Goal: Information Seeking & Learning: Learn about a topic

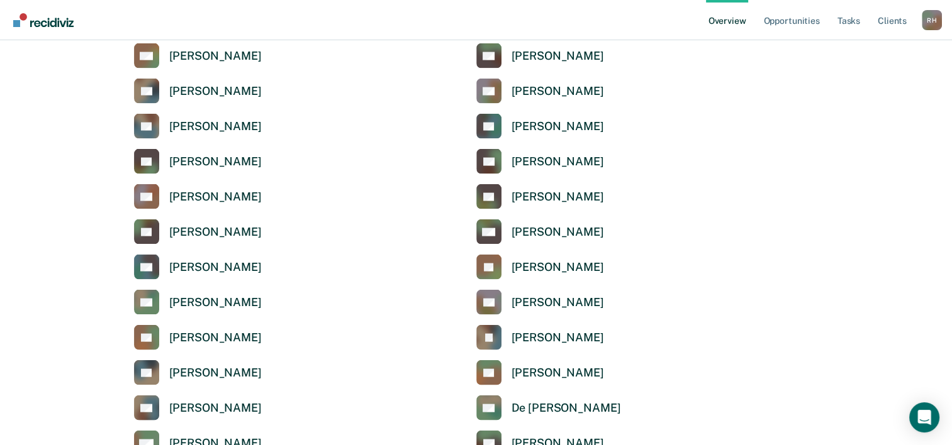
scroll to position [2704, 0]
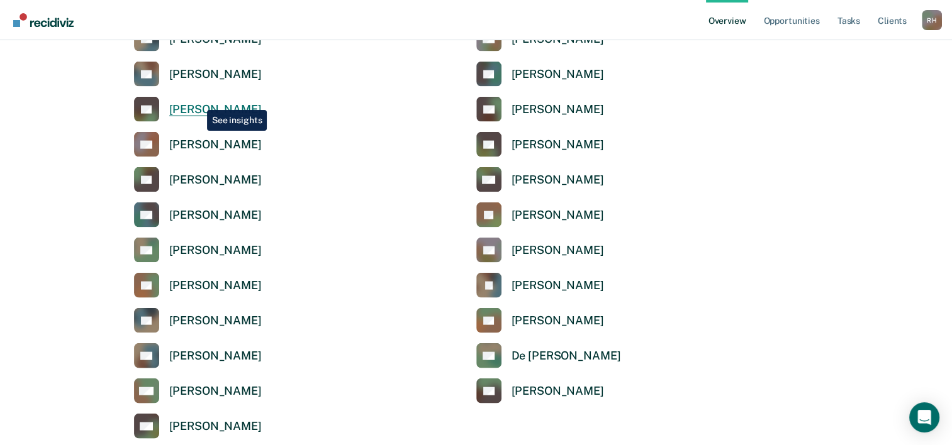
click at [197, 101] on link "SP Stachea [PERSON_NAME]" at bounding box center [198, 109] width 128 height 25
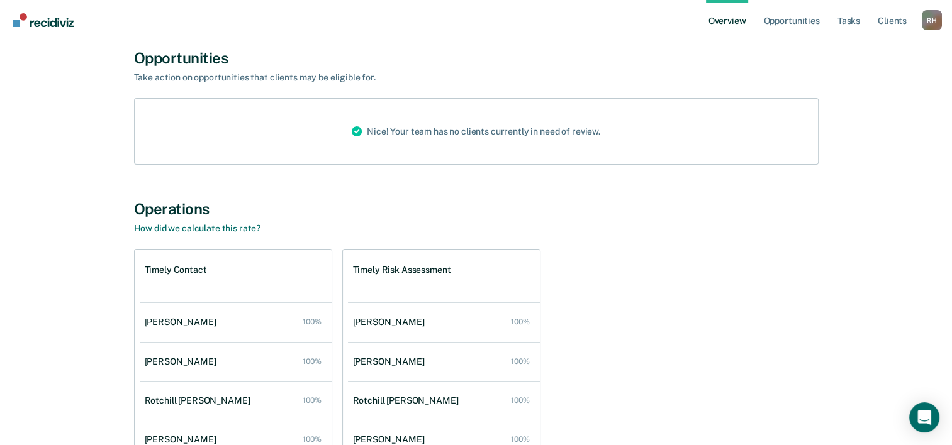
scroll to position [126, 0]
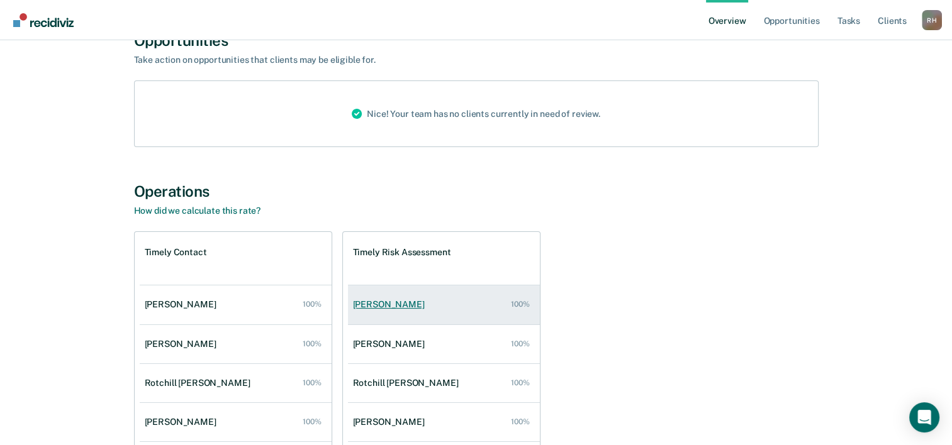
click at [365, 304] on div "[PERSON_NAME]" at bounding box center [391, 304] width 77 height 11
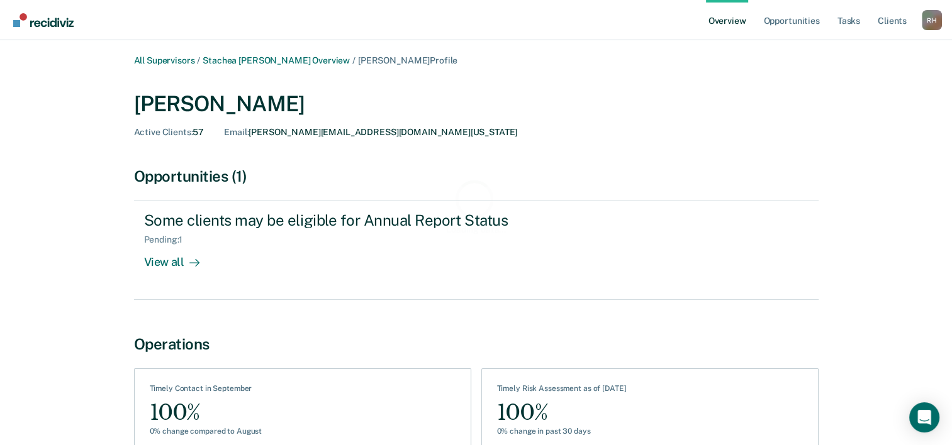
scroll to position [70, 0]
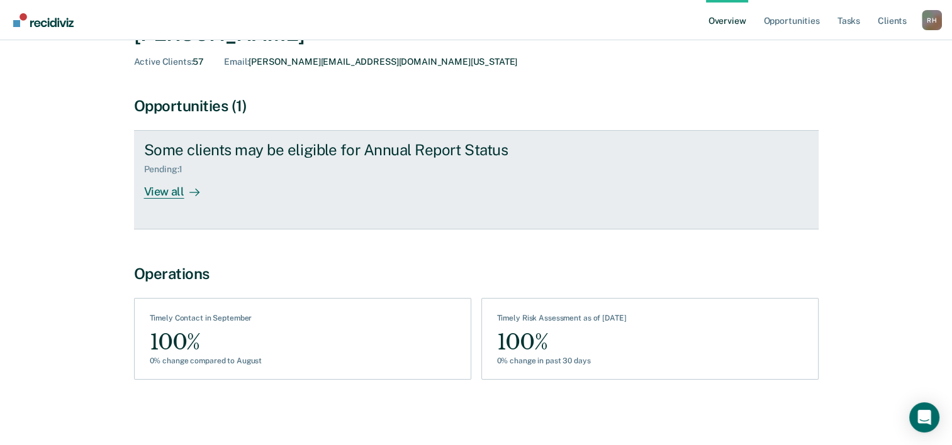
click at [174, 192] on div "View all" at bounding box center [179, 187] width 70 height 25
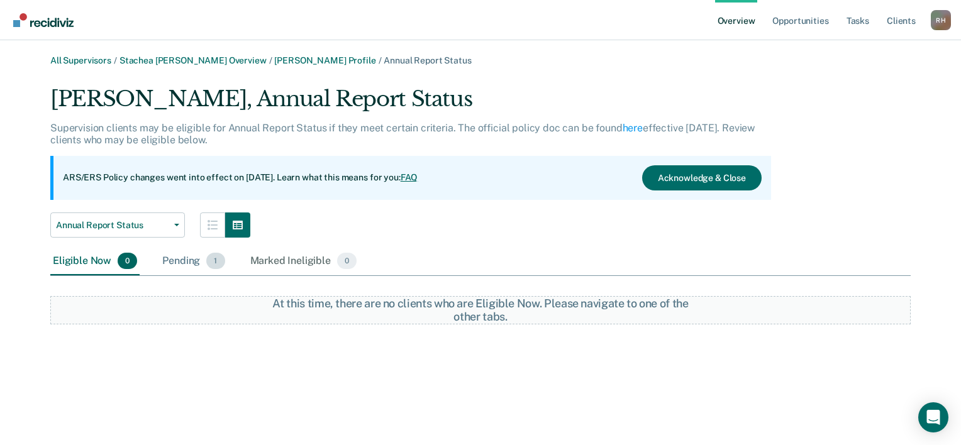
click at [189, 260] on div "Pending 1" at bounding box center [193, 262] width 67 height 28
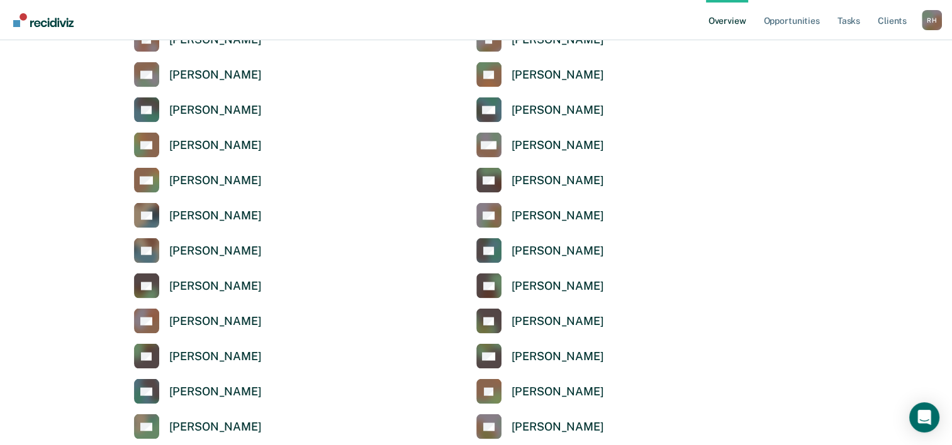
scroll to position [2453, 0]
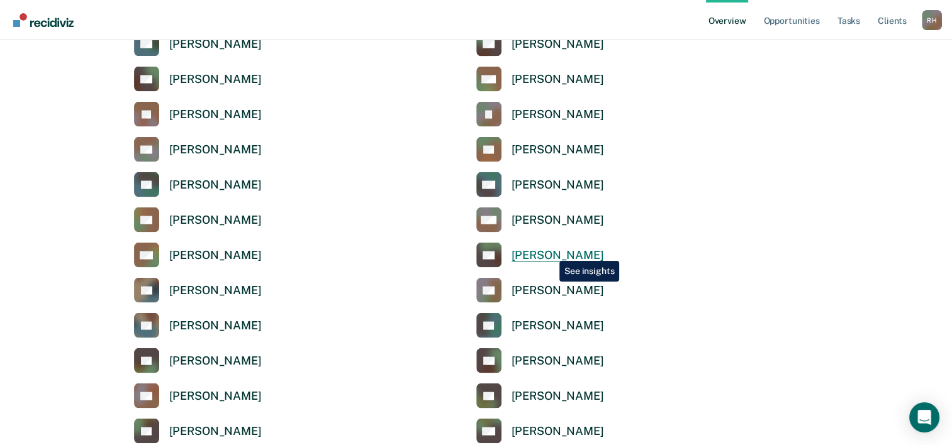
click at [550, 250] on div "[PERSON_NAME]" at bounding box center [557, 255] width 92 height 14
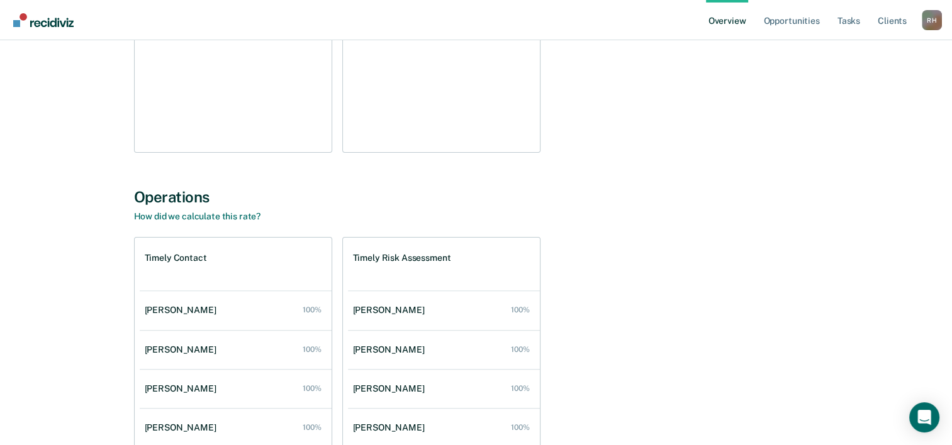
scroll to position [314, 0]
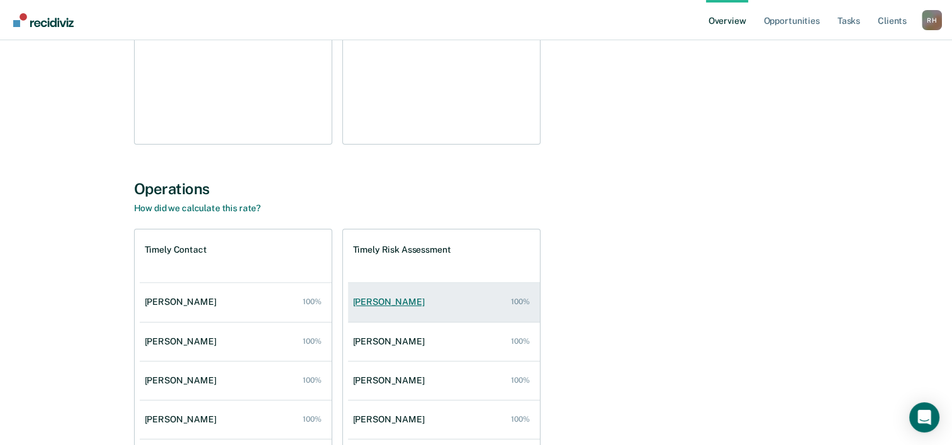
click at [350, 294] on link "[PERSON_NAME] 100%" at bounding box center [444, 302] width 192 height 36
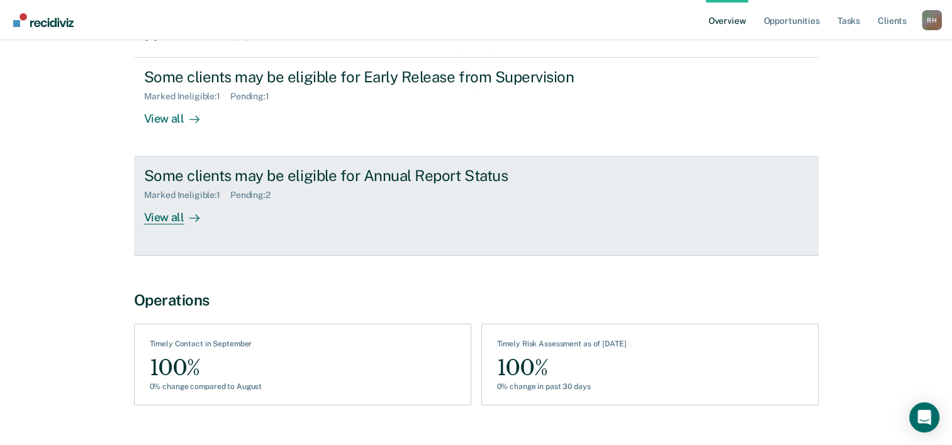
scroll to position [169, 0]
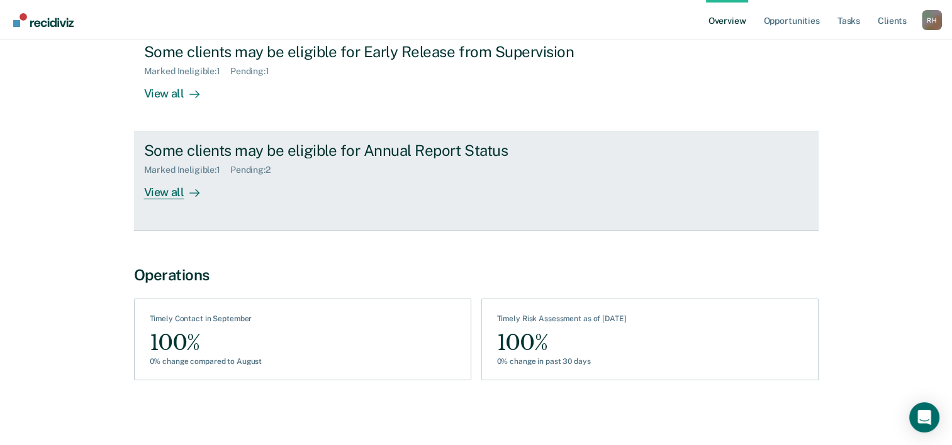
click at [174, 194] on div "View all" at bounding box center [179, 187] width 70 height 25
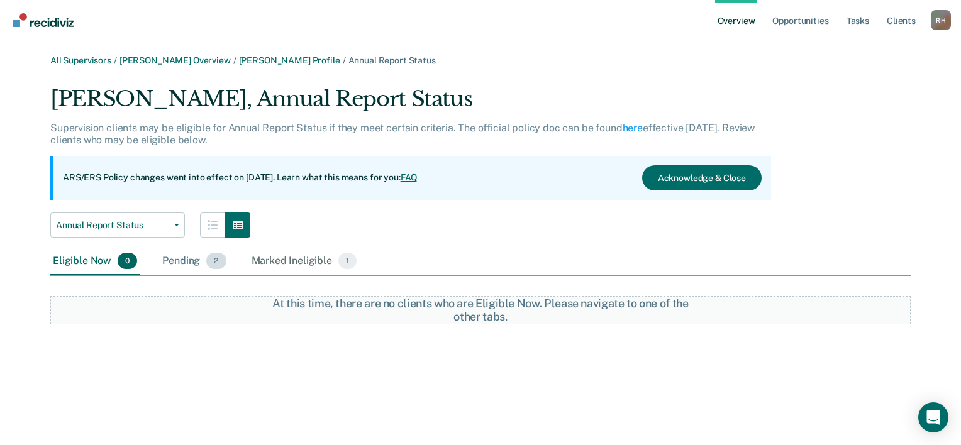
click at [199, 262] on div "Pending 2" at bounding box center [194, 262] width 69 height 28
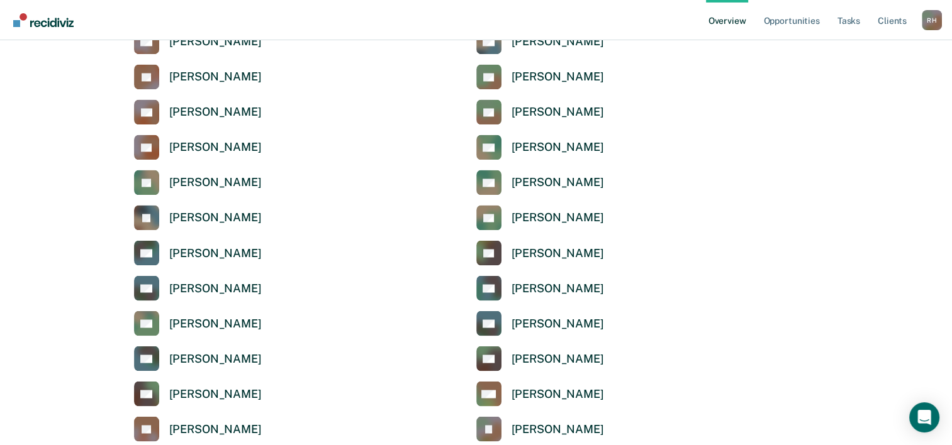
scroll to position [2075, 0]
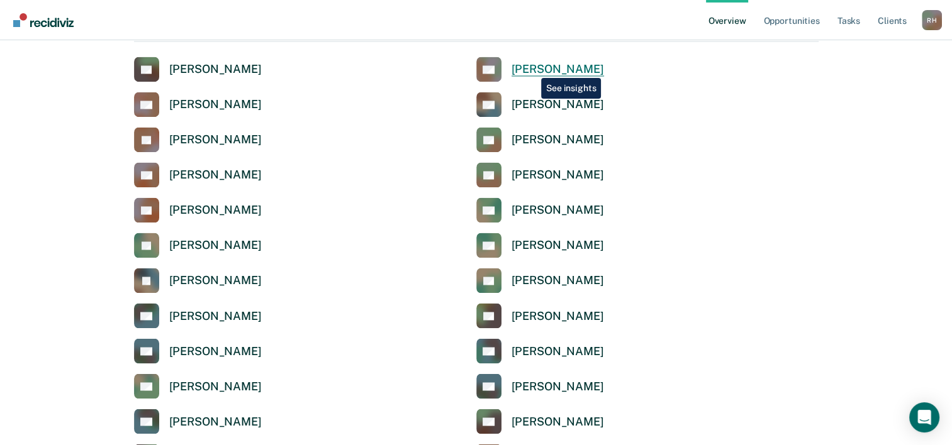
click at [531, 69] on div "[PERSON_NAME]" at bounding box center [557, 69] width 92 height 14
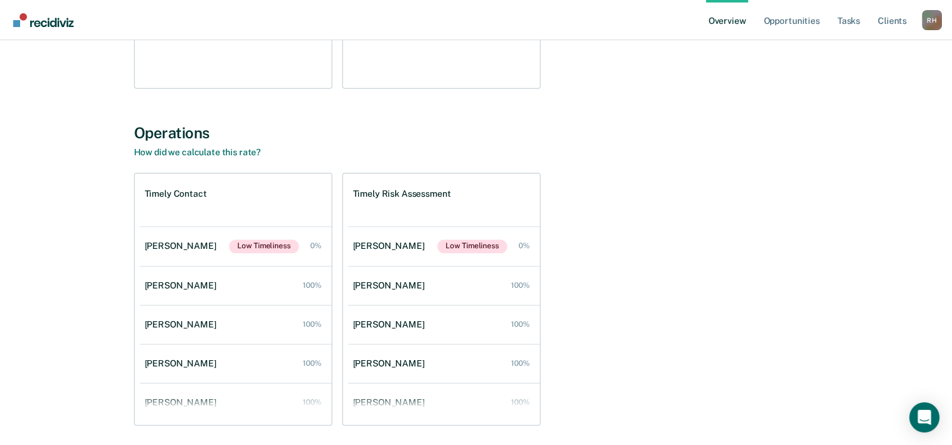
scroll to position [377, 0]
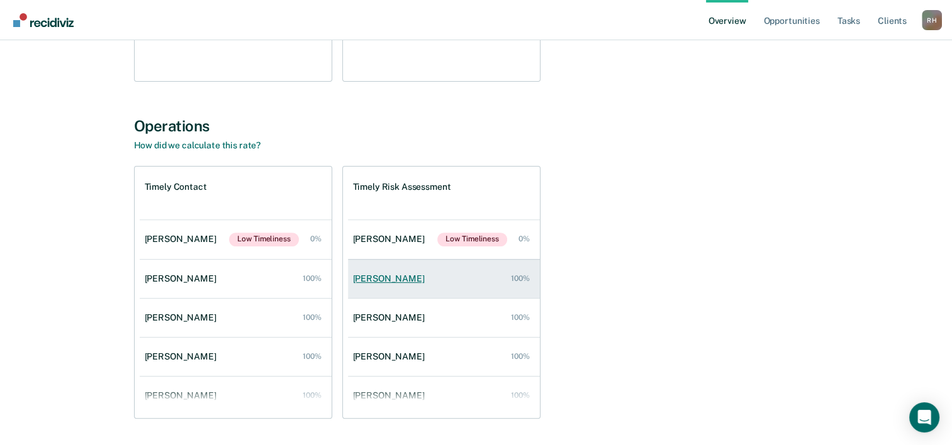
click at [375, 281] on div "[PERSON_NAME]" at bounding box center [391, 279] width 77 height 11
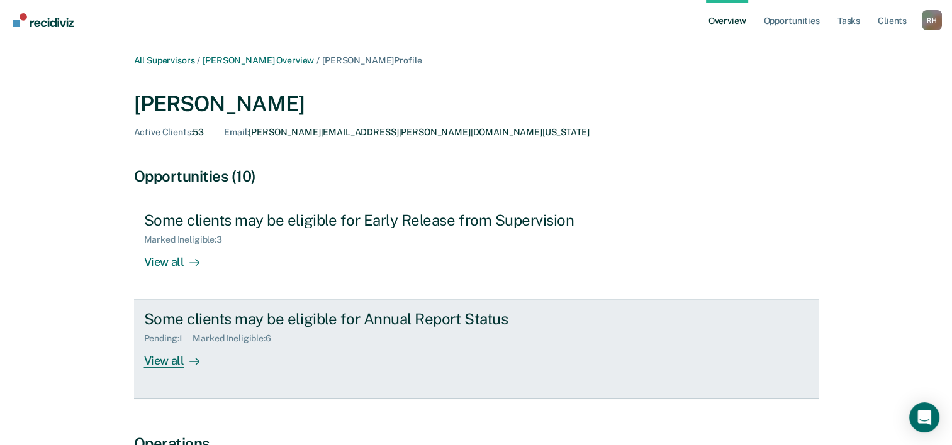
click at [165, 356] on div "View all" at bounding box center [179, 356] width 70 height 25
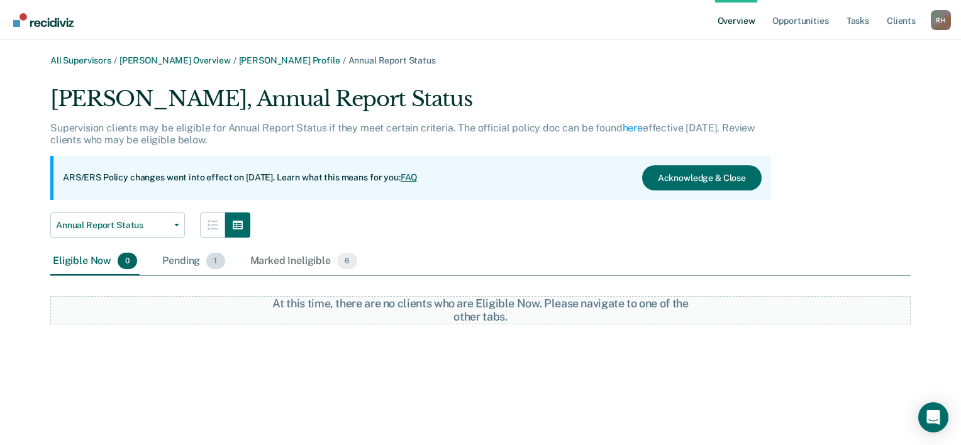
click at [189, 265] on div "Pending 1" at bounding box center [193, 262] width 67 height 28
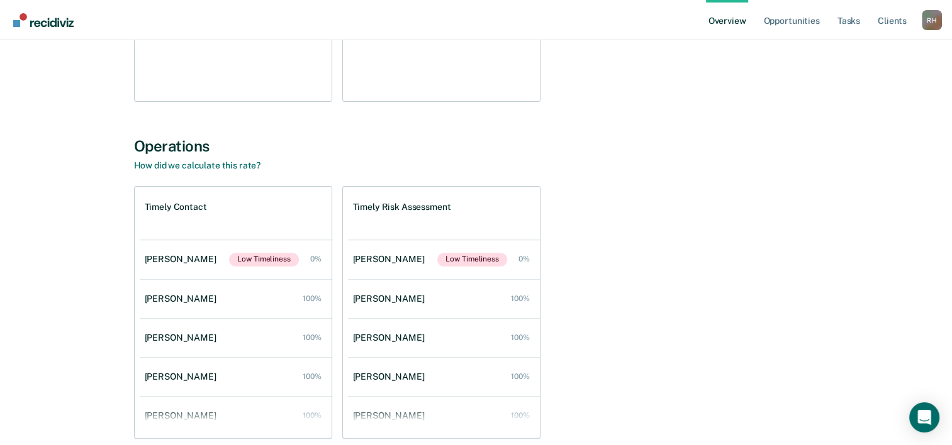
scroll to position [377, 0]
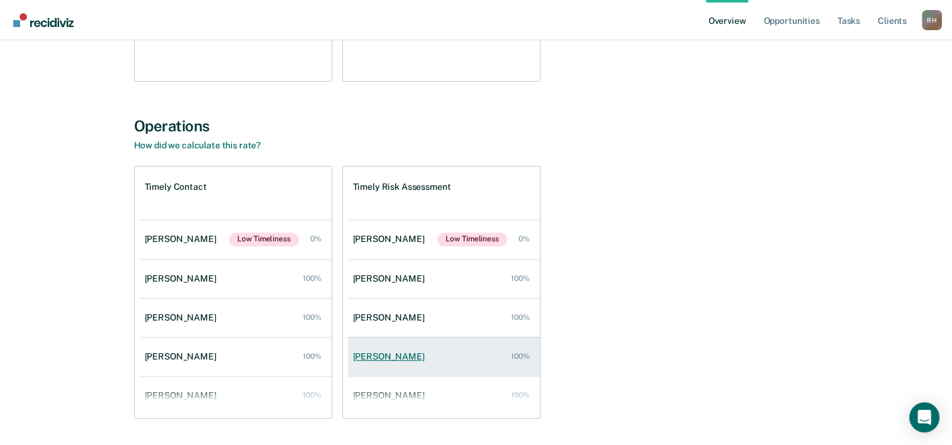
click at [376, 359] on div "[PERSON_NAME]" at bounding box center [391, 357] width 77 height 11
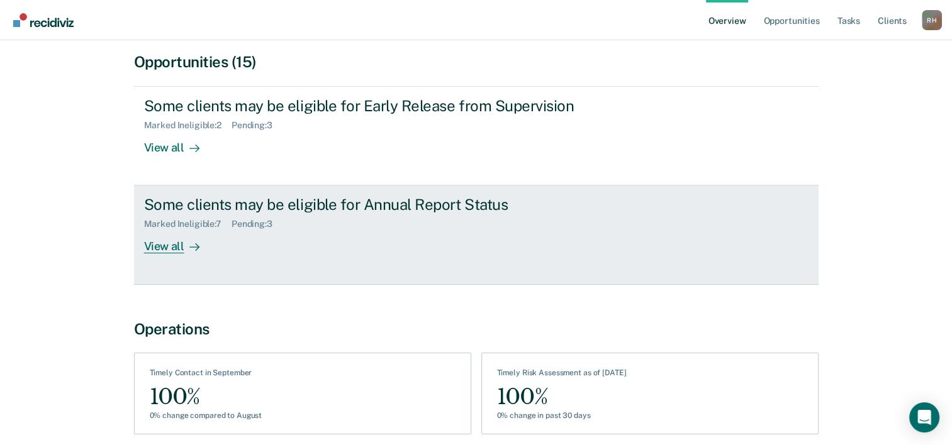
scroll to position [126, 0]
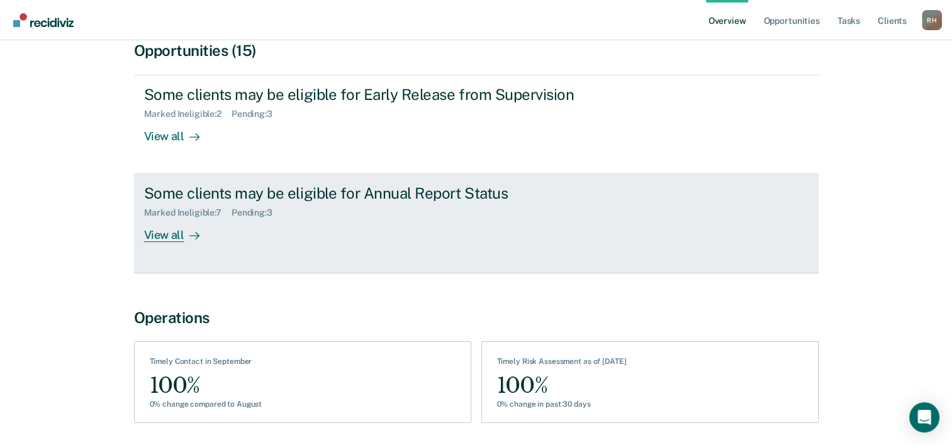
click at [170, 234] on div "View all" at bounding box center [179, 230] width 70 height 25
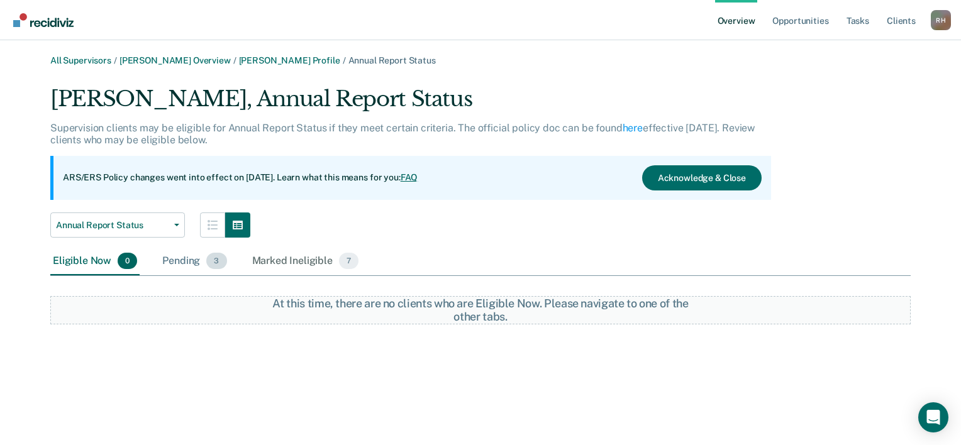
click at [187, 265] on div "Pending 3" at bounding box center [194, 262] width 69 height 28
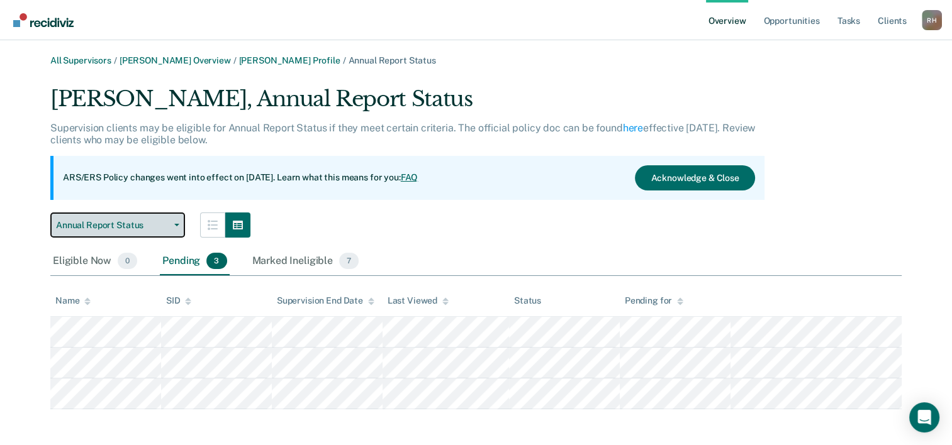
click at [101, 221] on span "Annual Report Status" at bounding box center [112, 225] width 113 height 11
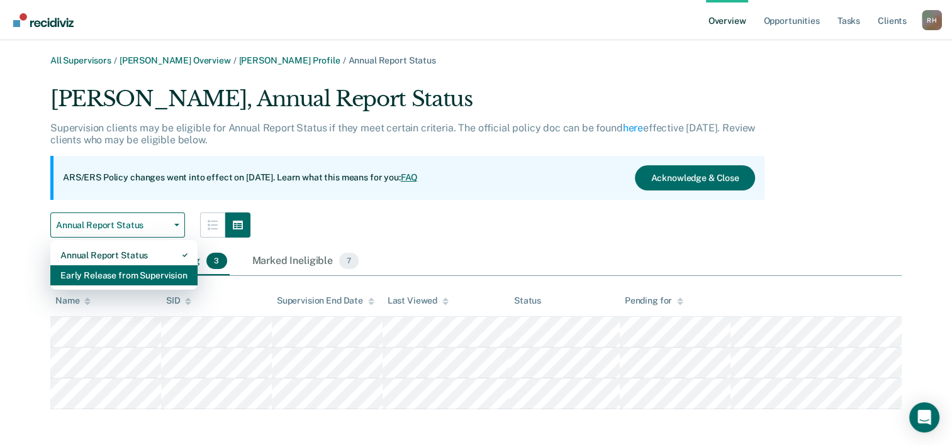
click at [92, 279] on div "Early Release from Supervision" at bounding box center [123, 275] width 127 height 20
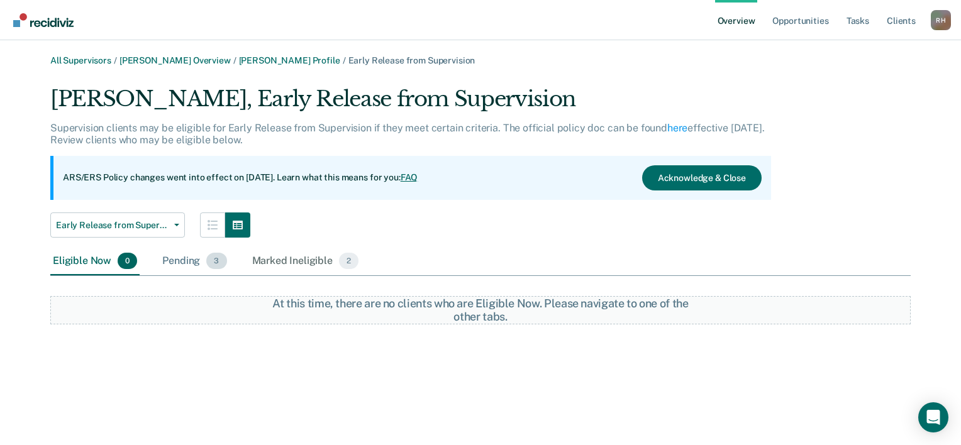
click at [180, 257] on div "Pending 3" at bounding box center [194, 262] width 69 height 28
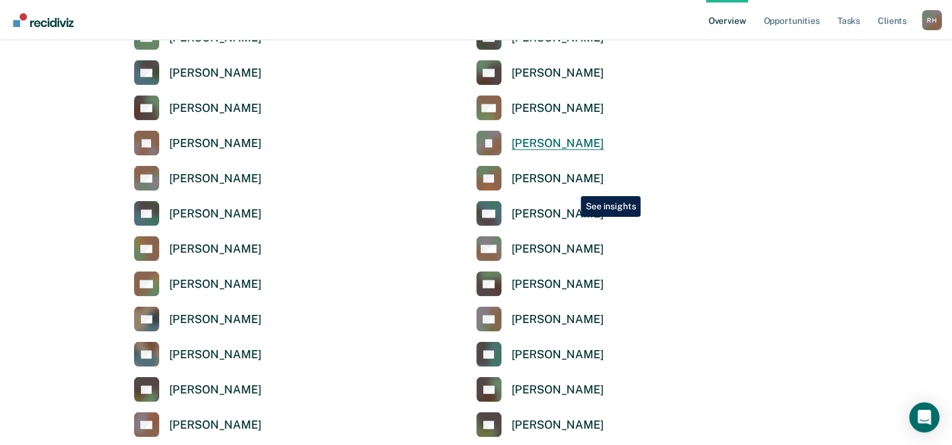
scroll to position [2453, 0]
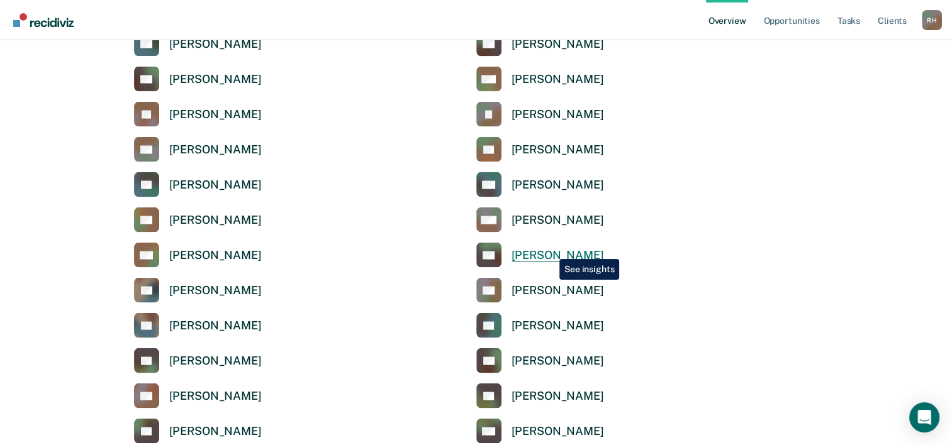
click at [550, 250] on div "[PERSON_NAME]" at bounding box center [557, 255] width 92 height 14
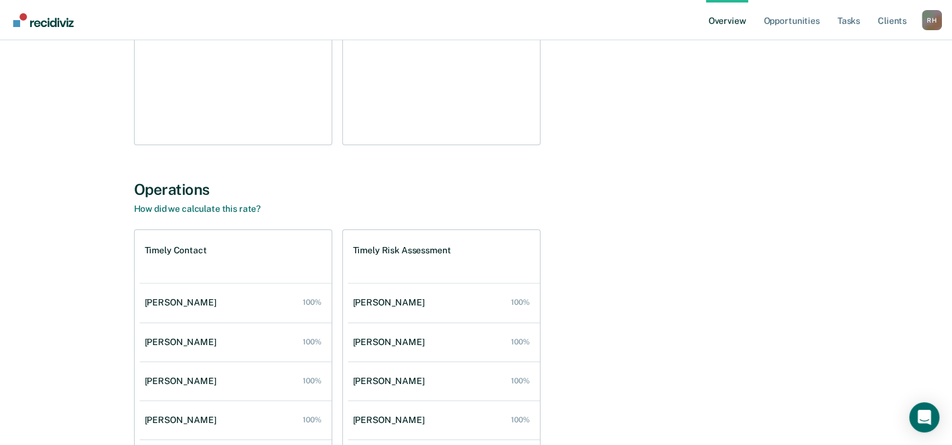
scroll to position [314, 0]
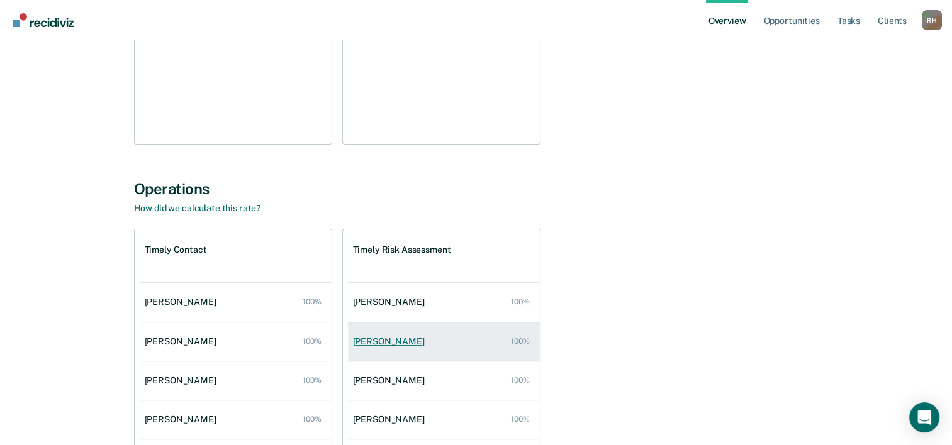
click at [416, 330] on link "Tearini [PERSON_NAME] 100%" at bounding box center [444, 342] width 192 height 36
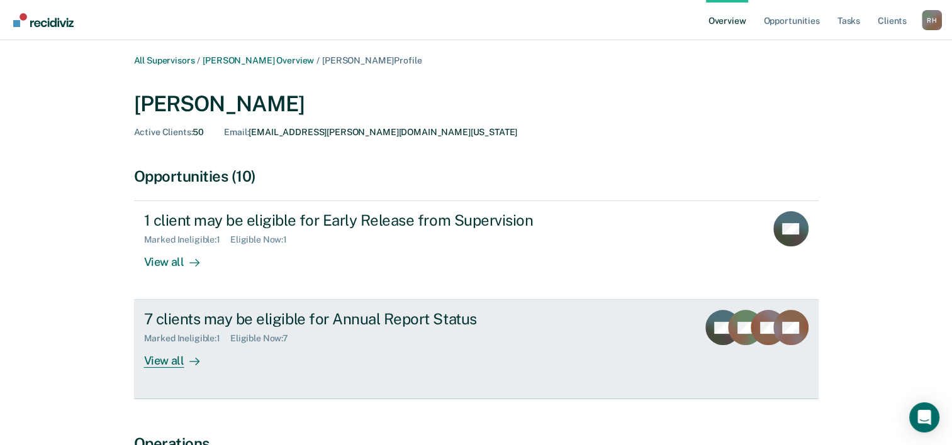
click at [178, 365] on div "View all" at bounding box center [179, 356] width 70 height 25
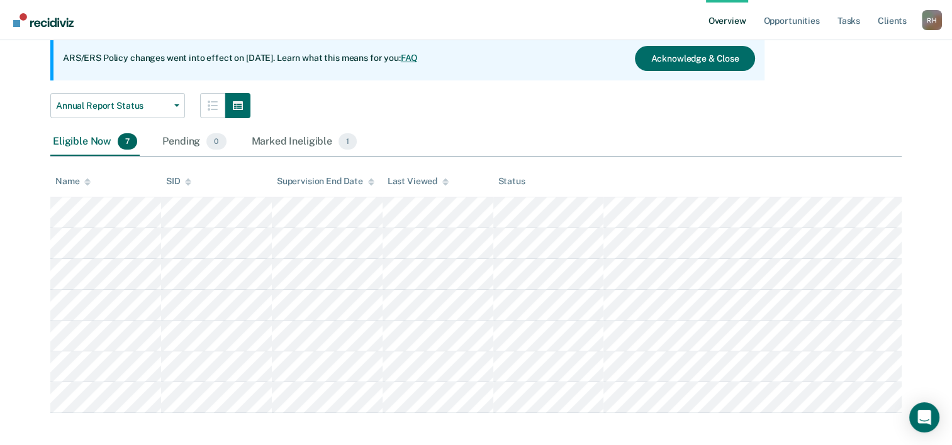
scroll to position [126, 0]
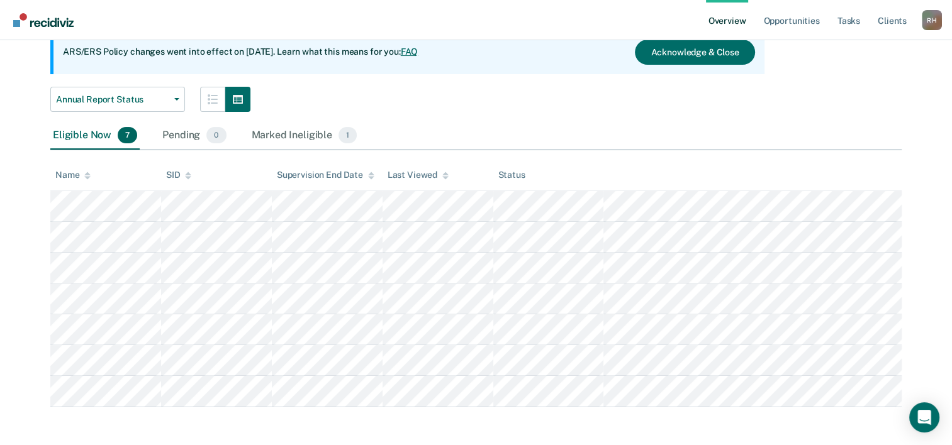
click at [83, 179] on div "Name" at bounding box center [72, 175] width 35 height 11
click at [113, 102] on span "Annual Report Status" at bounding box center [112, 99] width 113 height 11
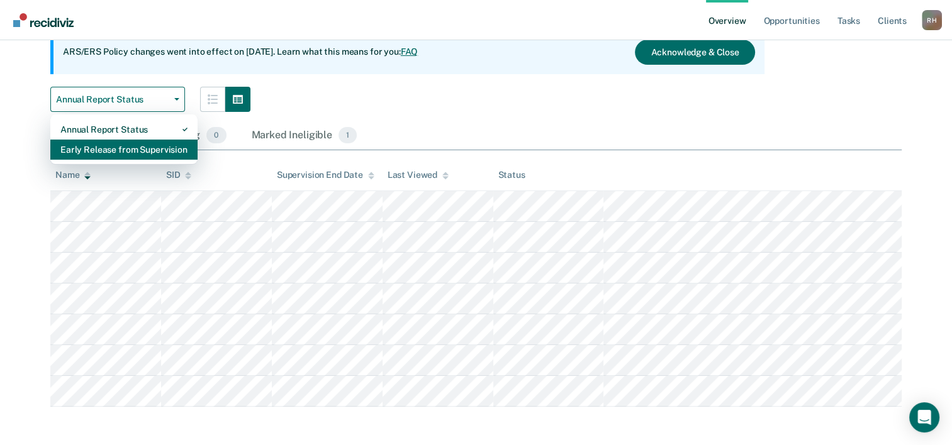
click at [101, 148] on div "Early Release from Supervision" at bounding box center [123, 150] width 127 height 20
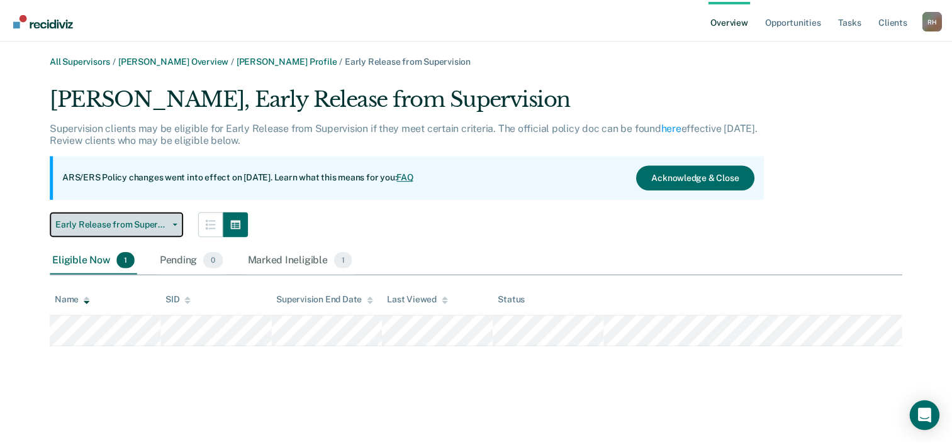
scroll to position [126, 0]
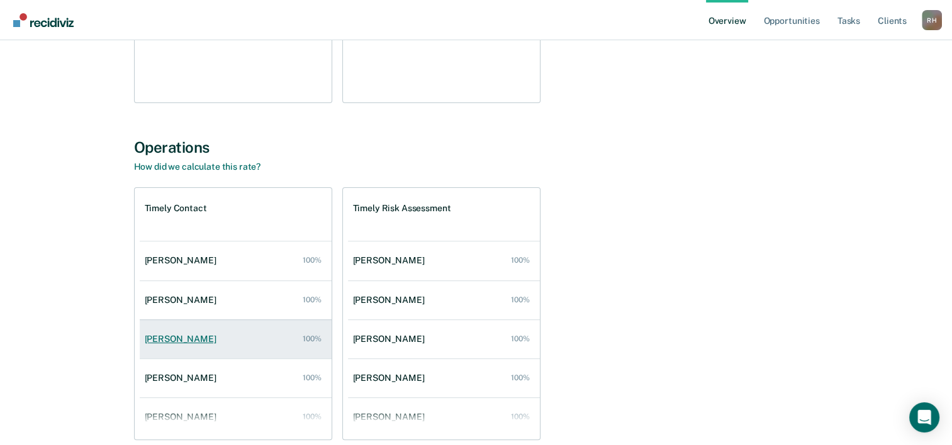
scroll to position [416, 0]
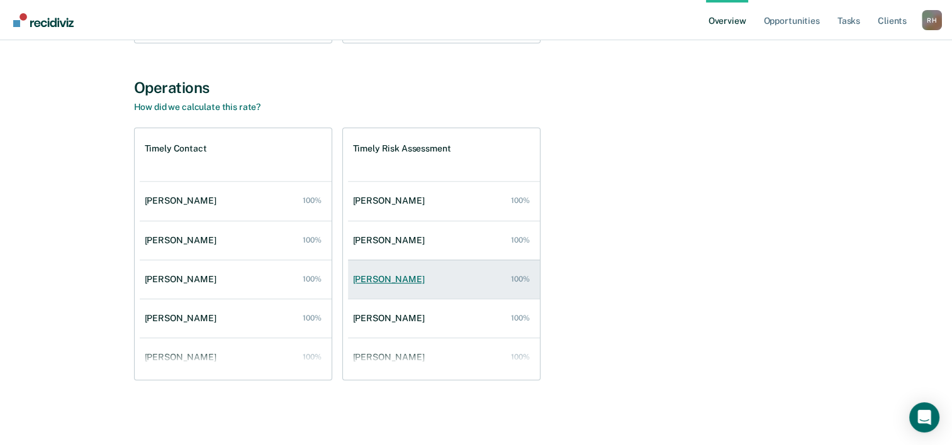
click at [391, 272] on link "[PERSON_NAME] 100%" at bounding box center [444, 280] width 192 height 36
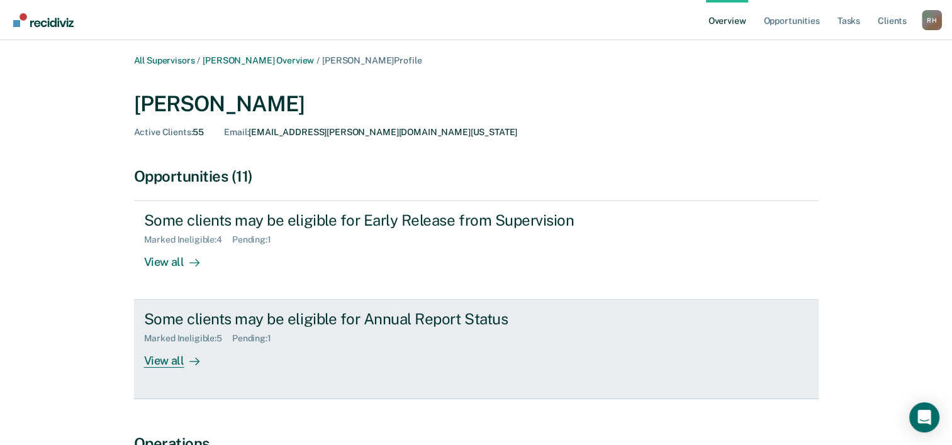
click at [175, 316] on div "Some clients may be eligible for Annual Report Status" at bounding box center [364, 319] width 441 height 18
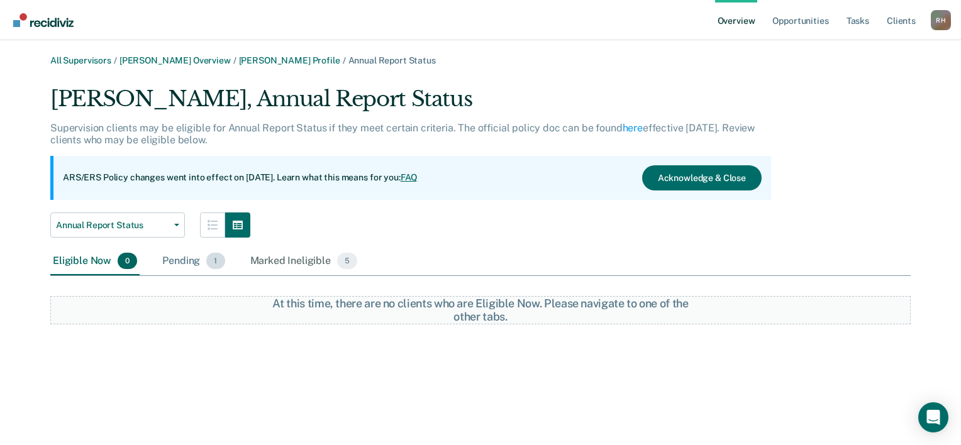
click at [201, 264] on div "Pending 1" at bounding box center [193, 262] width 67 height 28
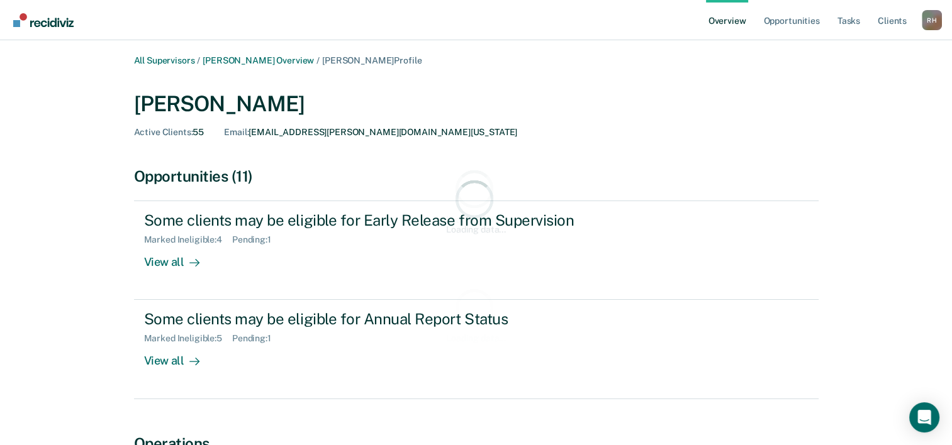
scroll to position [416, 0]
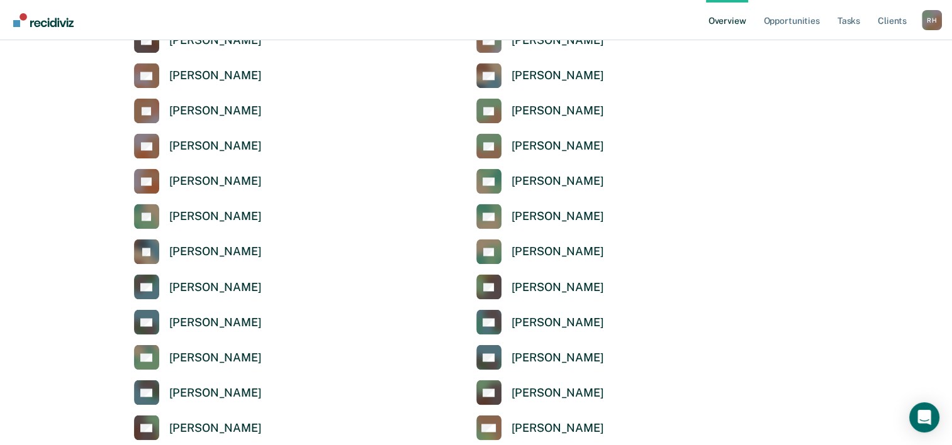
scroll to position [2075, 0]
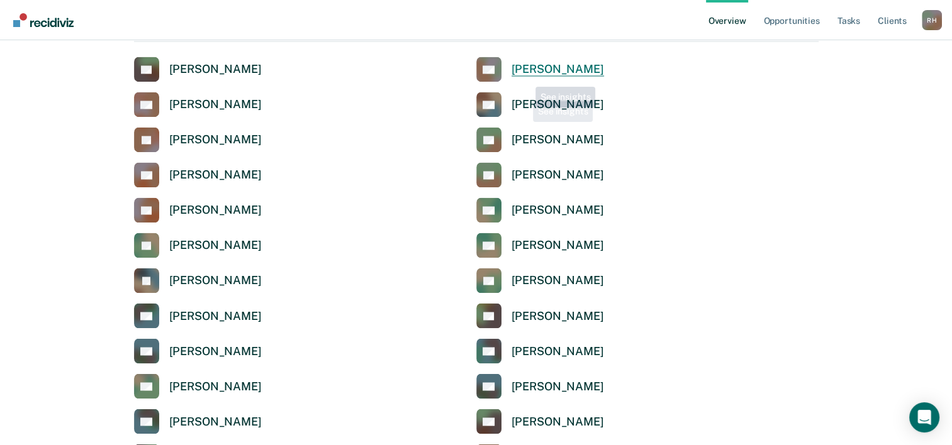
click at [528, 72] on div "[PERSON_NAME]" at bounding box center [557, 69] width 92 height 14
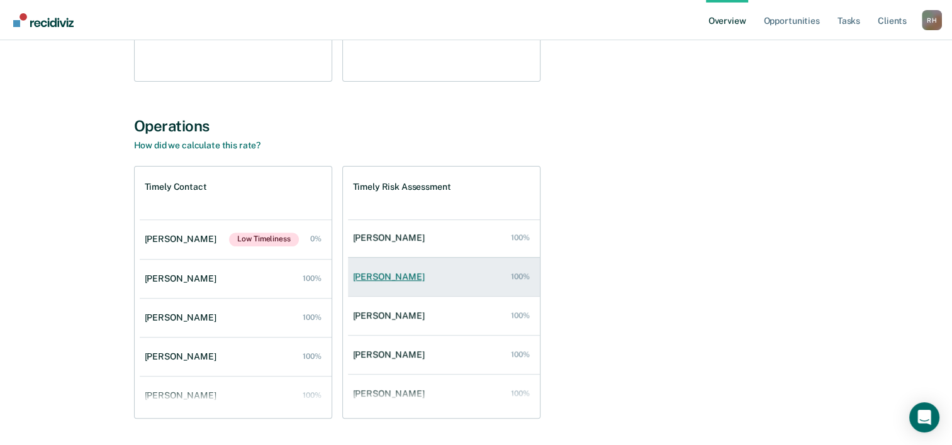
scroll to position [89, 0]
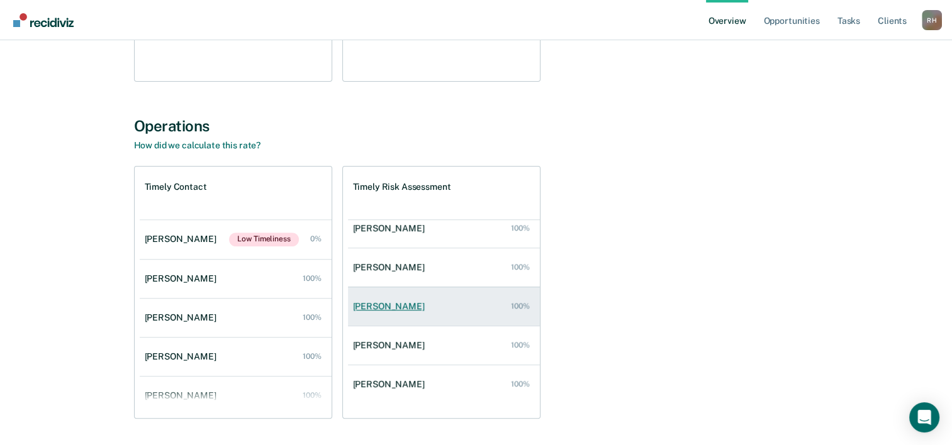
click at [394, 304] on div "[PERSON_NAME]" at bounding box center [391, 306] width 77 height 11
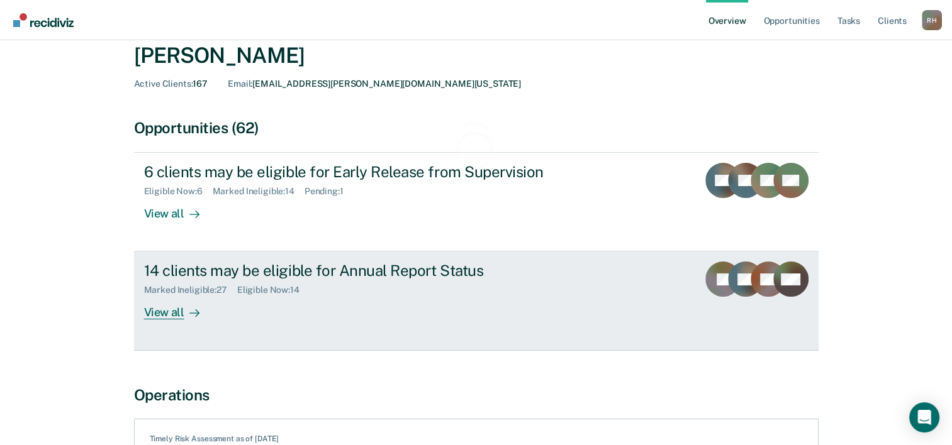
scroll to position [63, 0]
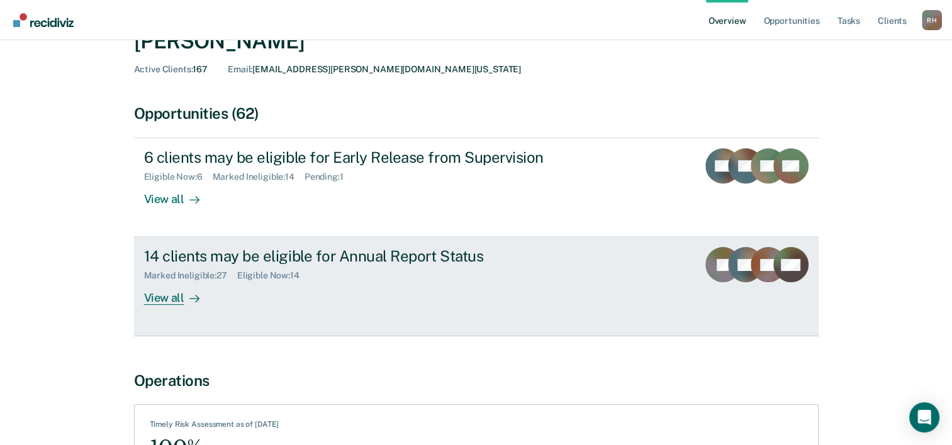
click at [166, 273] on div "Marked Ineligible : 27" at bounding box center [190, 275] width 93 height 11
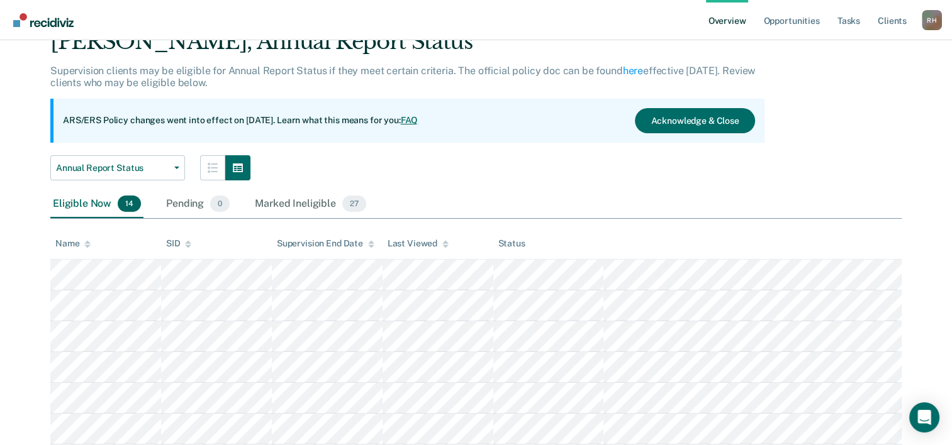
scroll to position [126, 0]
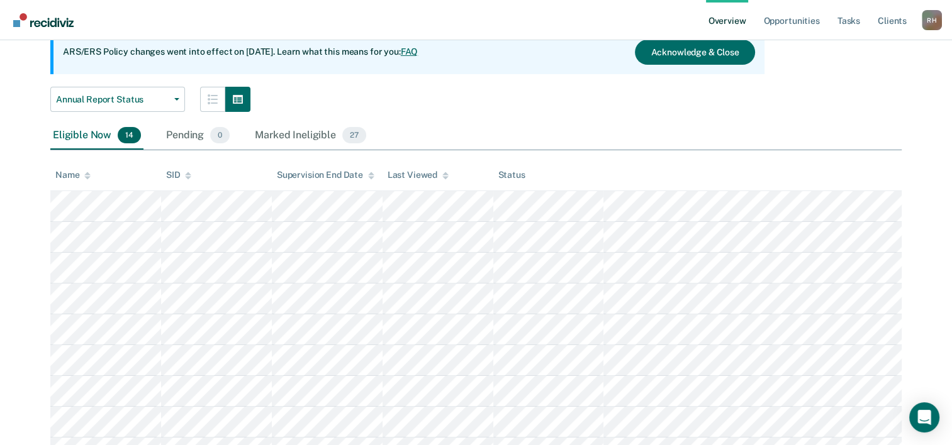
click at [84, 178] on icon at bounding box center [87, 176] width 6 height 8
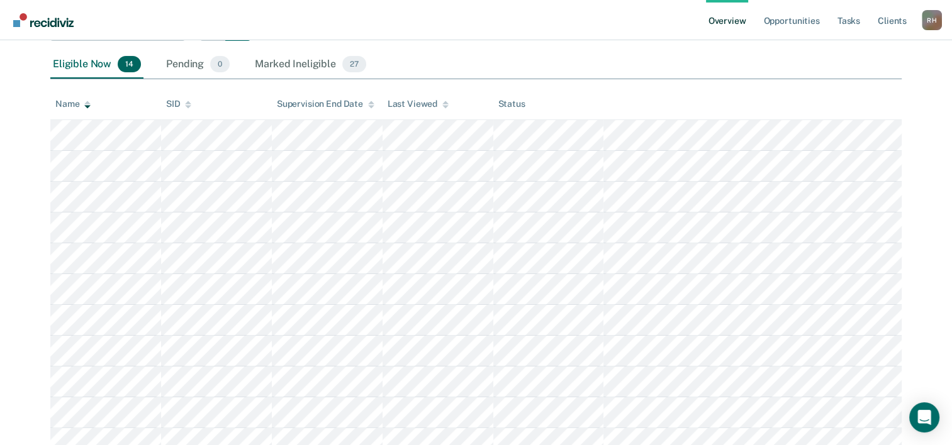
scroll to position [63, 0]
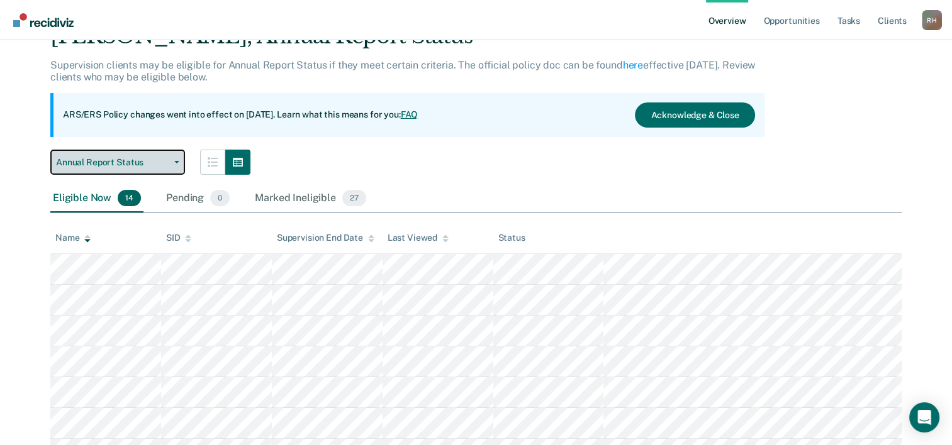
click at [109, 163] on span "Annual Report Status" at bounding box center [112, 162] width 113 height 11
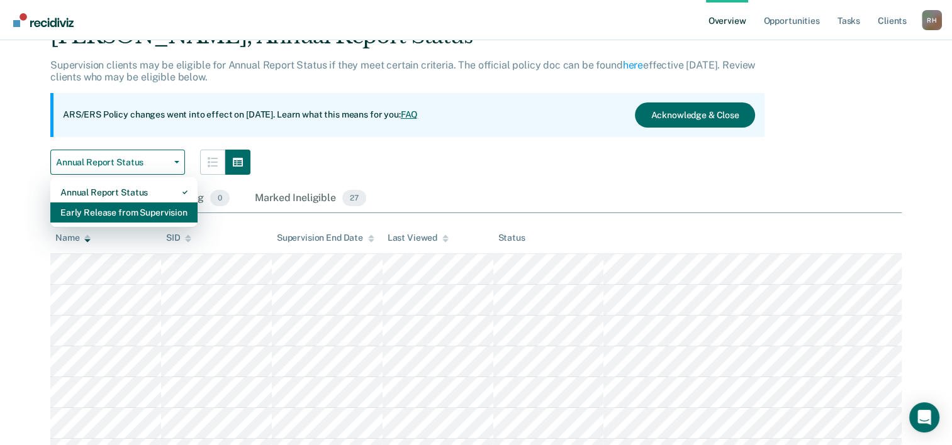
click at [83, 218] on div "Early Release from Supervision" at bounding box center [123, 213] width 127 height 20
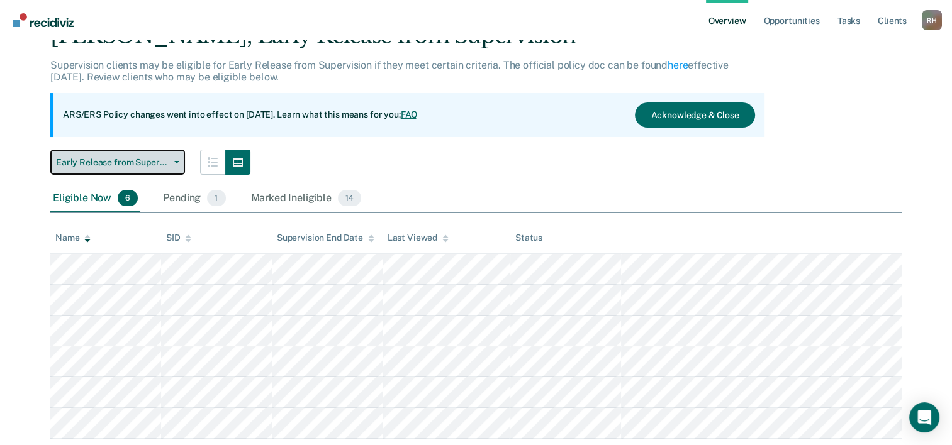
scroll to position [96, 0]
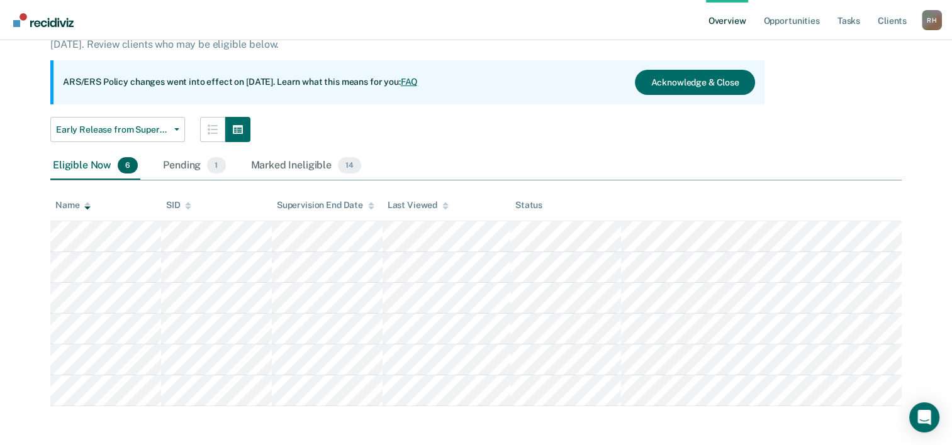
click at [89, 211] on th "Name" at bounding box center [105, 206] width 111 height 31
click at [176, 165] on div "Pending 1" at bounding box center [193, 166] width 67 height 28
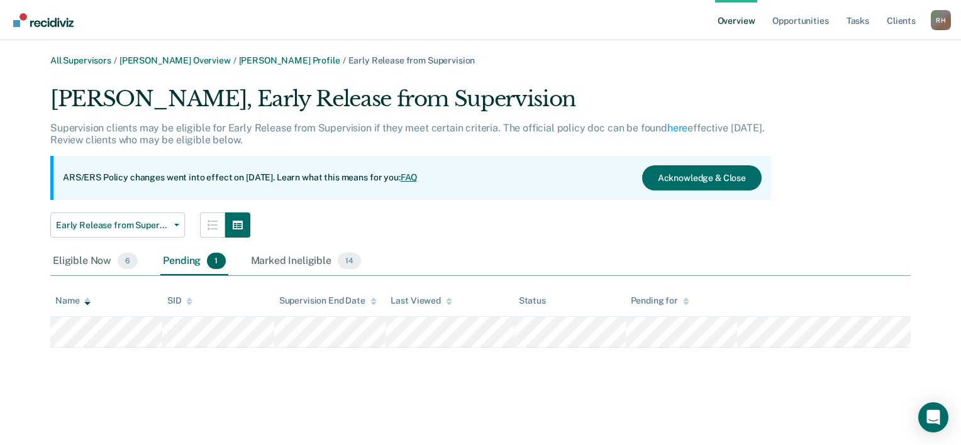
click at [179, 262] on div "Pending 1" at bounding box center [193, 262] width 67 height 28
click at [143, 232] on button "Early Release from Supervision" at bounding box center [117, 225] width 135 height 25
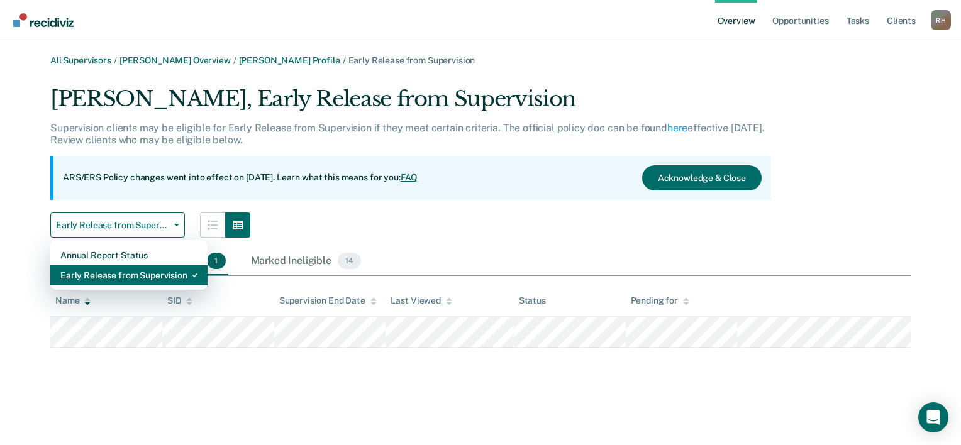
click at [131, 273] on div "Early Release from Supervision" at bounding box center [128, 275] width 137 height 20
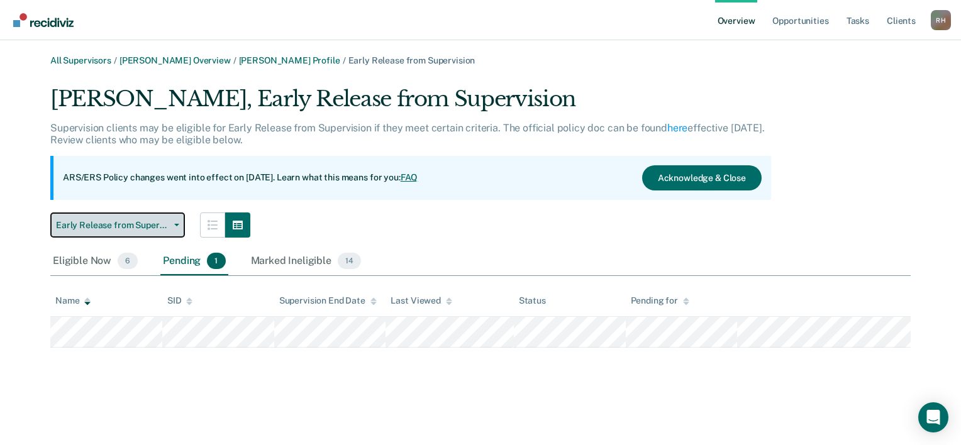
click at [138, 225] on span "Early Release from Supervision" at bounding box center [112, 225] width 113 height 11
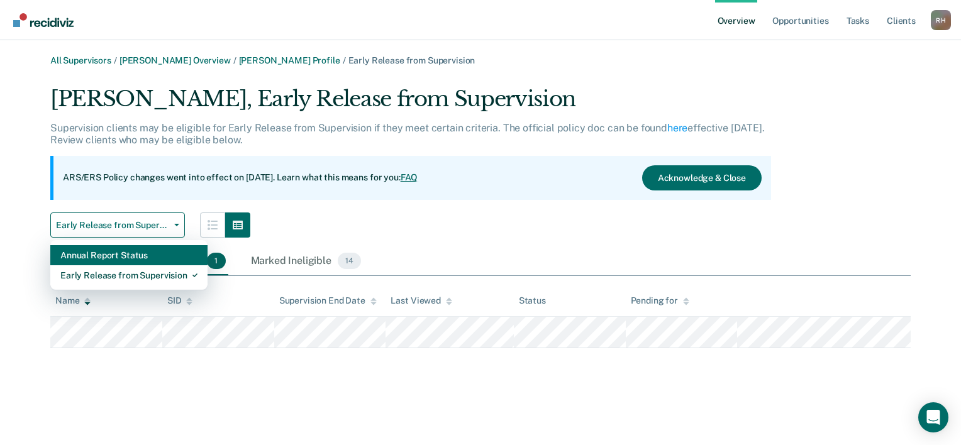
click at [136, 255] on div "Annual Report Status" at bounding box center [128, 255] width 137 height 20
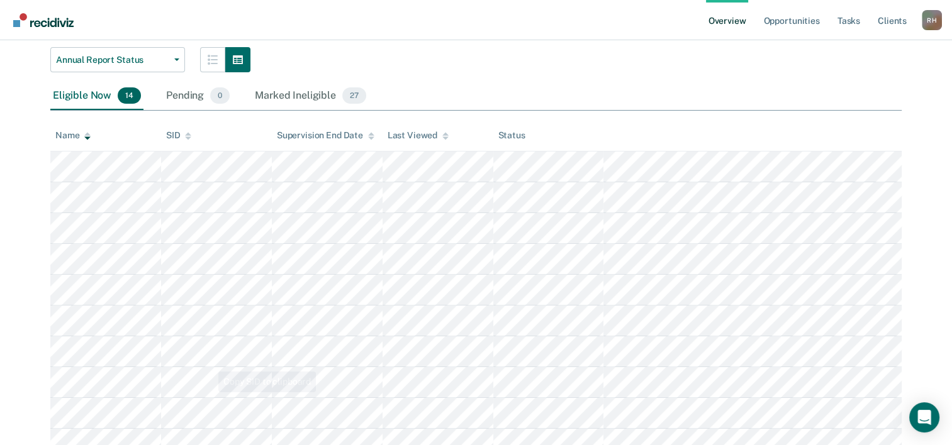
scroll to position [153, 0]
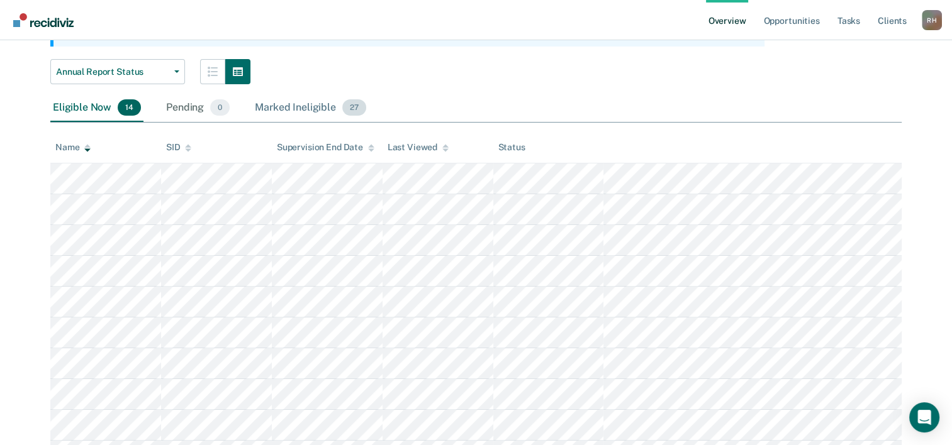
click at [289, 106] on div "Marked Ineligible 27" at bounding box center [310, 108] width 116 height 28
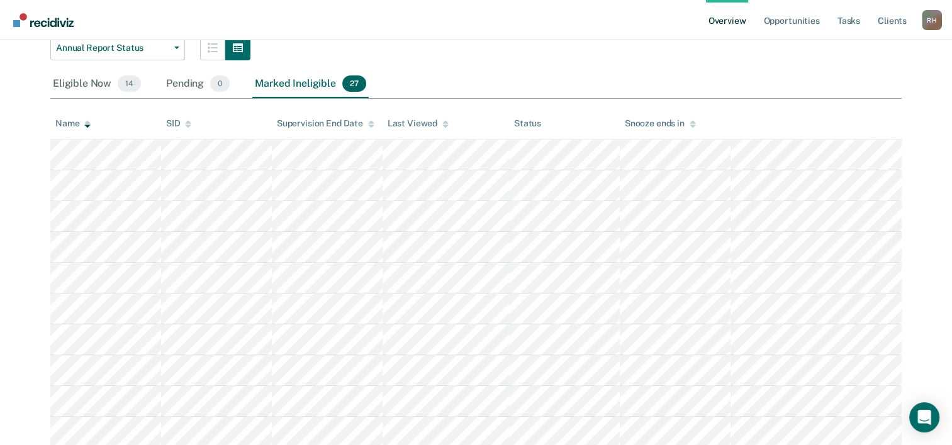
scroll to position [0, 0]
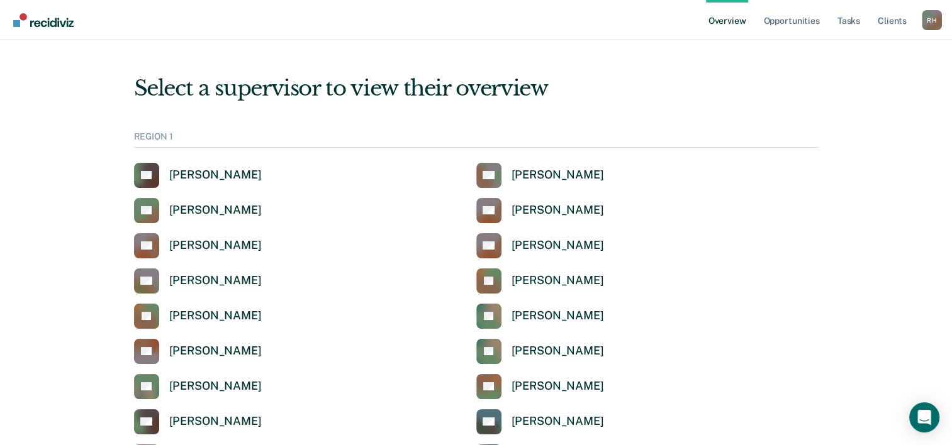
scroll to position [2075, 0]
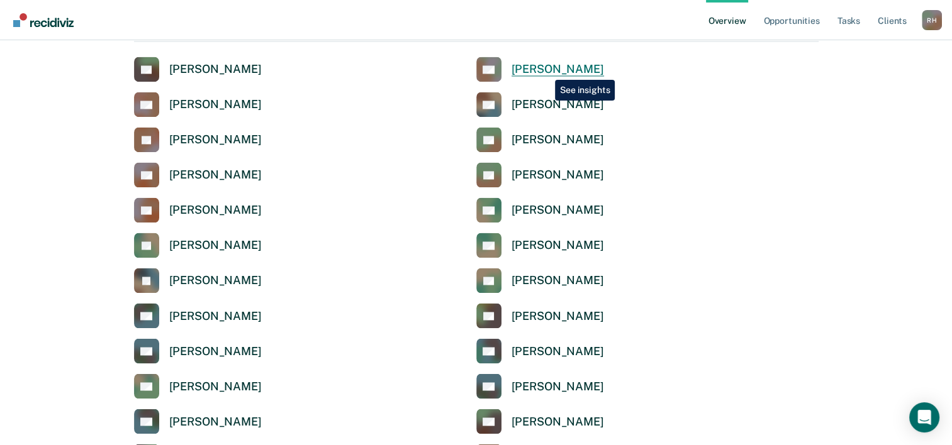
click at [545, 70] on div "[PERSON_NAME]" at bounding box center [557, 69] width 92 height 14
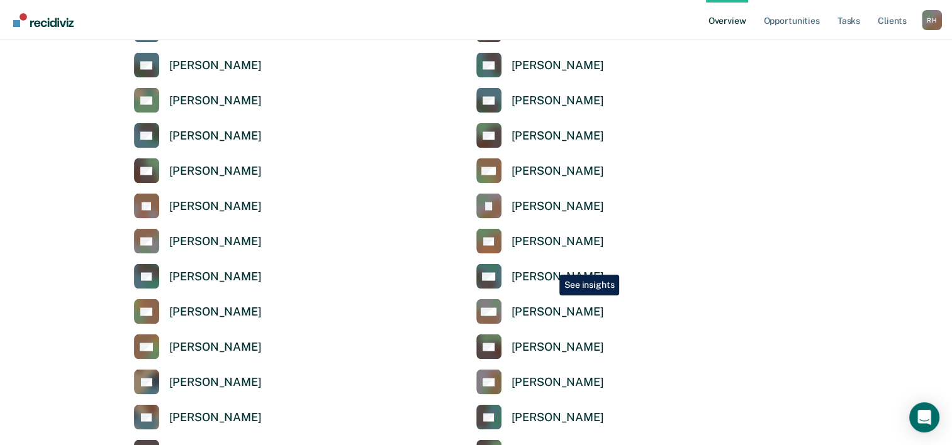
scroll to position [2390, 0]
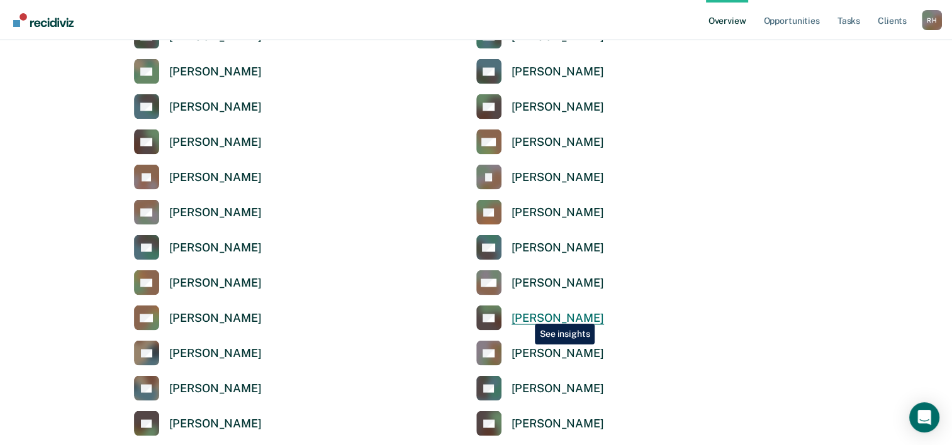
click at [525, 314] on div "[PERSON_NAME]" at bounding box center [557, 318] width 92 height 14
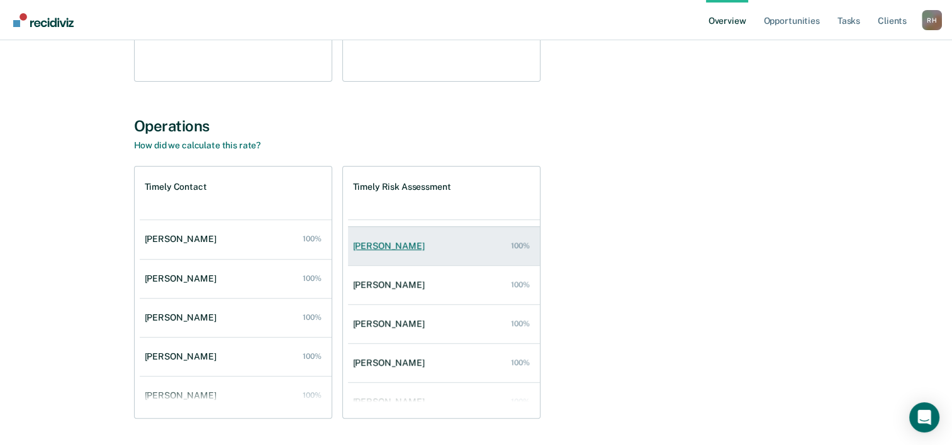
scroll to position [50, 0]
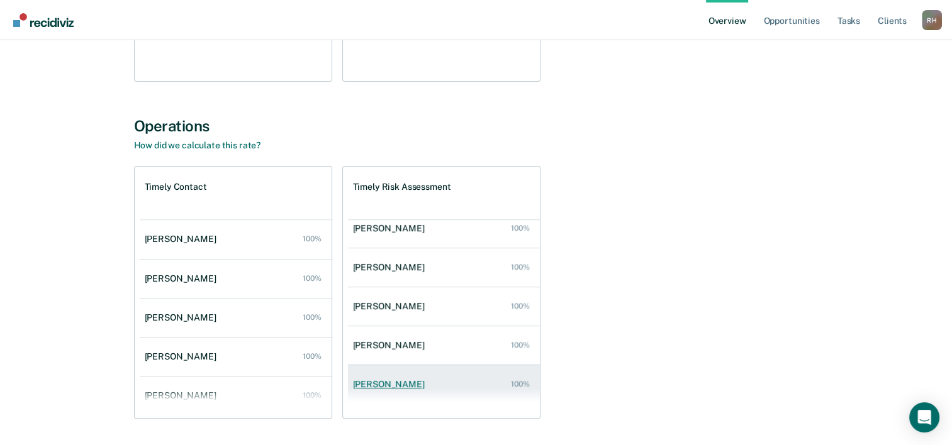
click at [374, 385] on div "[PERSON_NAME]" at bounding box center [391, 384] width 77 height 11
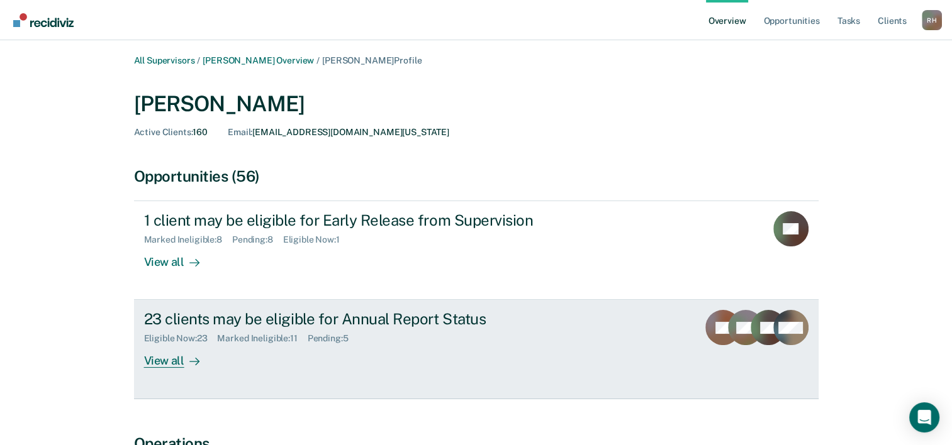
click at [216, 343] on div "Eligible Now : 23" at bounding box center [181, 338] width 74 height 11
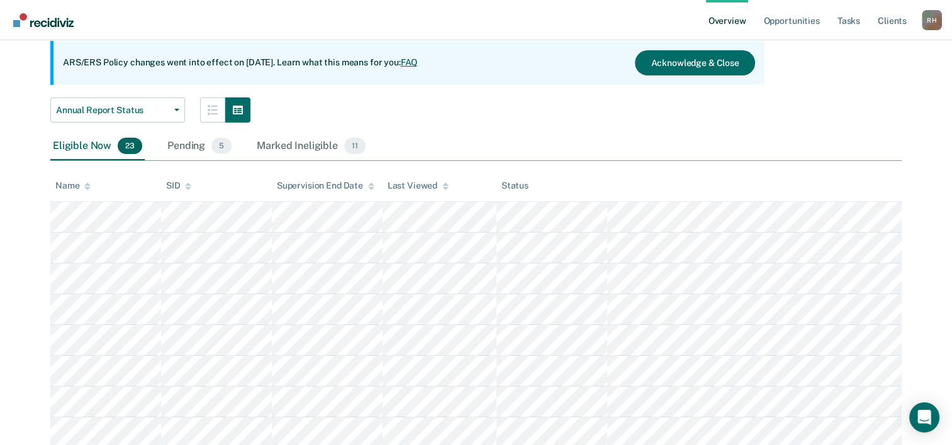
scroll to position [126, 0]
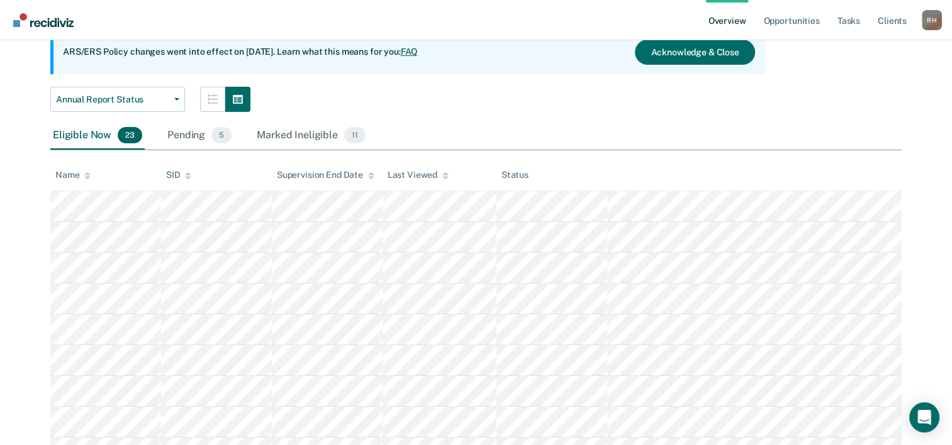
click at [85, 179] on icon at bounding box center [87, 176] width 6 height 8
click at [191, 138] on div "Pending 5" at bounding box center [199, 136] width 69 height 28
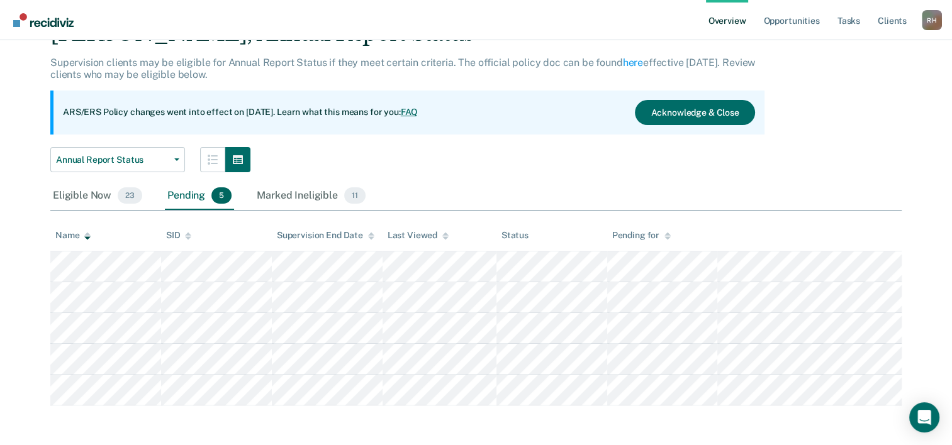
click at [84, 237] on icon at bounding box center [87, 236] width 6 height 8
click at [87, 237] on icon at bounding box center [87, 237] width 6 height 3
click at [76, 203] on div "Eligible Now 23" at bounding box center [97, 196] width 94 height 28
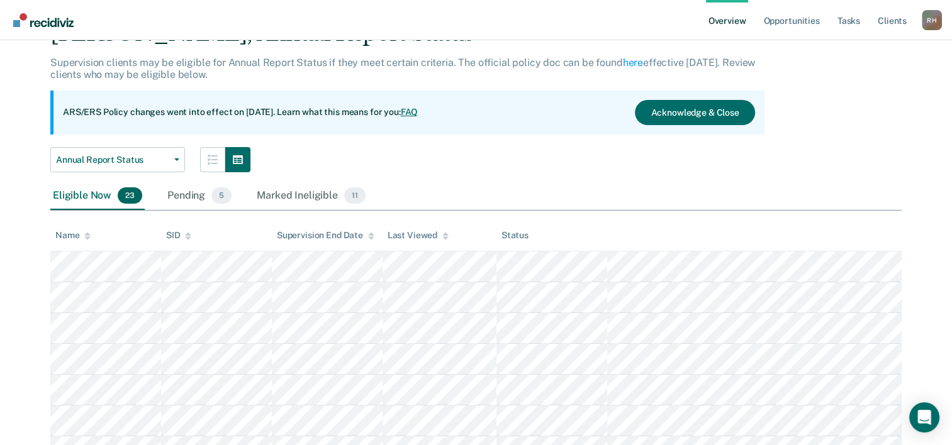
click at [81, 231] on div "Name" at bounding box center [72, 235] width 35 height 11
click at [209, 158] on icon "button" at bounding box center [213, 160] width 10 height 10
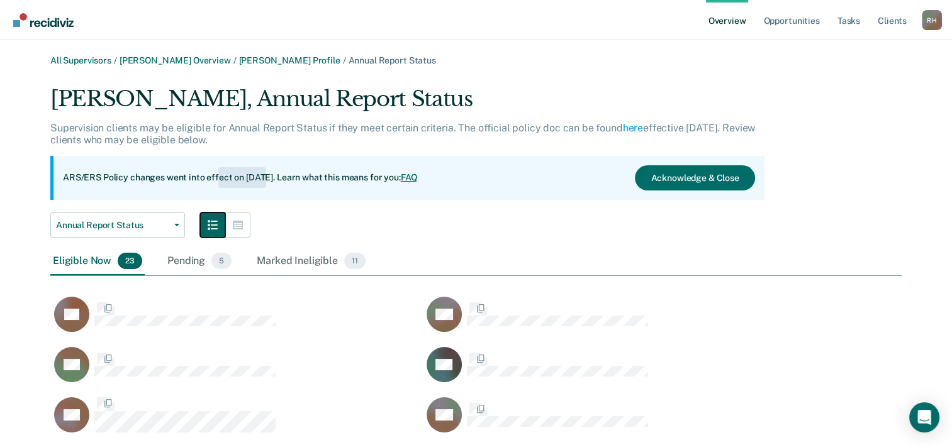
scroll to position [803, 841]
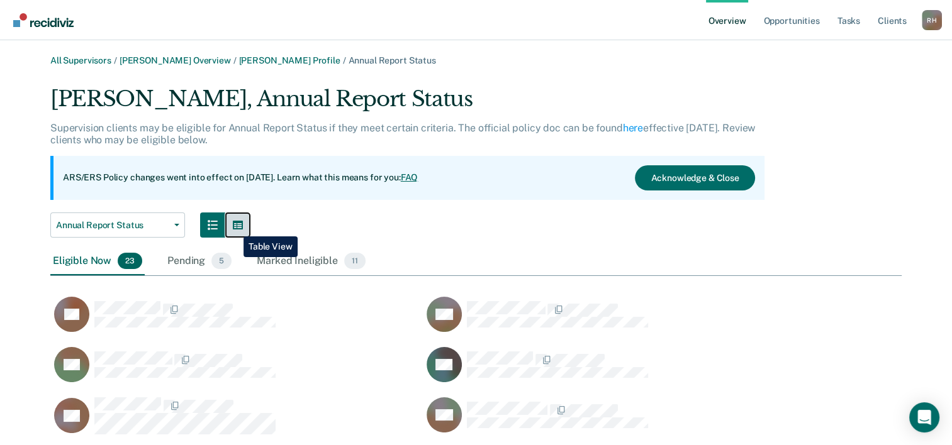
click at [234, 227] on icon "button" at bounding box center [238, 225] width 10 height 10
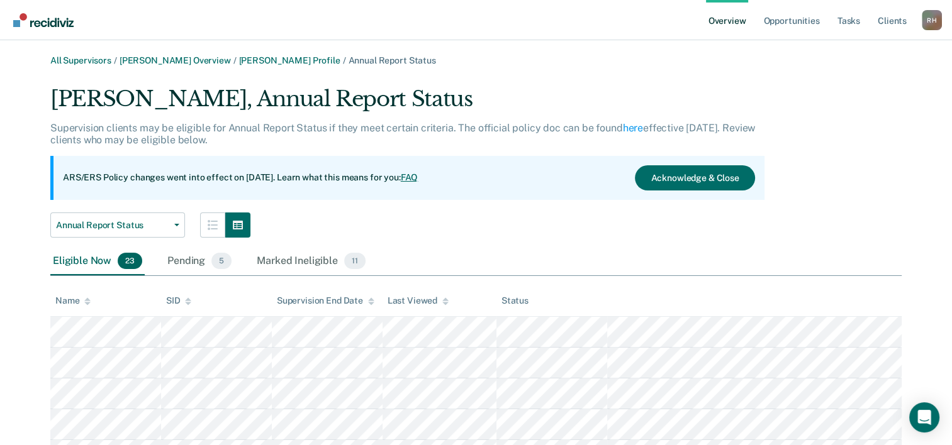
click at [88, 307] on th "Name" at bounding box center [105, 301] width 111 height 31
click at [92, 297] on th "Name" at bounding box center [105, 301] width 111 height 31
click at [88, 297] on div at bounding box center [87, 301] width 6 height 11
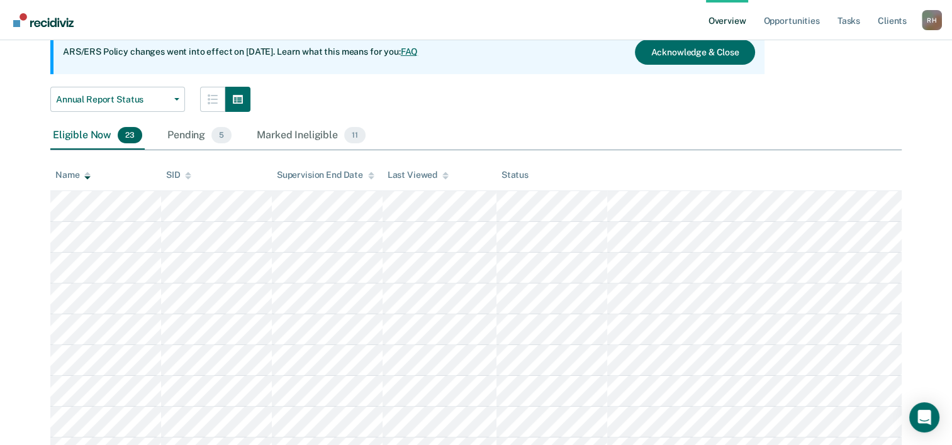
scroll to position [63, 0]
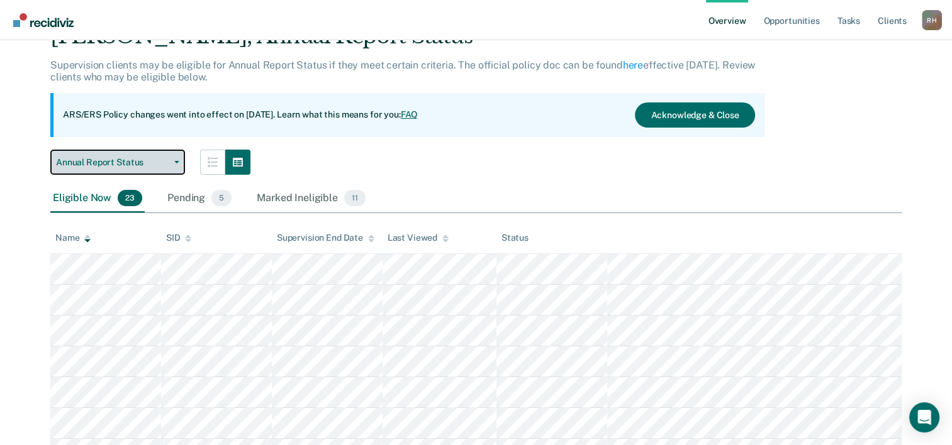
click at [183, 162] on button "Annual Report Status" at bounding box center [117, 162] width 135 height 25
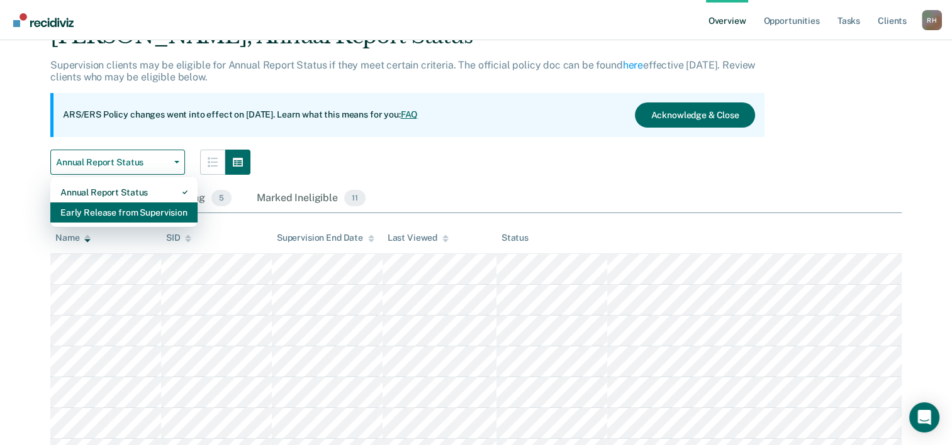
click at [121, 214] on div "Early Release from Supervision" at bounding box center [123, 213] width 127 height 20
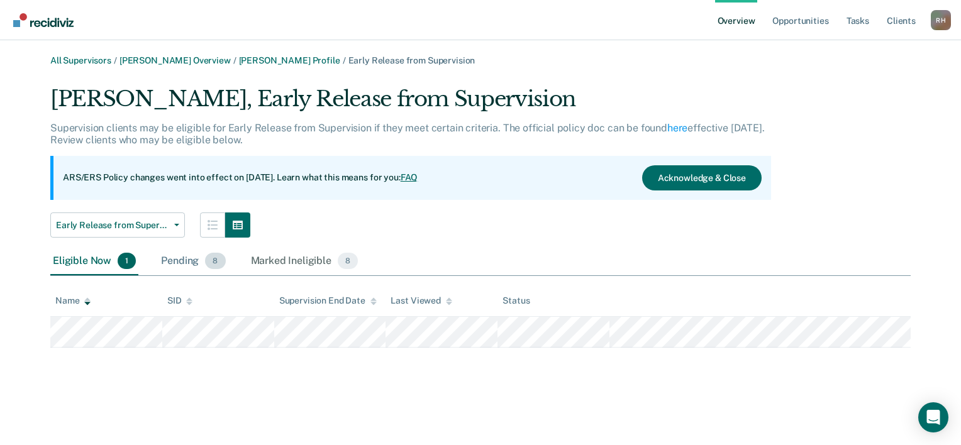
click at [182, 257] on div "Pending 8" at bounding box center [192, 262] width 69 height 28
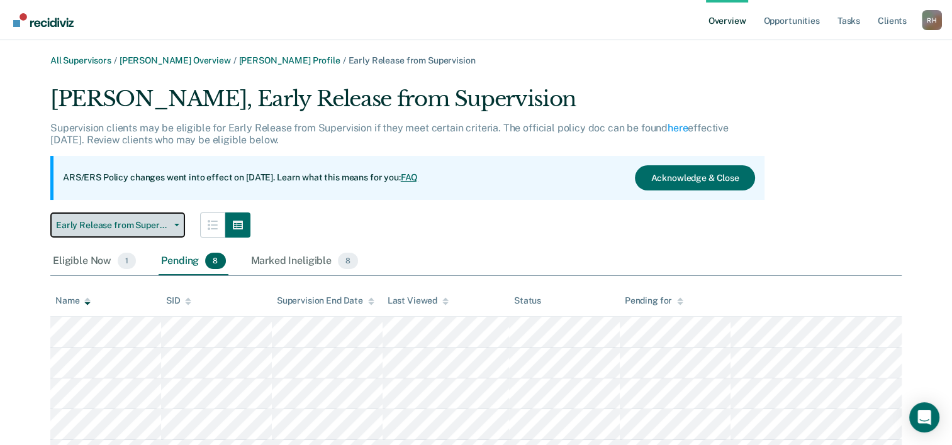
click at [94, 226] on span "Early Release from Supervision" at bounding box center [112, 225] width 113 height 11
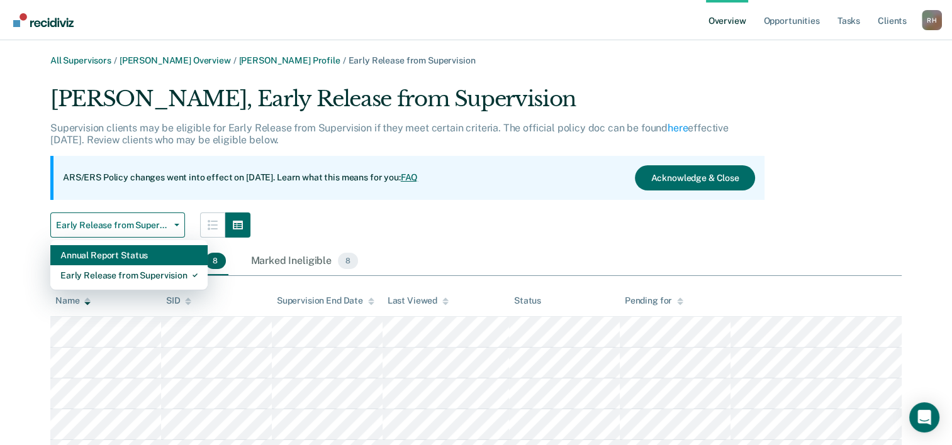
click at [95, 258] on div "Annual Report Status" at bounding box center [128, 255] width 137 height 20
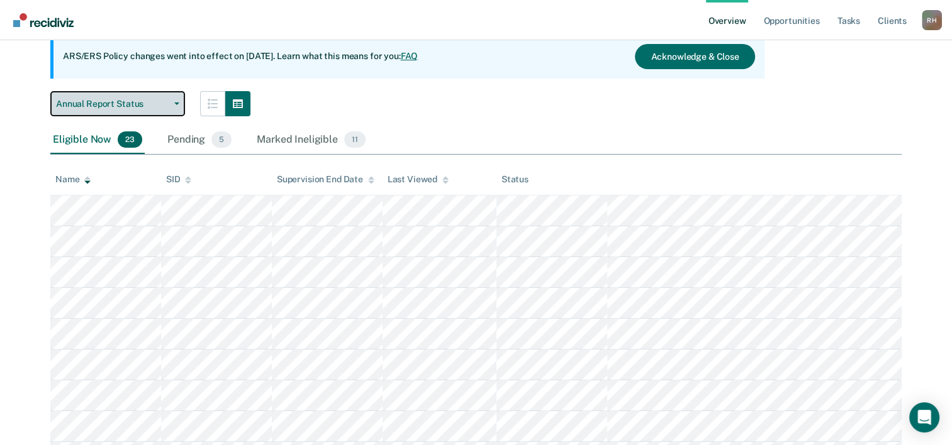
scroll to position [126, 0]
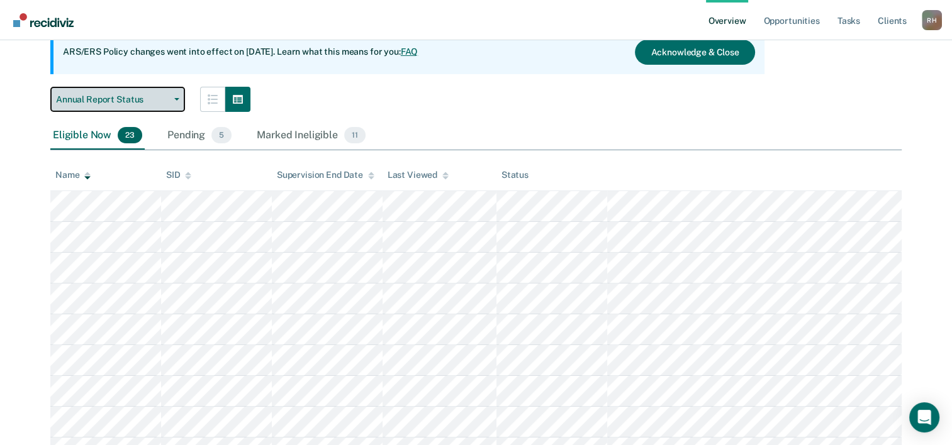
click at [130, 107] on button "Annual Report Status" at bounding box center [117, 99] width 135 height 25
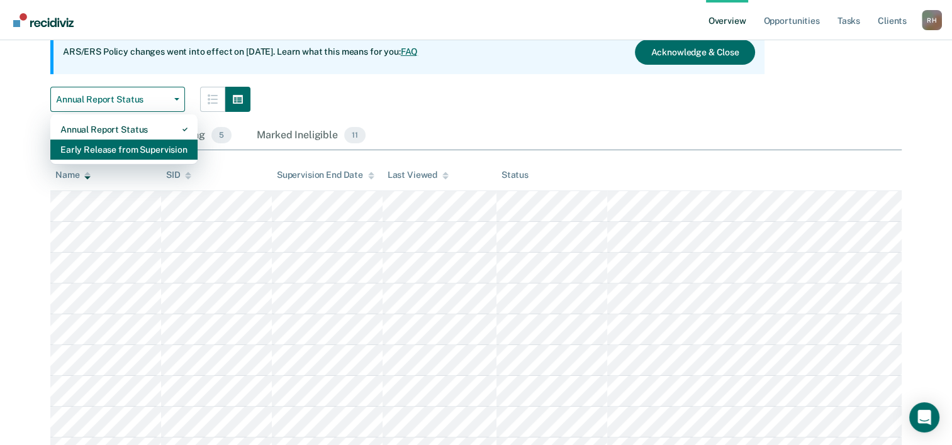
click at [86, 153] on div "Early Release from Supervision" at bounding box center [123, 150] width 127 height 20
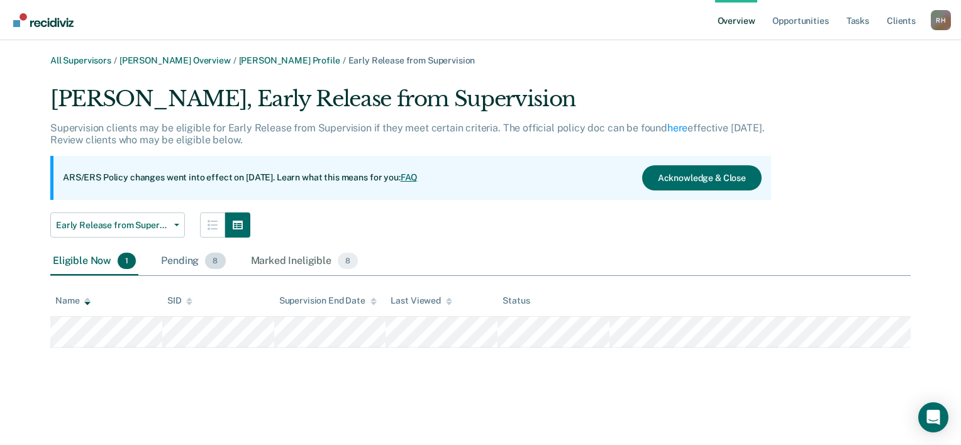
click at [177, 264] on div "Pending 8" at bounding box center [192, 262] width 69 height 28
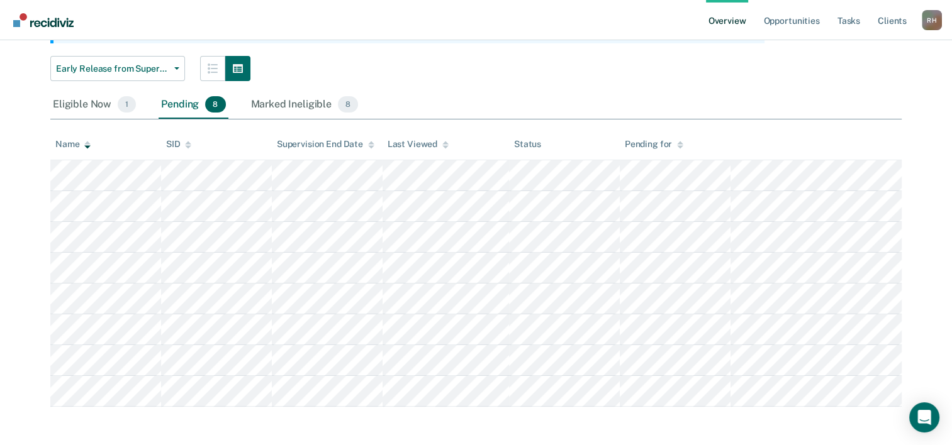
scroll to position [158, 0]
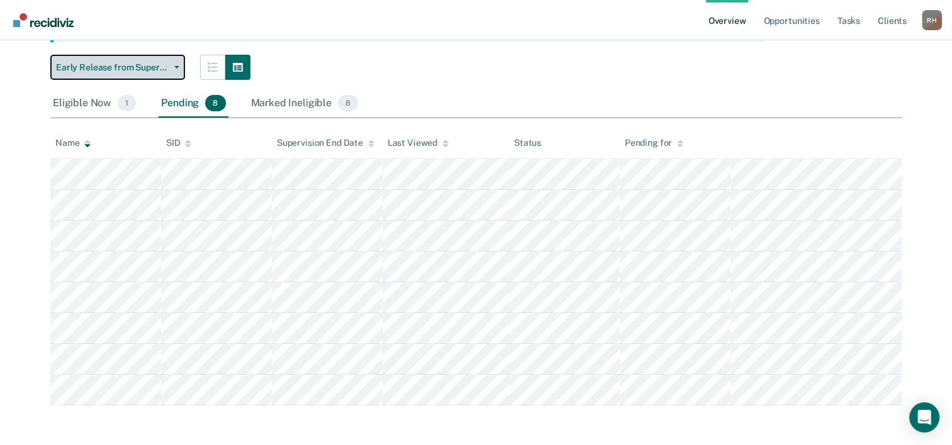
click at [136, 69] on span "Early Release from Supervision" at bounding box center [112, 67] width 113 height 11
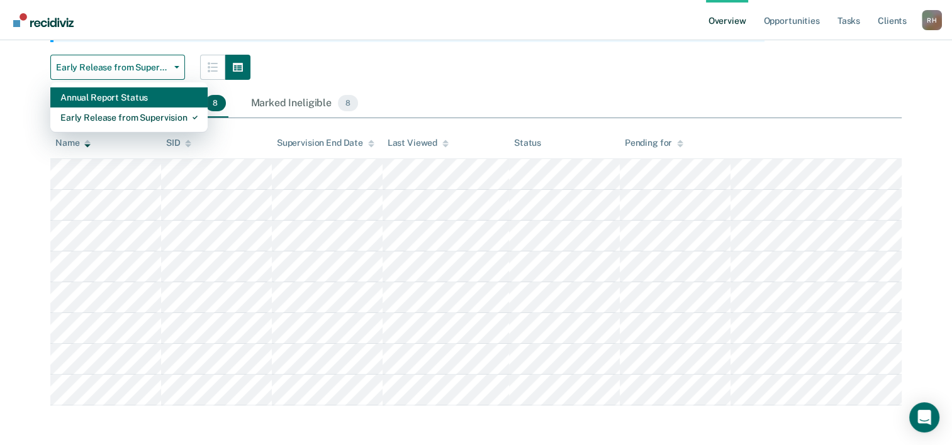
click at [106, 98] on div "Annual Report Status" at bounding box center [128, 97] width 137 height 20
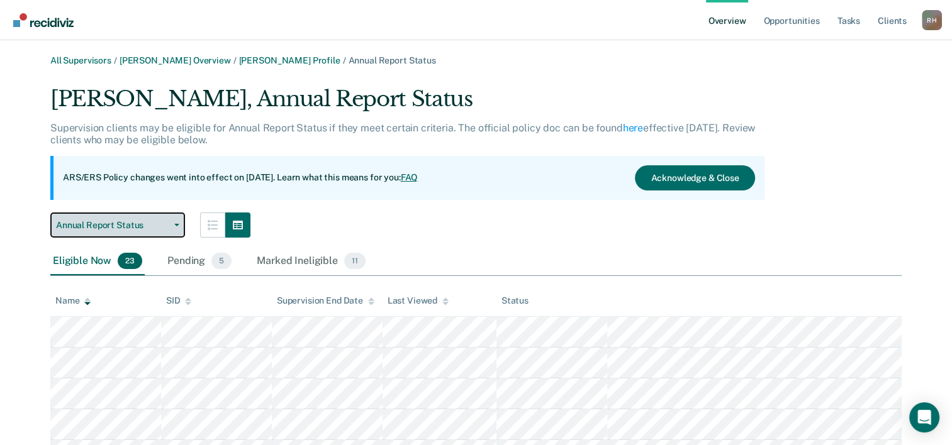
click at [162, 228] on span "Annual Report Status" at bounding box center [112, 225] width 113 height 11
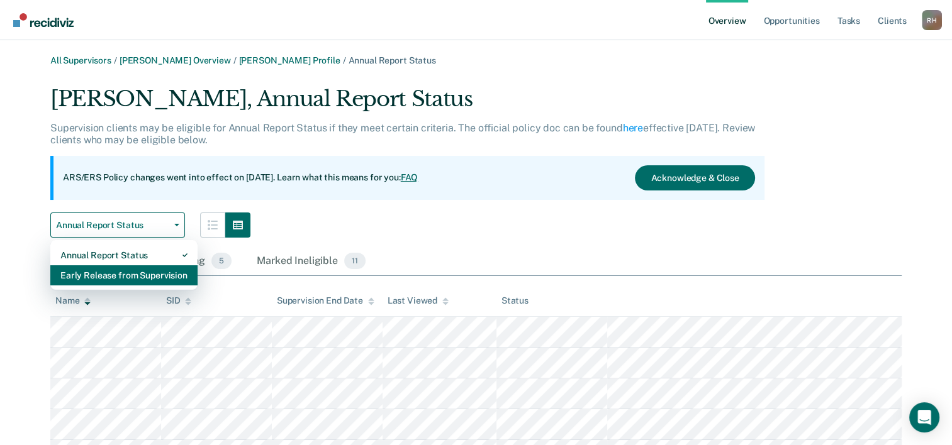
click at [82, 274] on div "Early Release from Supervision" at bounding box center [123, 275] width 127 height 20
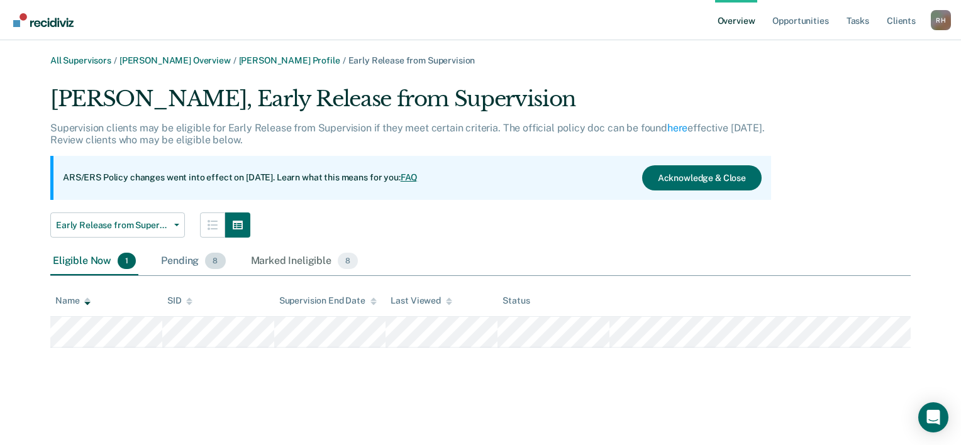
click at [170, 258] on div "Pending 8" at bounding box center [192, 262] width 69 height 28
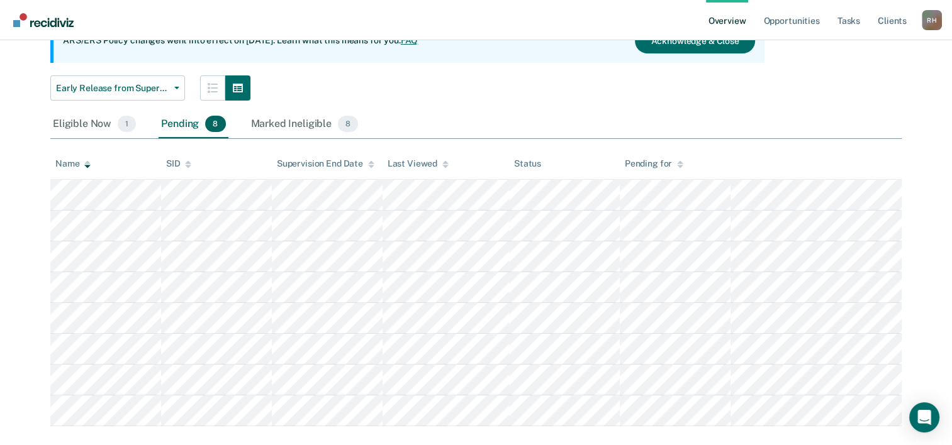
scroll to position [158, 0]
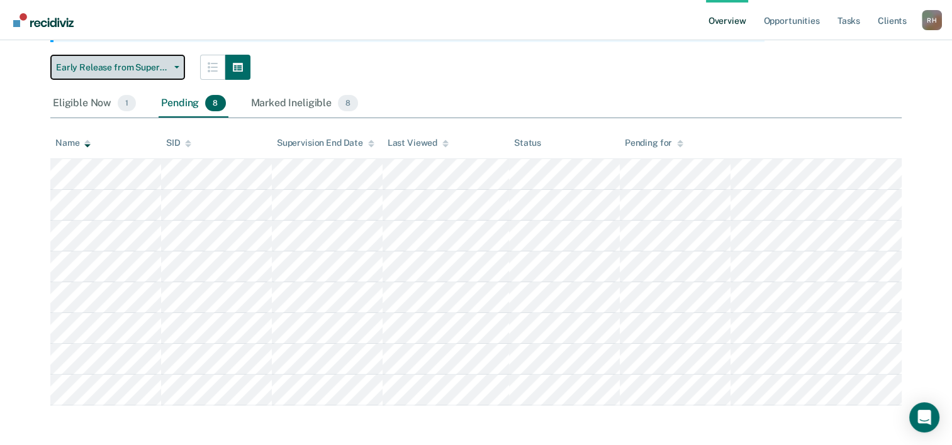
click at [128, 69] on span "Early Release from Supervision" at bounding box center [112, 67] width 113 height 11
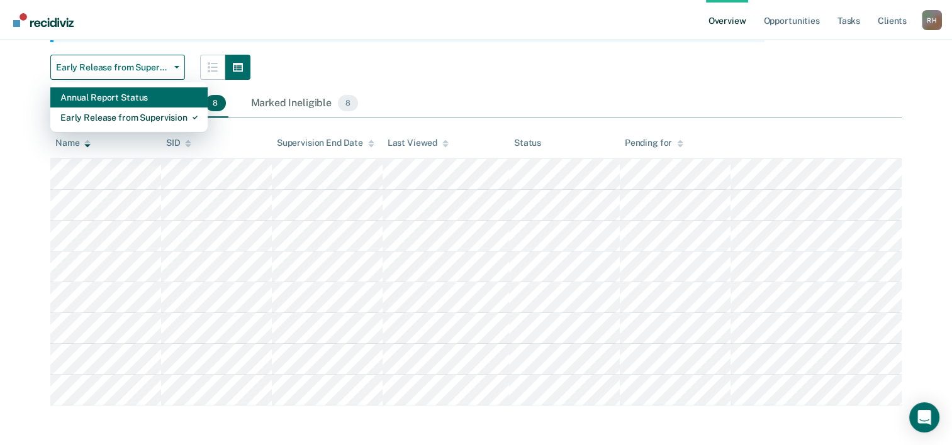
click at [112, 92] on div "Annual Report Status" at bounding box center [128, 97] width 137 height 20
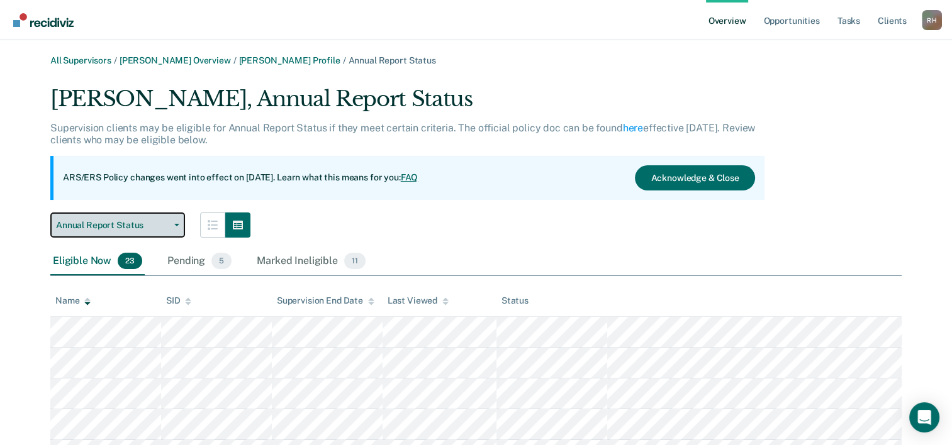
drag, startPoint x: 127, startPoint y: 228, endPoint x: 121, endPoint y: 235, distance: 9.3
click at [127, 228] on span "Annual Report Status" at bounding box center [112, 225] width 113 height 11
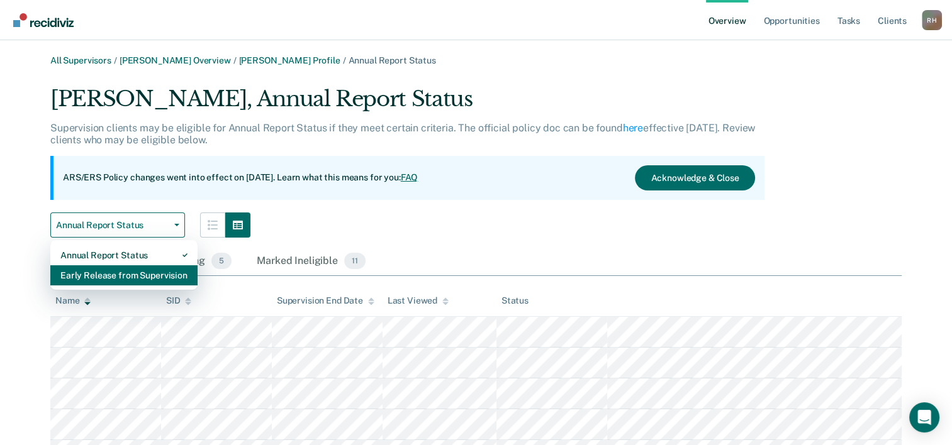
click at [104, 279] on div "Early Release from Supervision" at bounding box center [123, 275] width 127 height 20
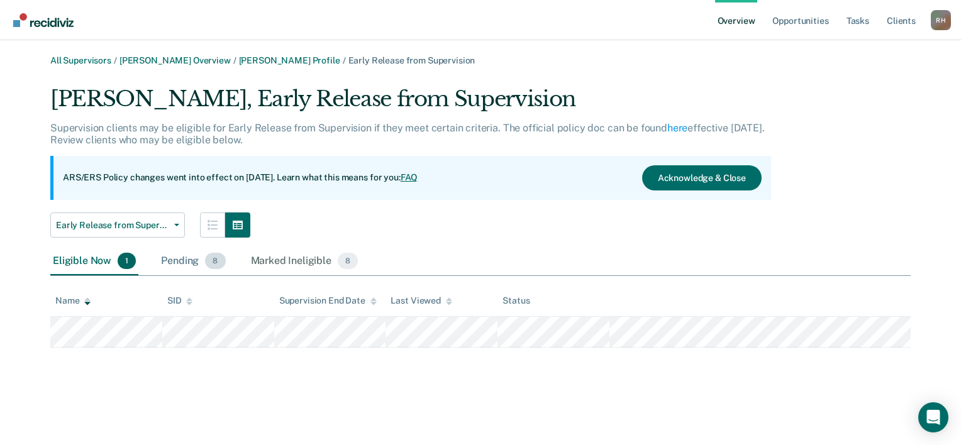
click at [175, 264] on div "Pending 8" at bounding box center [192, 262] width 69 height 28
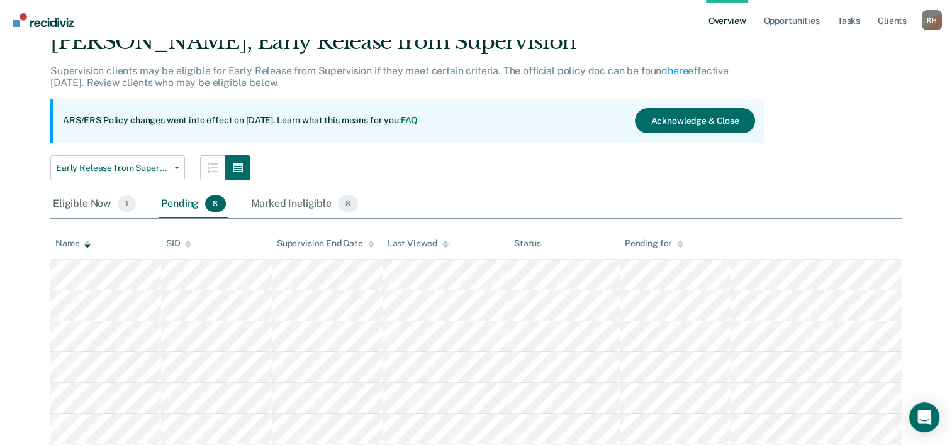
scroll to position [158, 0]
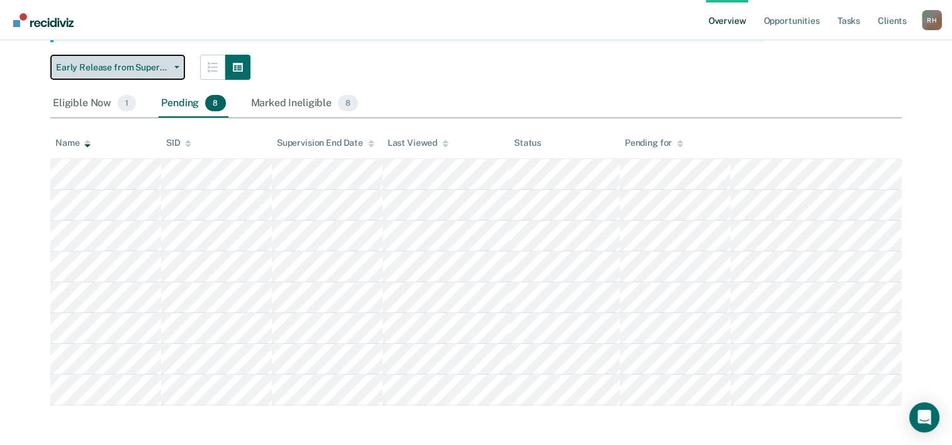
click at [126, 74] on button "Early Release from Supervision" at bounding box center [117, 67] width 135 height 25
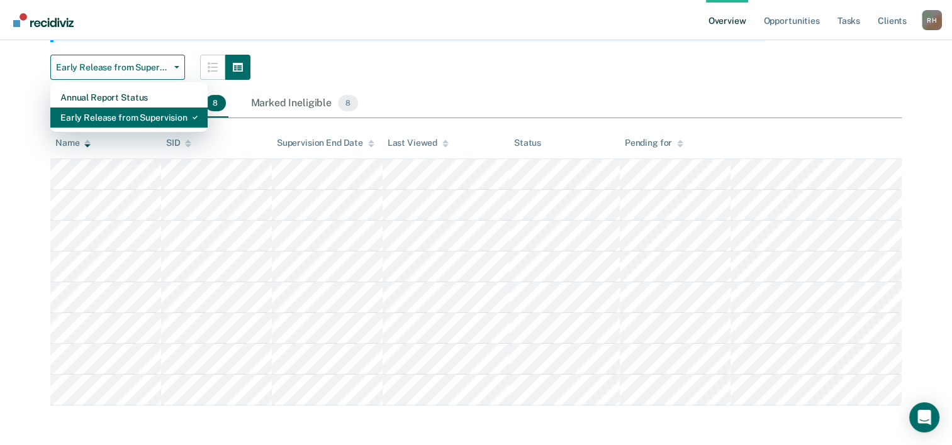
click at [108, 113] on div "Early Release from Supervision" at bounding box center [128, 118] width 137 height 20
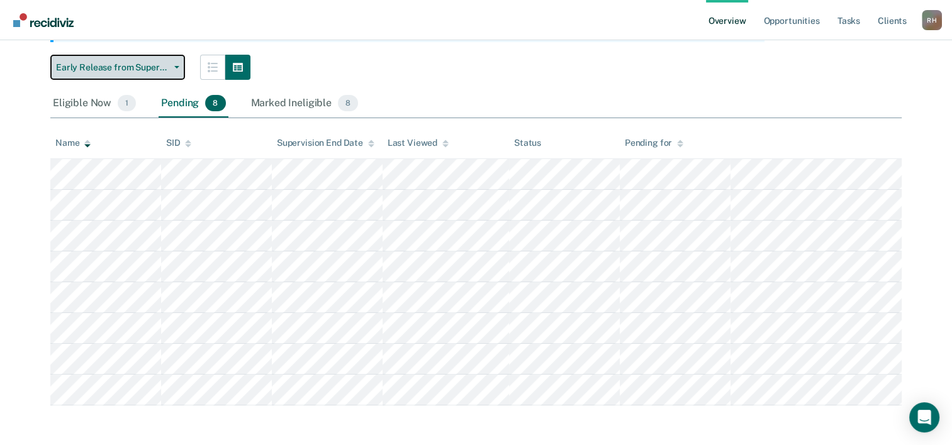
click at [116, 73] on button "Early Release from Supervision" at bounding box center [117, 67] width 135 height 25
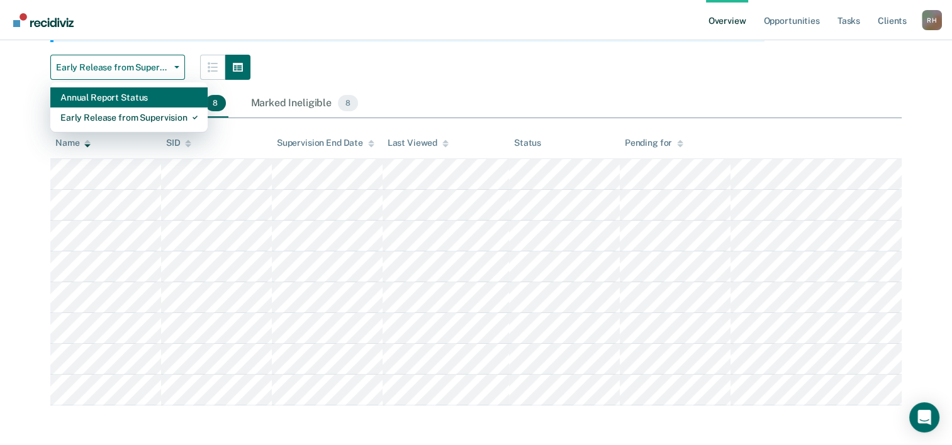
click at [106, 97] on div "Annual Report Status" at bounding box center [128, 97] width 137 height 20
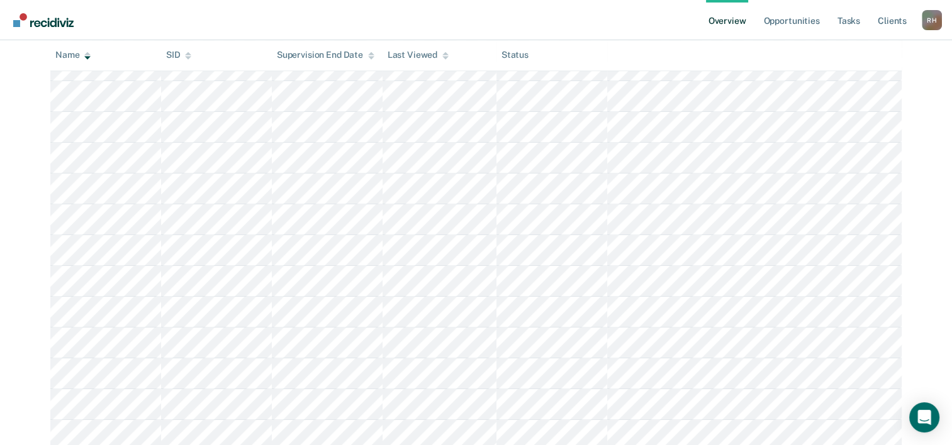
scroll to position [620, 0]
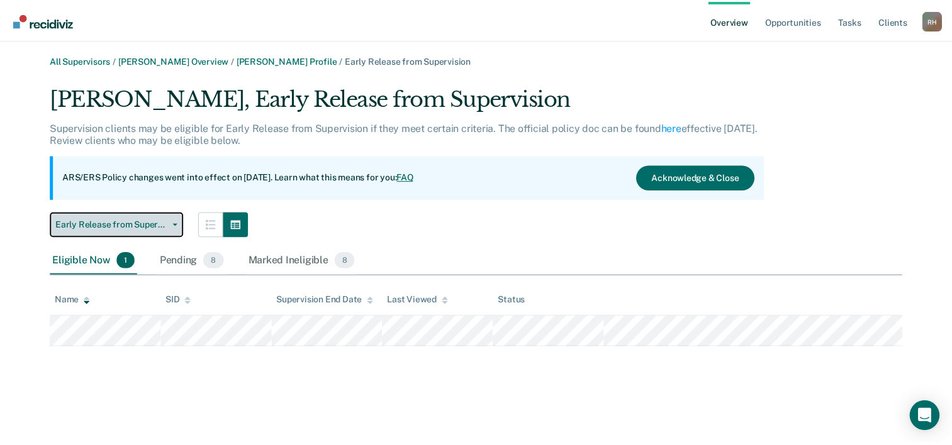
scroll to position [126, 0]
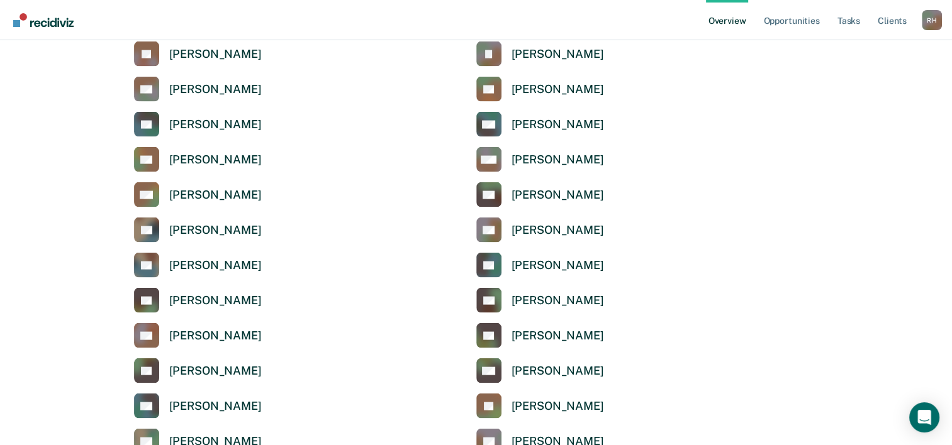
scroll to position [2516, 0]
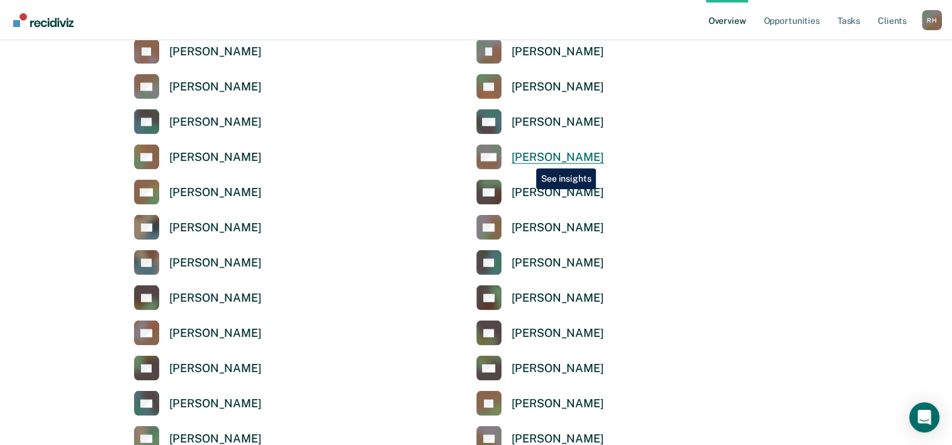
click at [526, 159] on div "[PERSON_NAME]" at bounding box center [557, 157] width 92 height 14
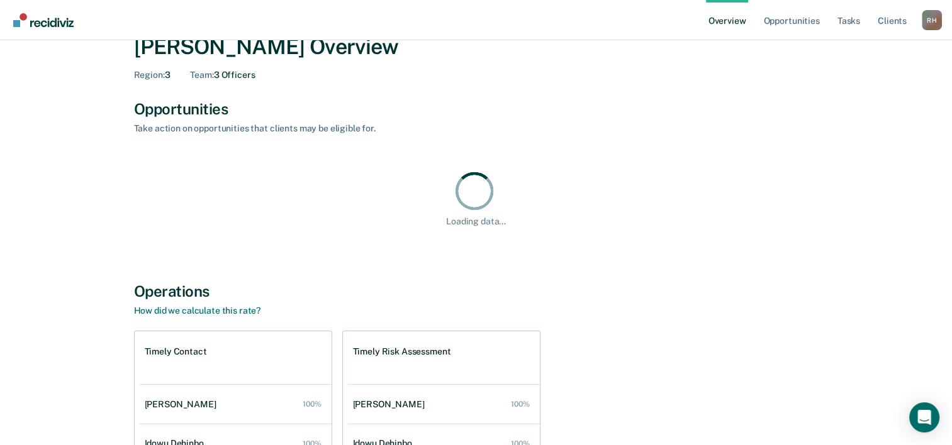
scroll to position [189, 0]
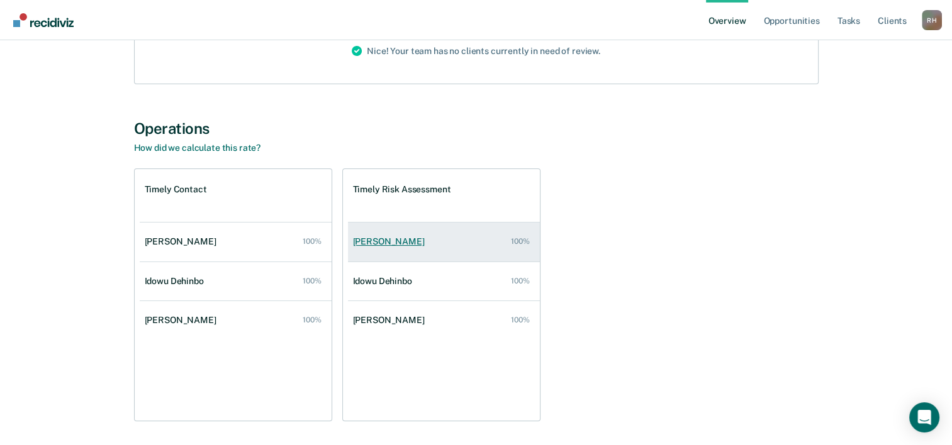
click at [396, 237] on div "[PERSON_NAME]" at bounding box center [391, 241] width 77 height 11
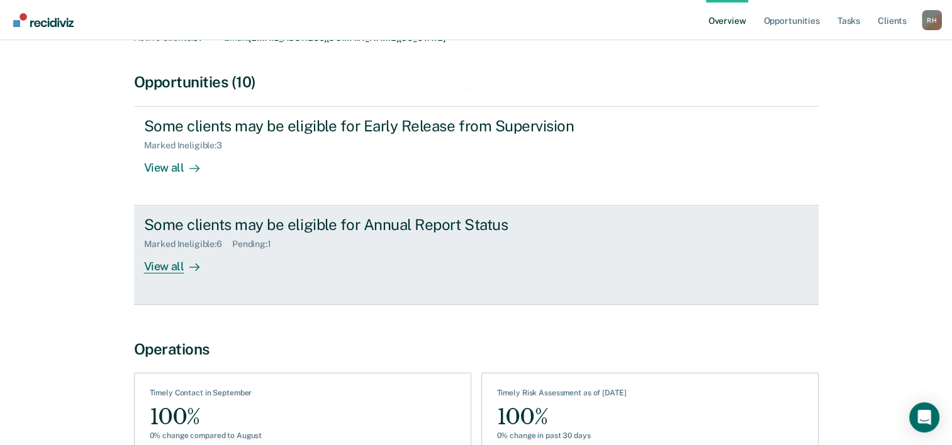
scroll to position [126, 0]
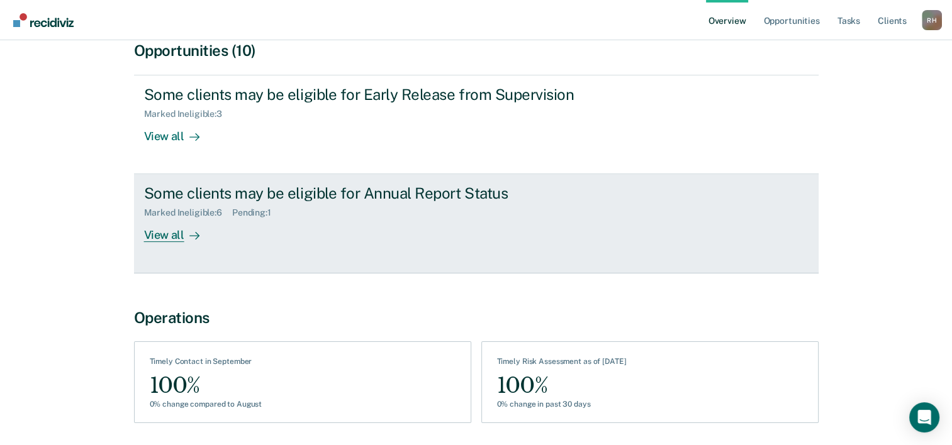
click at [198, 213] on div "Marked Ineligible : 6" at bounding box center [188, 213] width 88 height 11
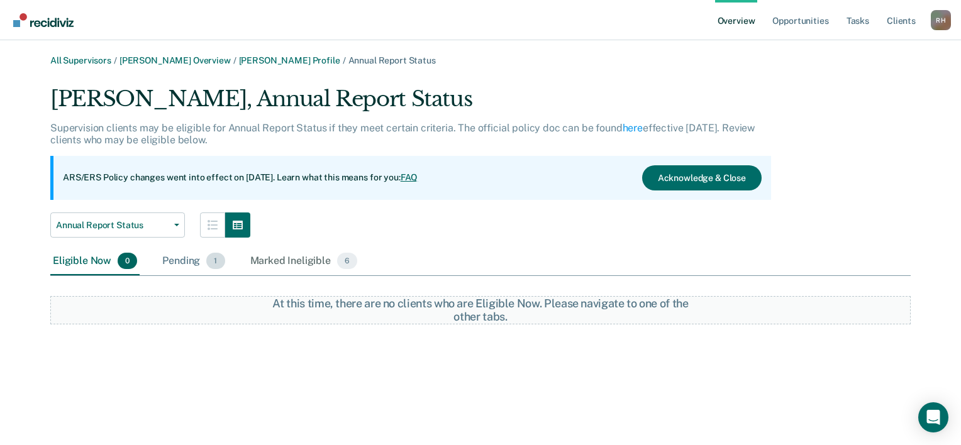
click at [189, 255] on div "Pending 1" at bounding box center [193, 262] width 67 height 28
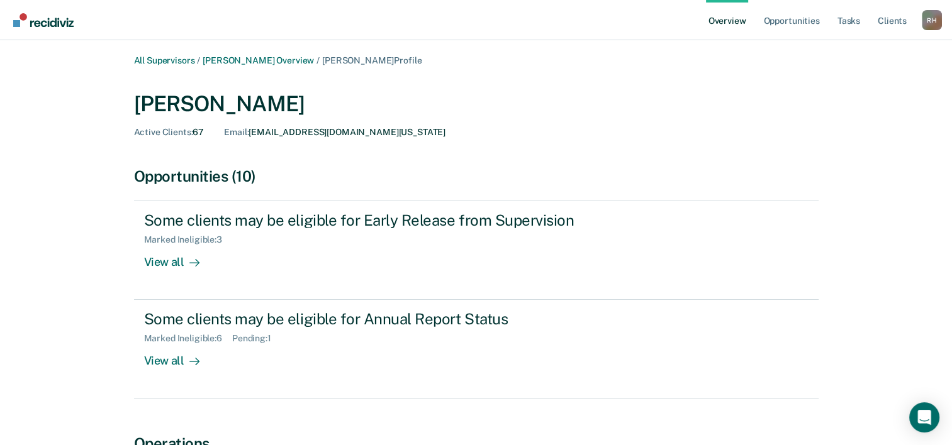
scroll to position [189, 0]
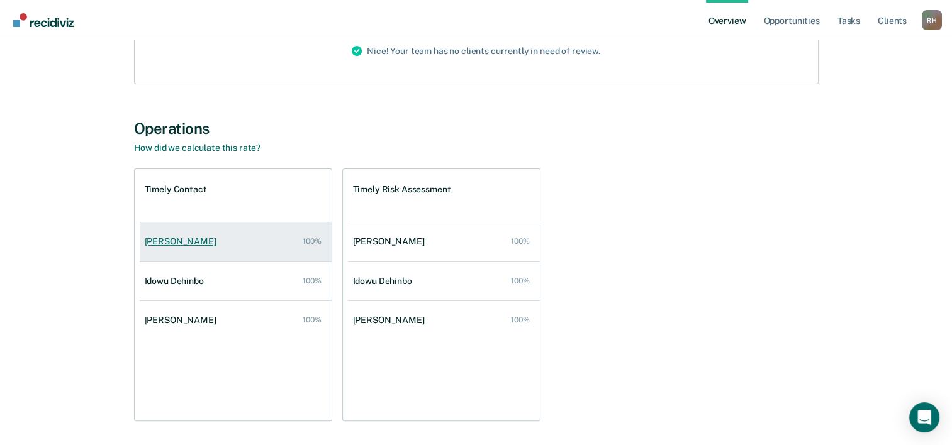
click at [206, 243] on div "[PERSON_NAME]" at bounding box center [183, 241] width 77 height 11
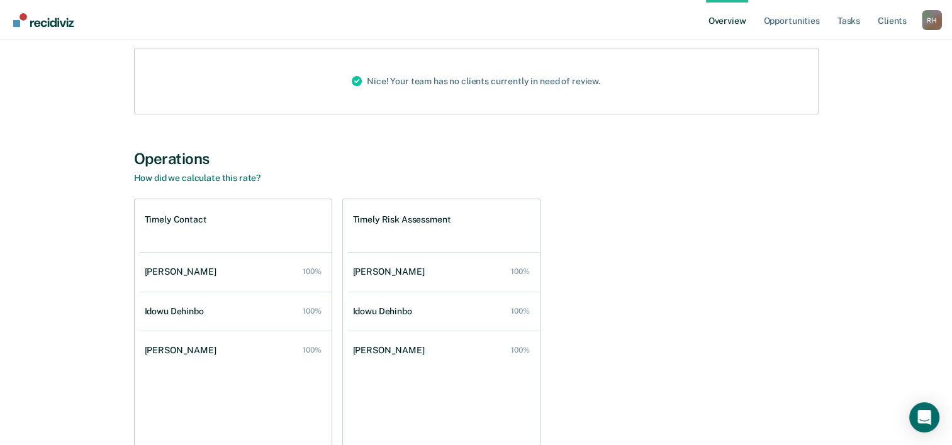
scroll to position [41, 0]
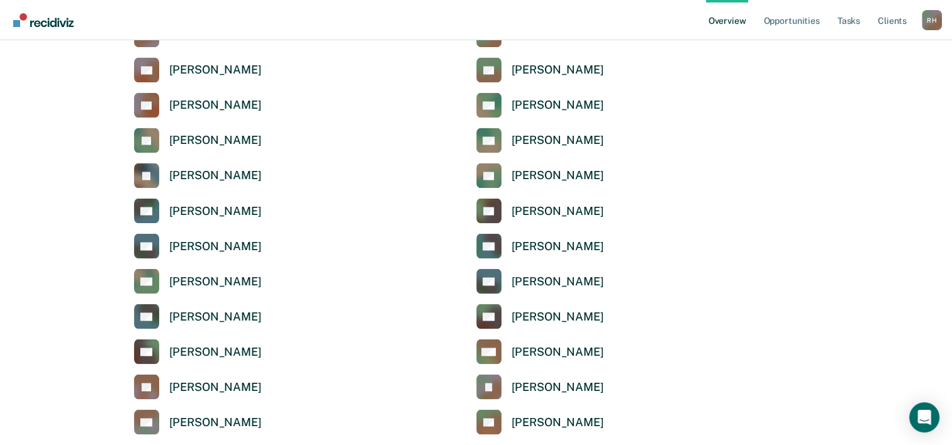
scroll to position [2138, 0]
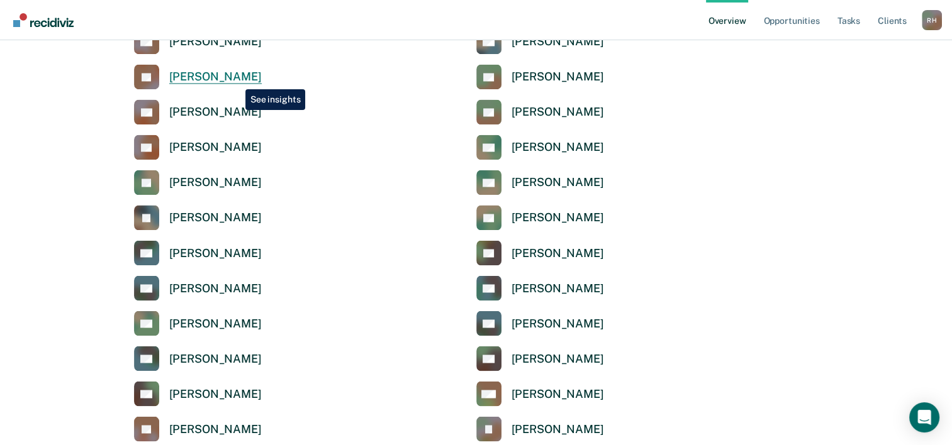
click at [236, 80] on div "[PERSON_NAME]" at bounding box center [215, 77] width 92 height 14
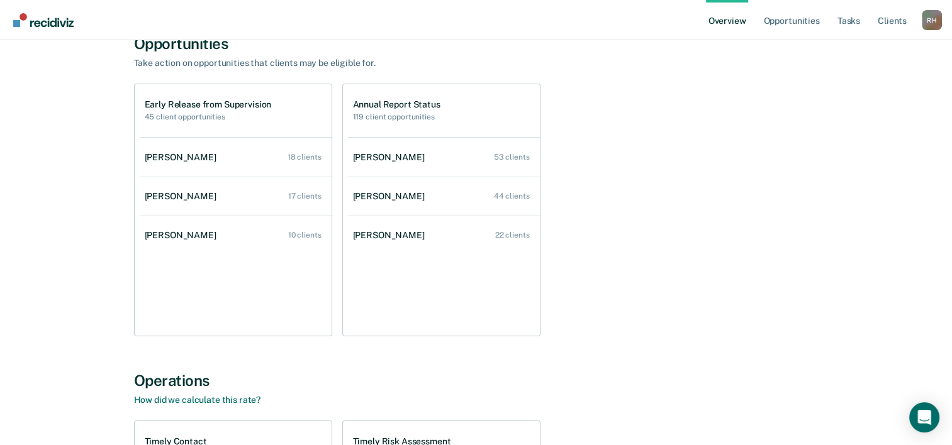
scroll to position [126, 0]
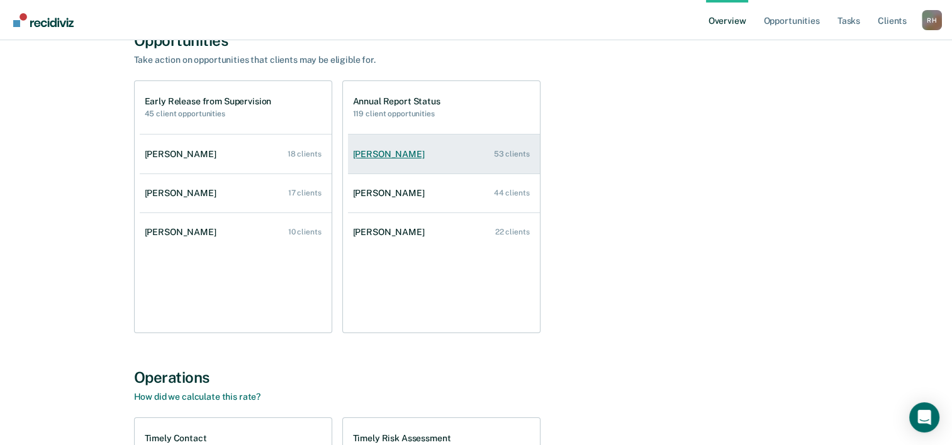
click at [367, 164] on link "[PERSON_NAME] 53 clients" at bounding box center [444, 154] width 192 height 36
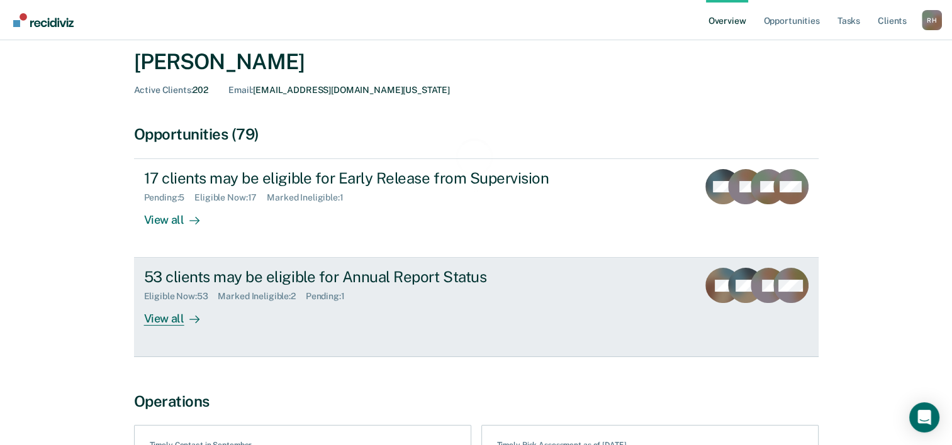
scroll to position [126, 0]
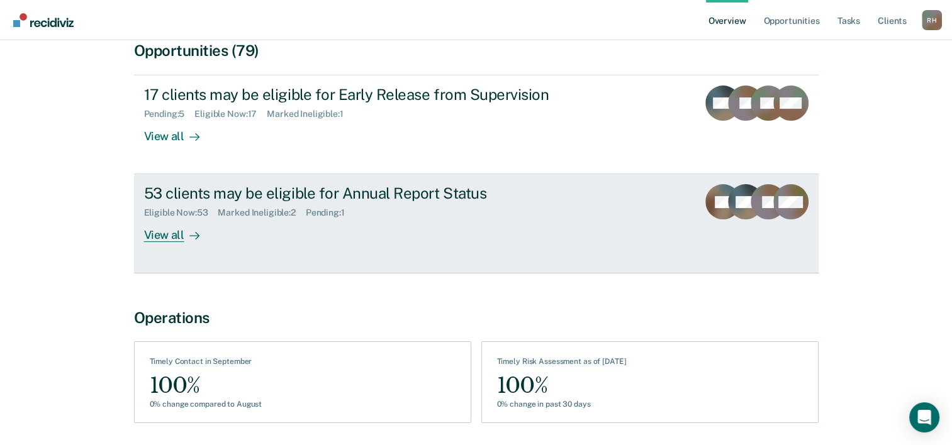
click at [195, 208] on div "Eligible Now : 53" at bounding box center [181, 213] width 74 height 11
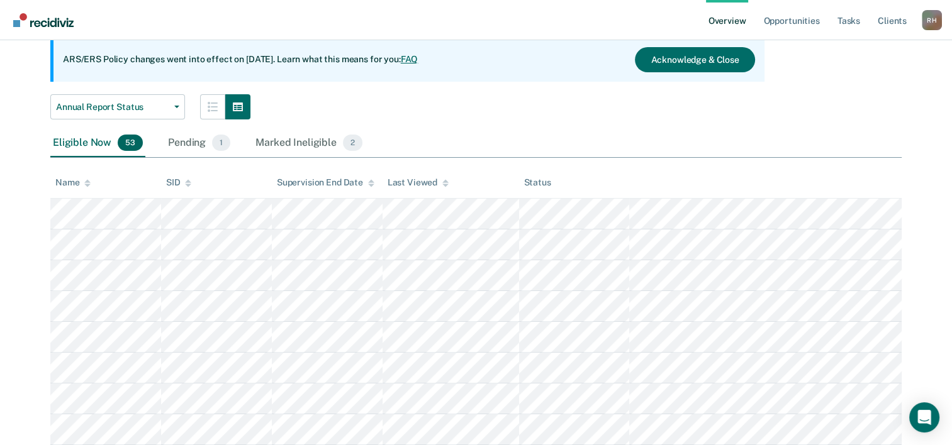
scroll to position [126, 0]
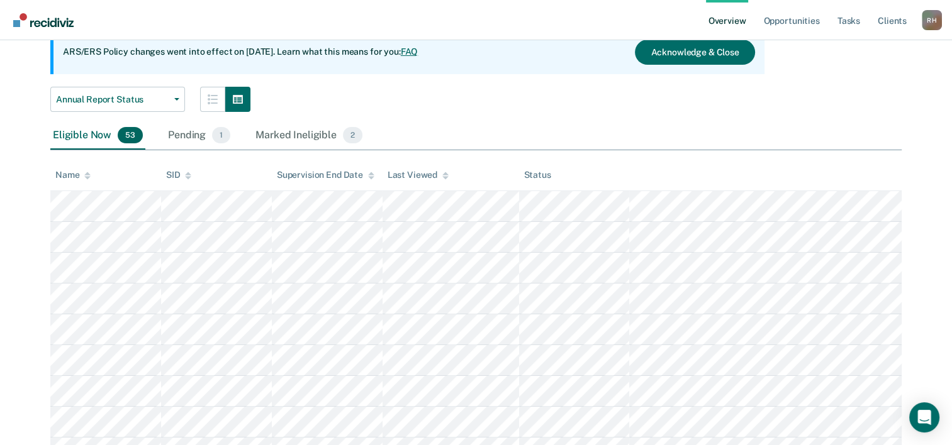
click at [82, 174] on div "Name" at bounding box center [72, 175] width 35 height 11
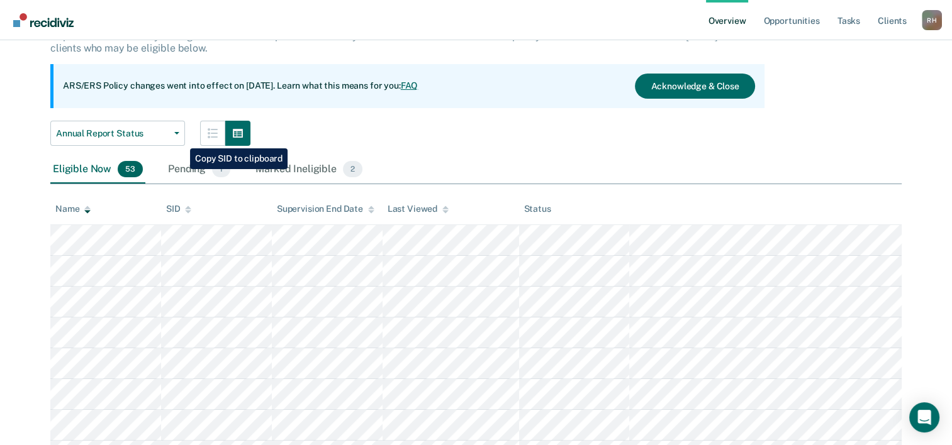
scroll to position [0, 0]
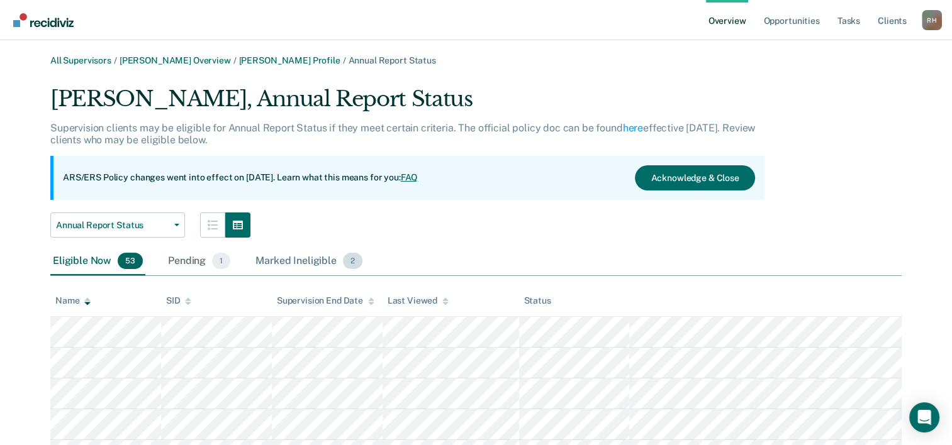
click at [294, 267] on div "Marked Ineligible 2" at bounding box center [309, 262] width 112 height 28
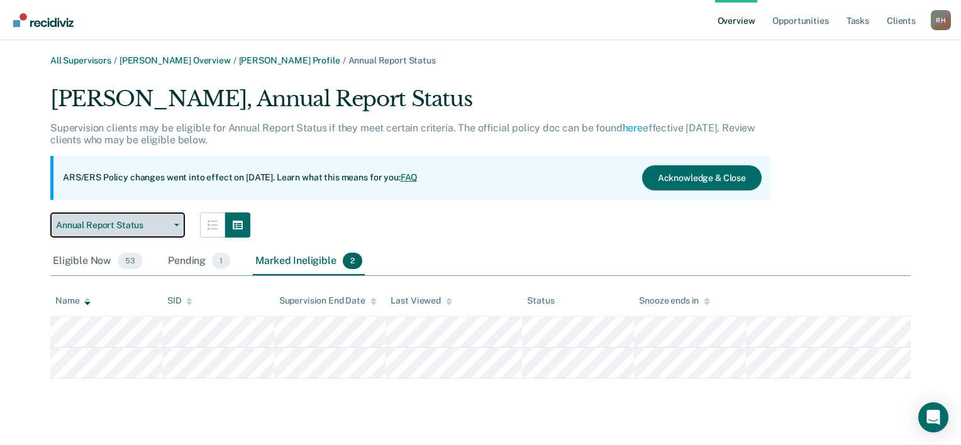
click at [141, 226] on span "Annual Report Status" at bounding box center [112, 225] width 113 height 11
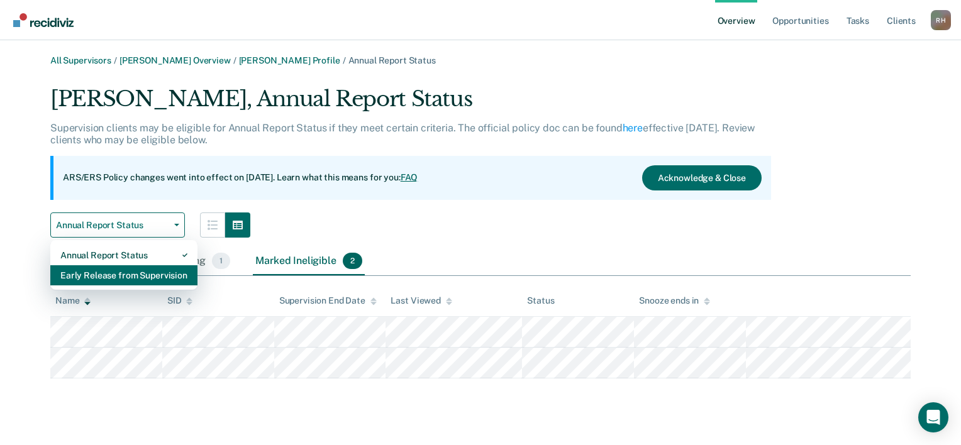
click at [86, 271] on div "Early Release from Supervision" at bounding box center [123, 275] width 127 height 20
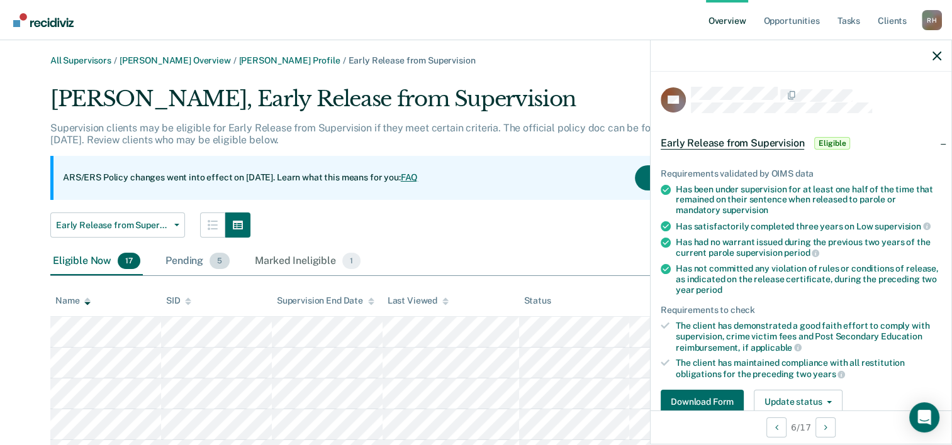
click at [176, 255] on div "Pending 5" at bounding box center [197, 262] width 69 height 28
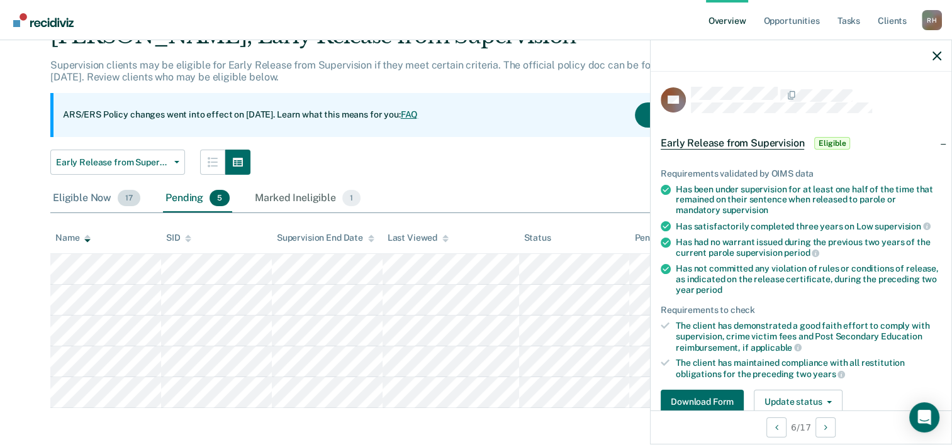
click at [114, 196] on div "Eligible Now 17" at bounding box center [96, 199] width 92 height 28
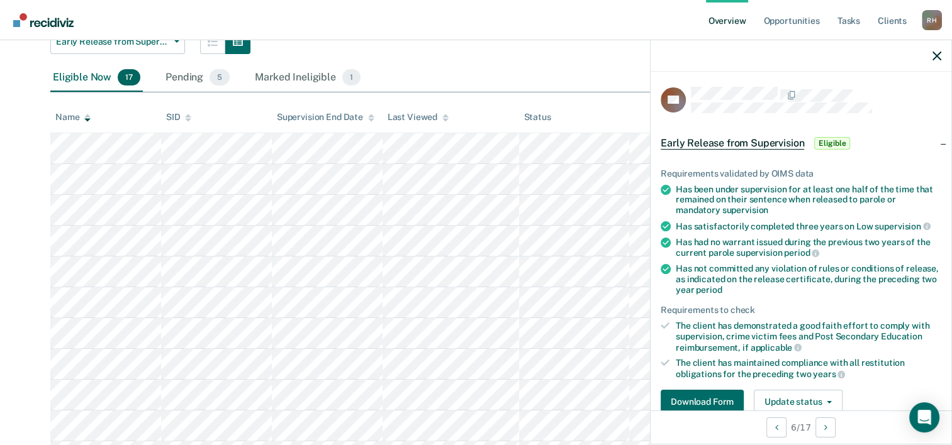
scroll to position [0, 0]
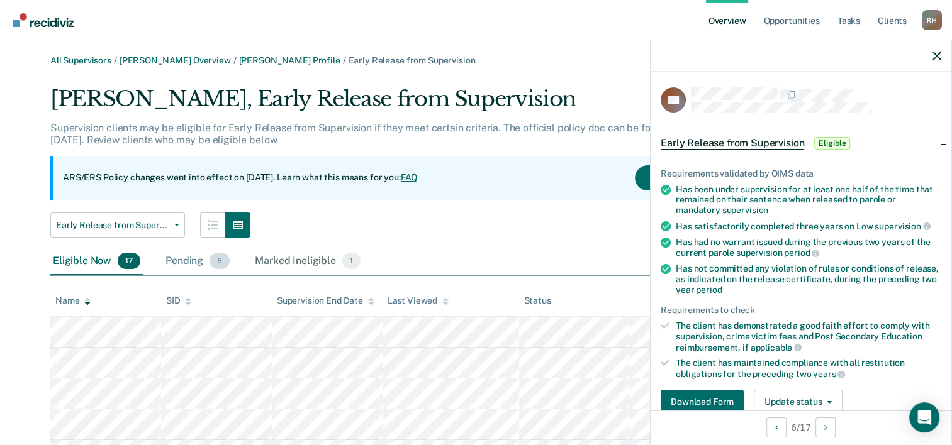
click at [181, 259] on div "Pending 5" at bounding box center [197, 262] width 69 height 28
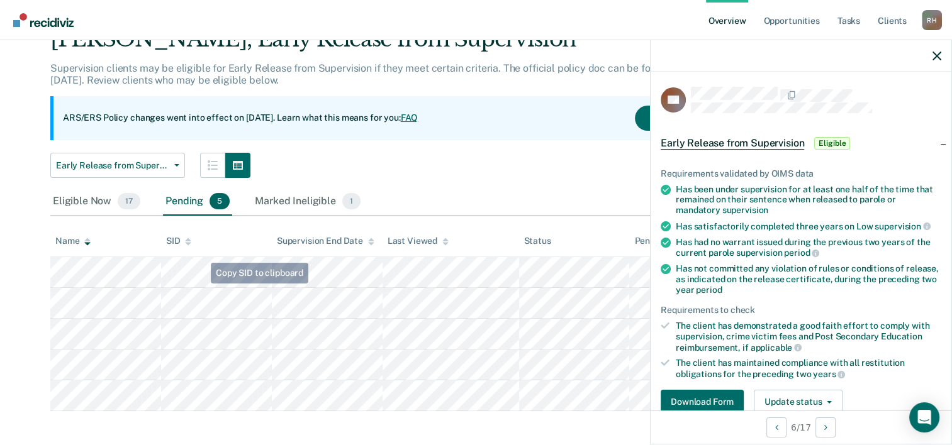
scroll to position [65, 0]
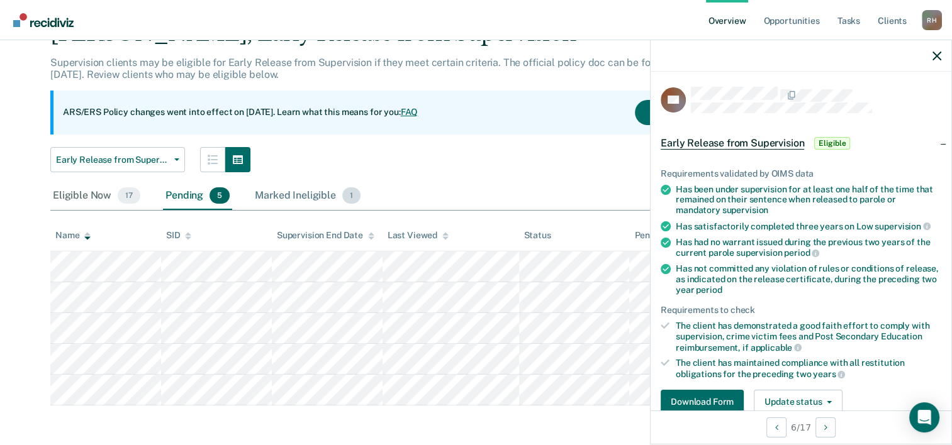
click at [281, 199] on div "Marked Ineligible 1" at bounding box center [307, 196] width 111 height 28
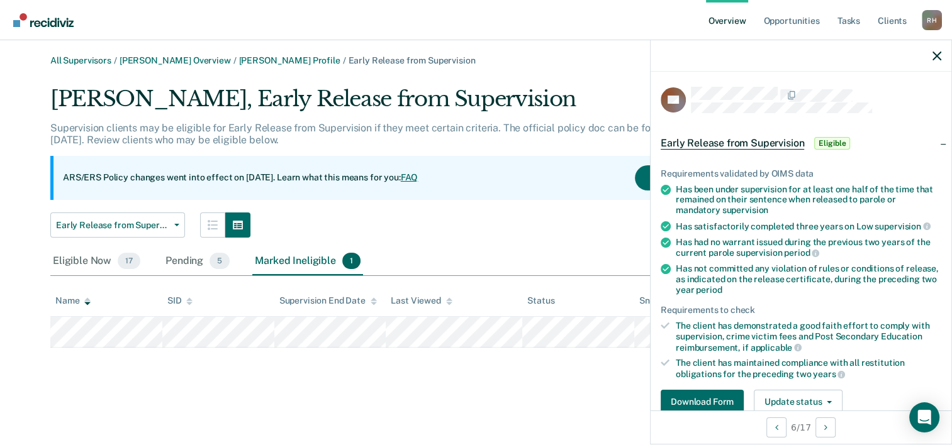
scroll to position [0, 0]
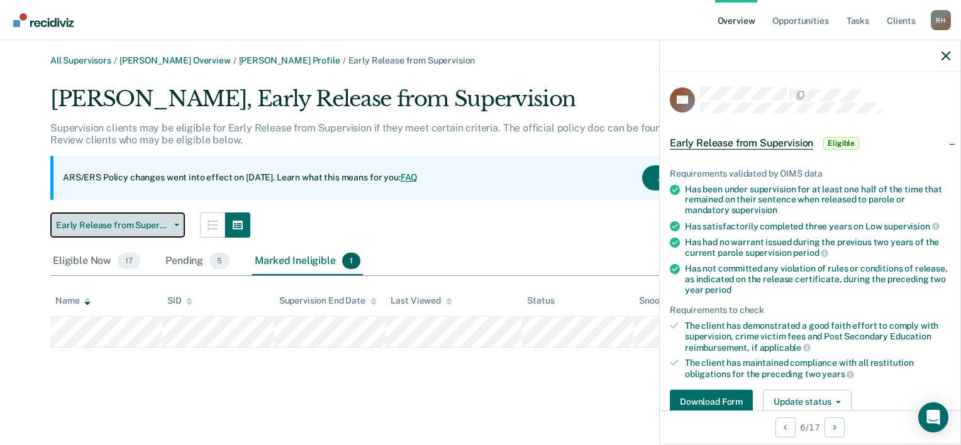
click at [113, 226] on span "Early Release from Supervision" at bounding box center [112, 225] width 113 height 11
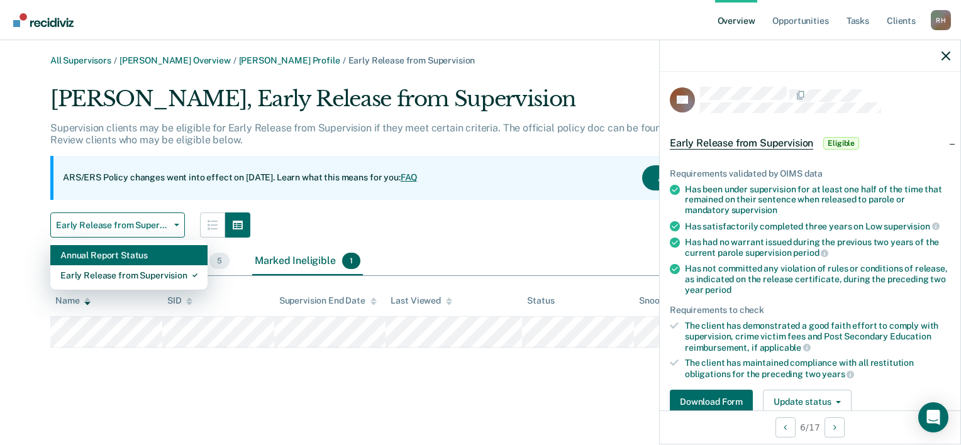
click at [104, 255] on div "Annual Report Status" at bounding box center [128, 255] width 137 height 20
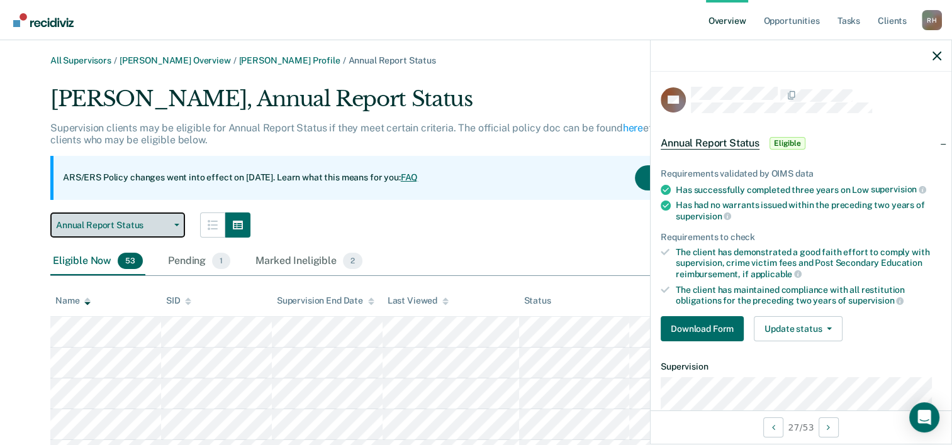
click at [128, 221] on span "Annual Report Status" at bounding box center [112, 225] width 113 height 11
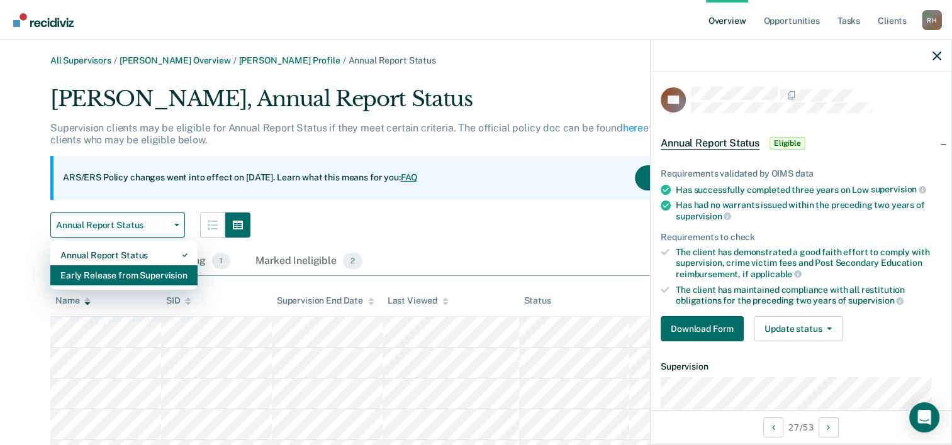
click at [94, 268] on div "Early Release from Supervision" at bounding box center [123, 275] width 127 height 20
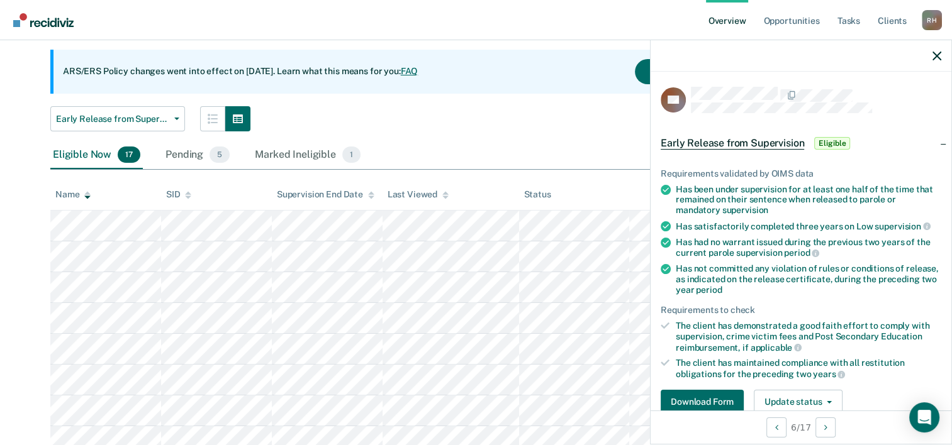
scroll to position [58, 0]
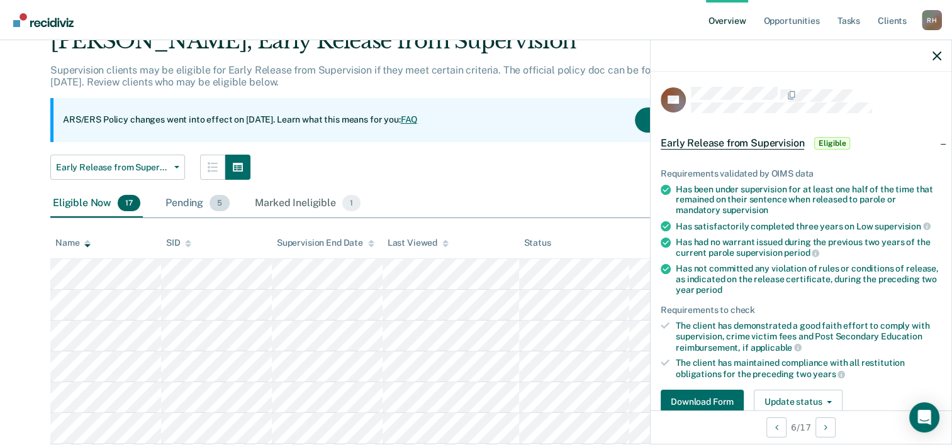
click at [197, 201] on div "Pending 5" at bounding box center [197, 204] width 69 height 28
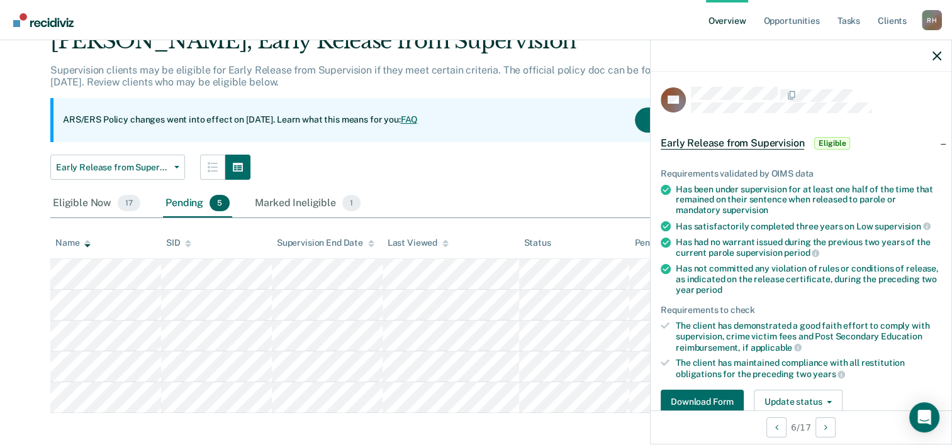
click at [295, 214] on div "Marked Ineligible 1" at bounding box center [307, 204] width 111 height 28
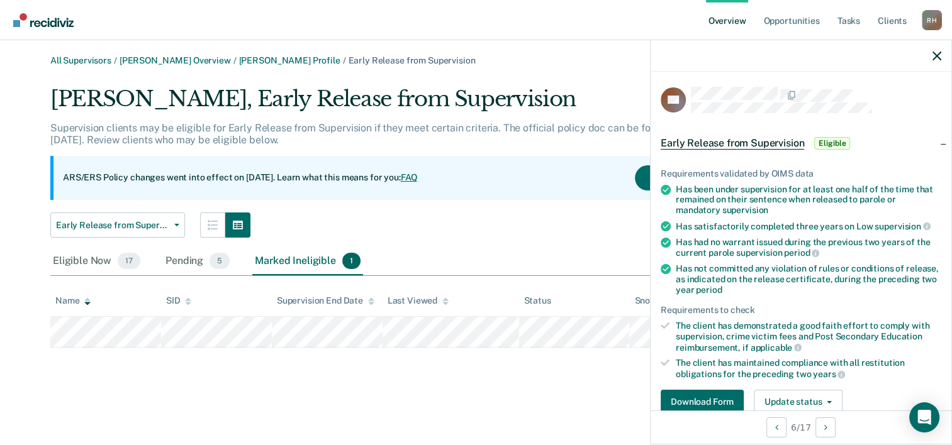
scroll to position [0, 0]
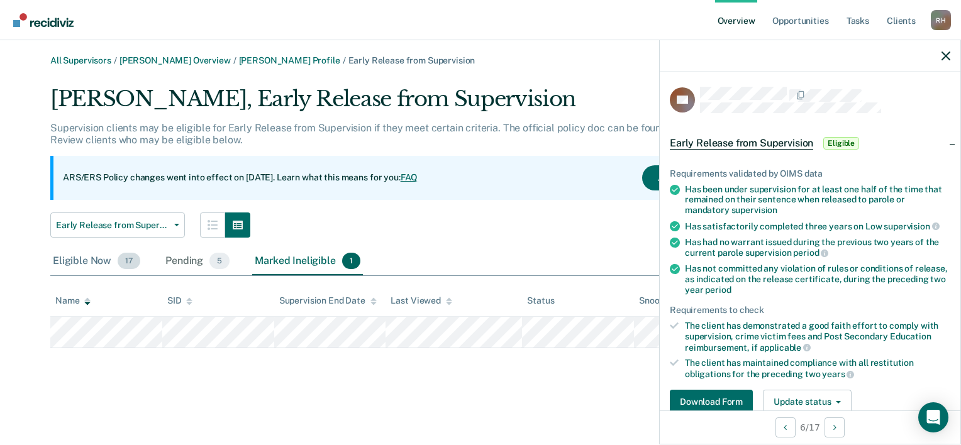
click at [89, 260] on div "Eligible Now 17" at bounding box center [96, 262] width 92 height 28
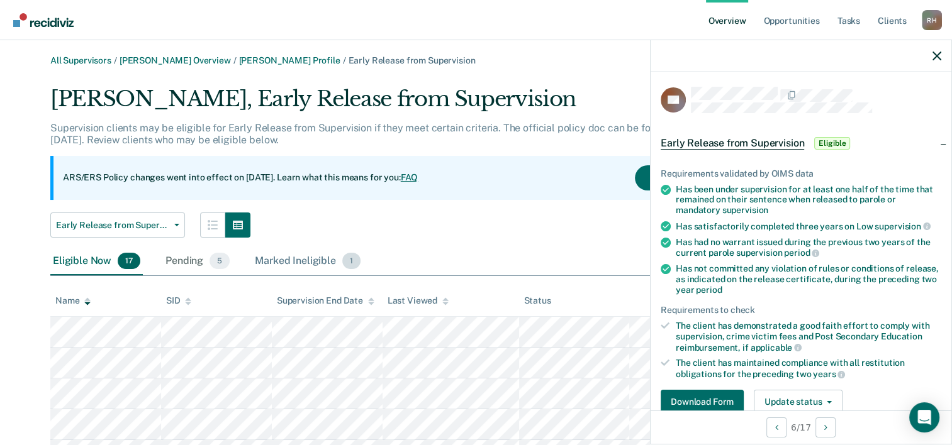
click at [276, 264] on div "Marked Ineligible 1" at bounding box center [307, 262] width 111 height 28
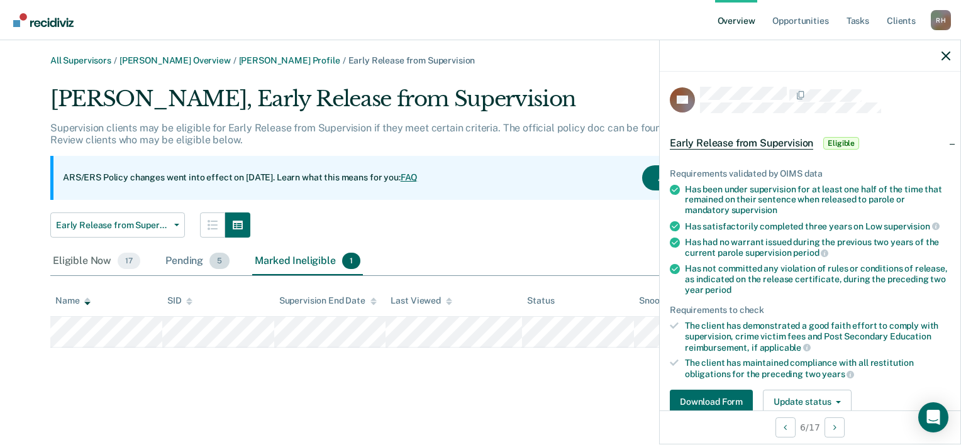
click at [195, 259] on div "Pending 5" at bounding box center [197, 262] width 69 height 28
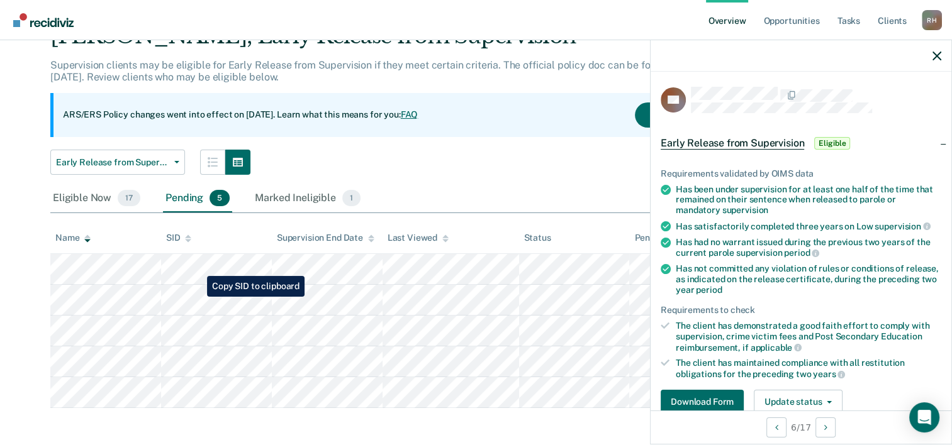
scroll to position [65, 0]
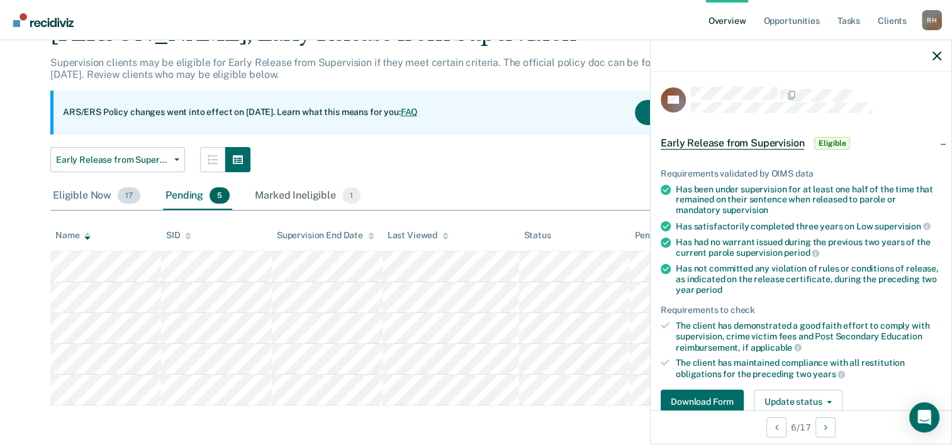
click at [91, 194] on div "Eligible Now 17" at bounding box center [96, 196] width 92 height 28
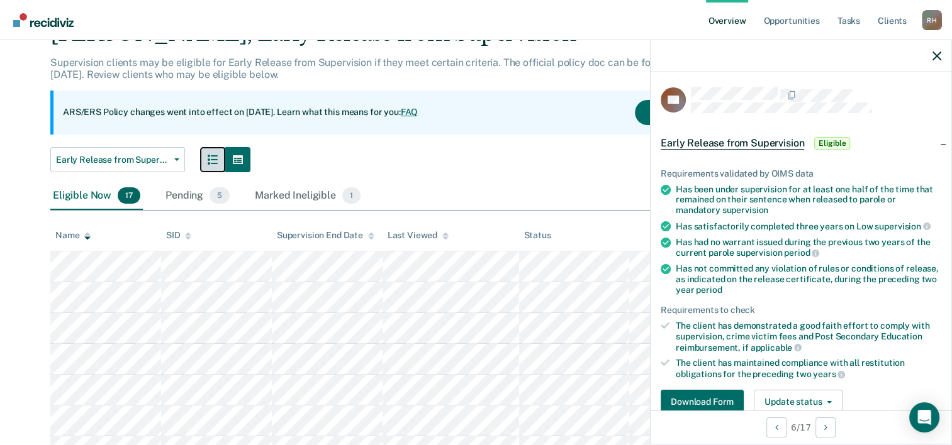
click at [211, 169] on button "button" at bounding box center [212, 159] width 25 height 25
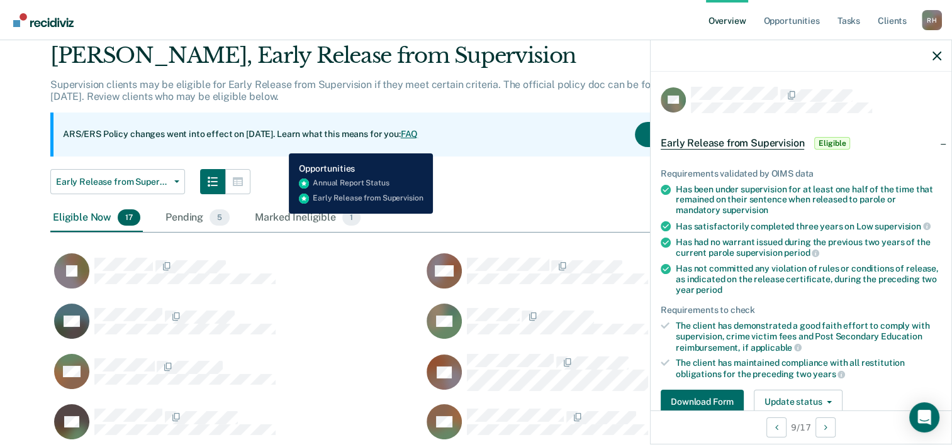
scroll to position [0, 0]
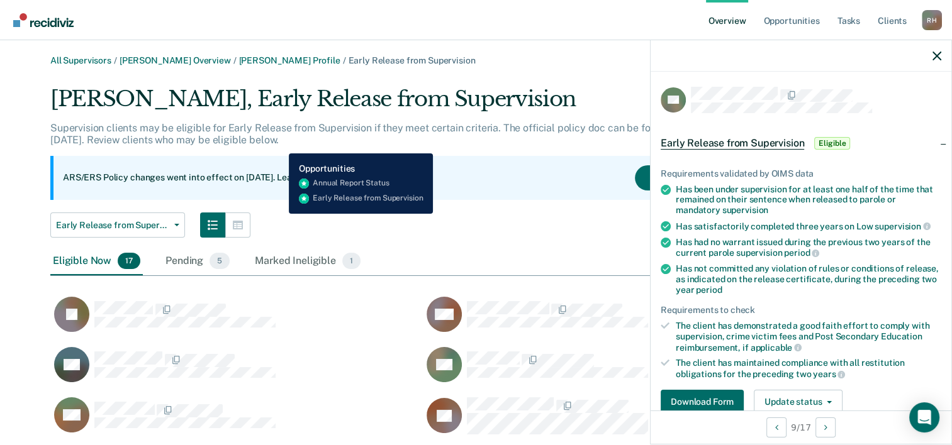
scroll to position [1558, 841]
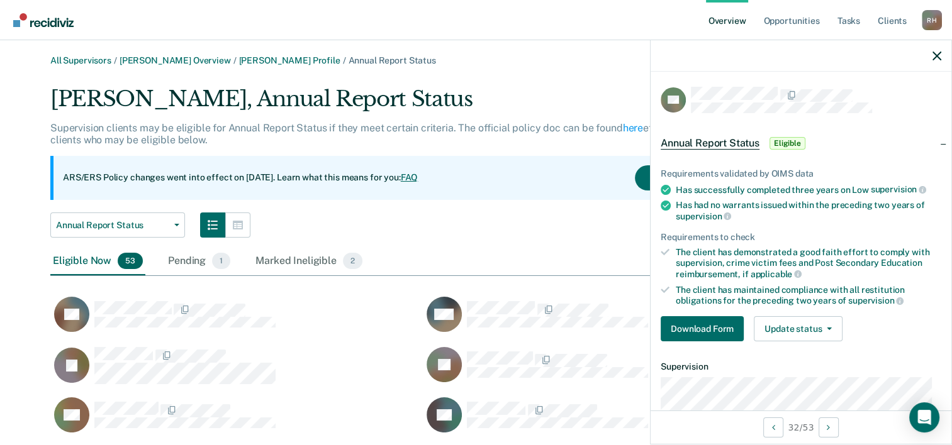
click at [935, 61] on div at bounding box center [800, 55] width 301 height 31
click at [940, 57] on icon "button" at bounding box center [936, 56] width 9 height 9
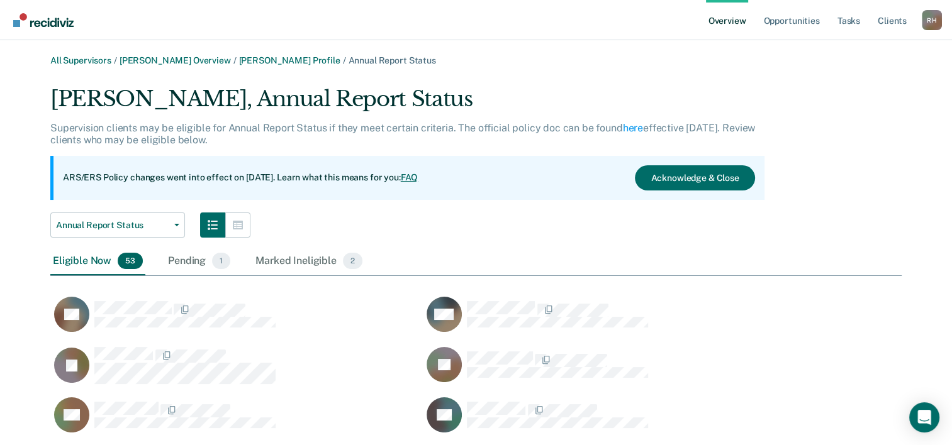
scroll to position [652, 841]
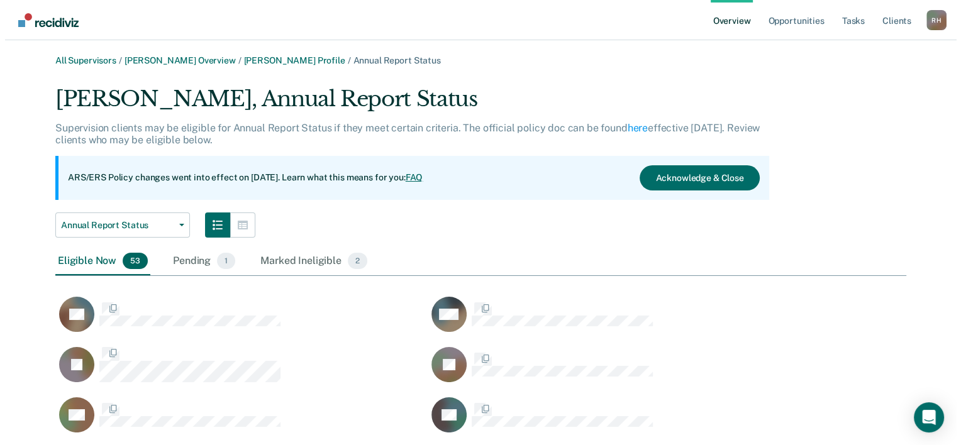
scroll to position [1558, 841]
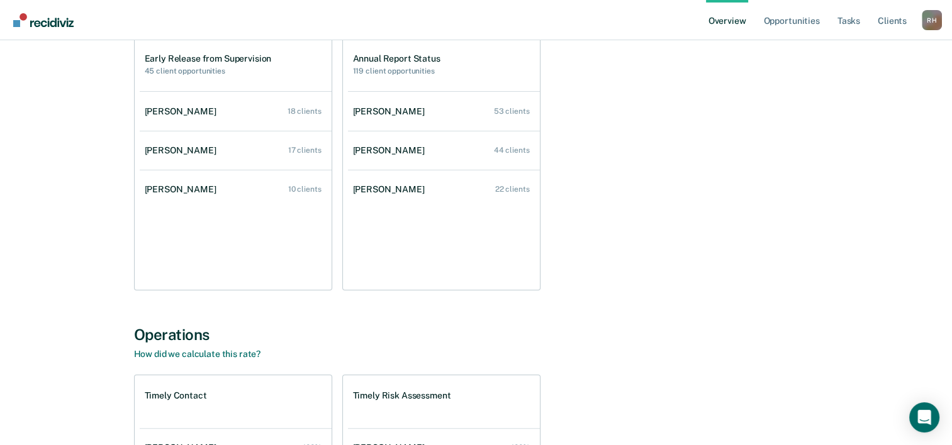
scroll to position [189, 0]
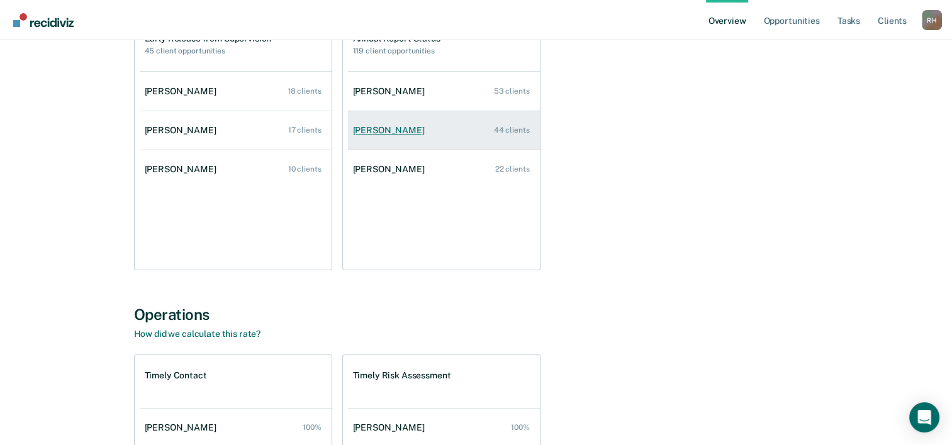
click at [406, 135] on div "[PERSON_NAME]" at bounding box center [391, 130] width 77 height 11
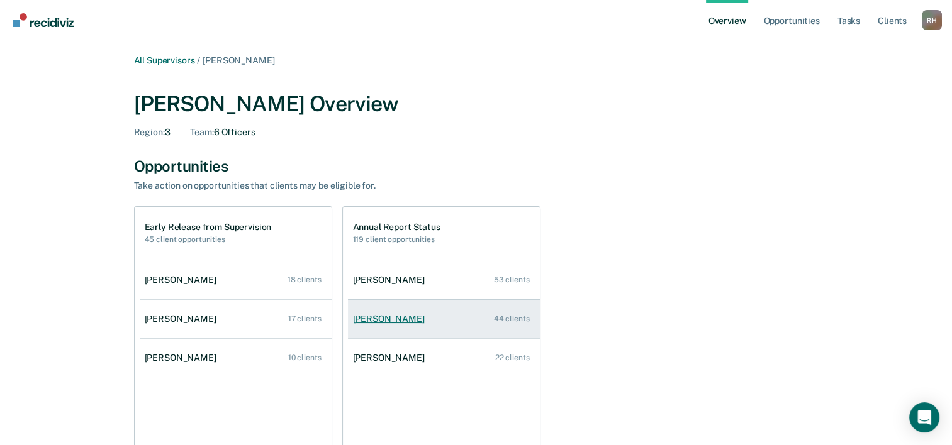
click at [387, 324] on div "[PERSON_NAME]" at bounding box center [391, 319] width 77 height 11
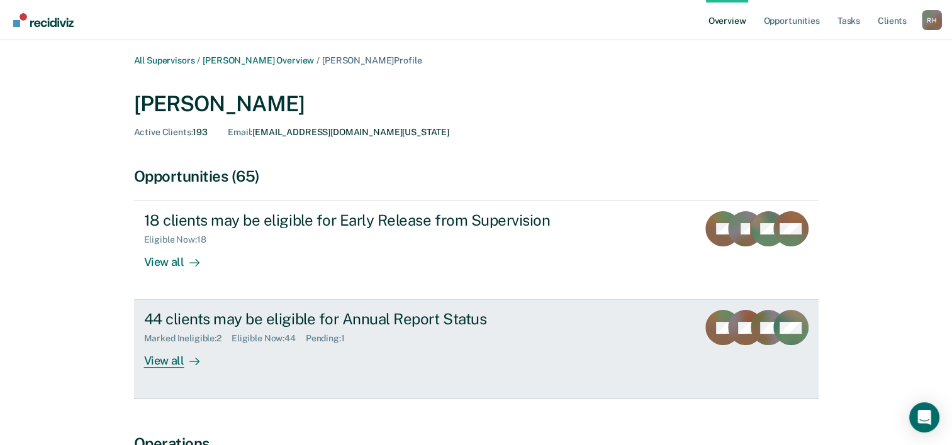
click at [164, 360] on div "View all" at bounding box center [179, 356] width 70 height 25
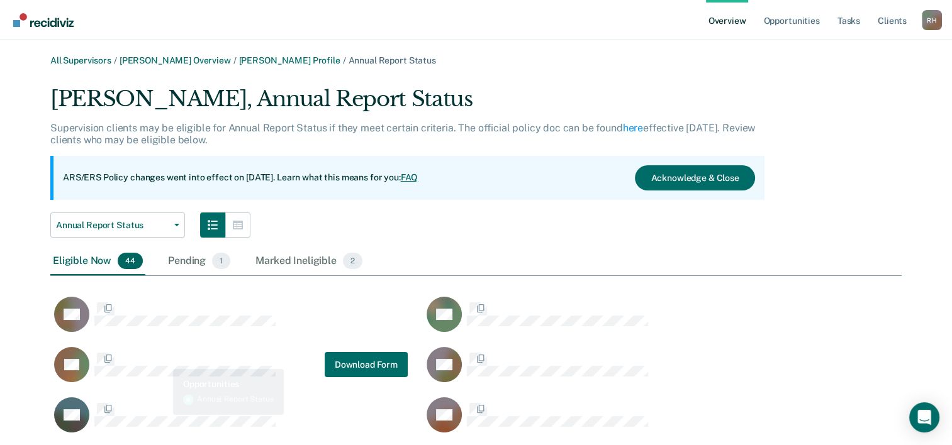
scroll to position [1306, 841]
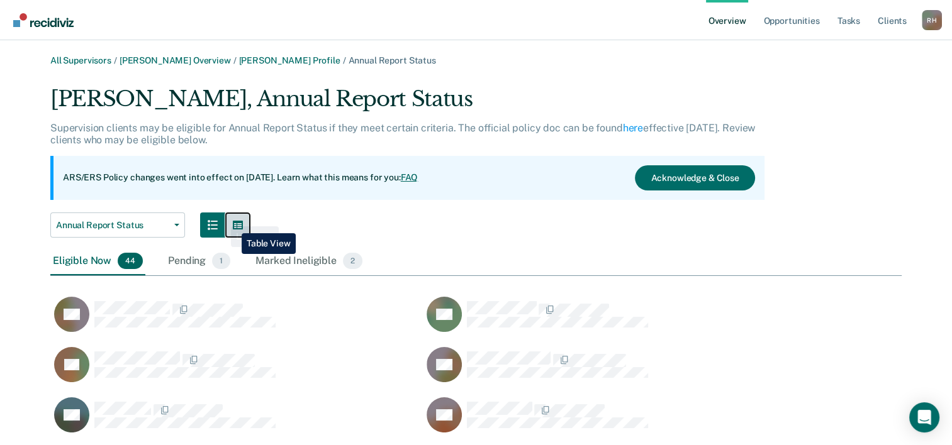
click at [233, 224] on icon "button" at bounding box center [238, 225] width 10 height 9
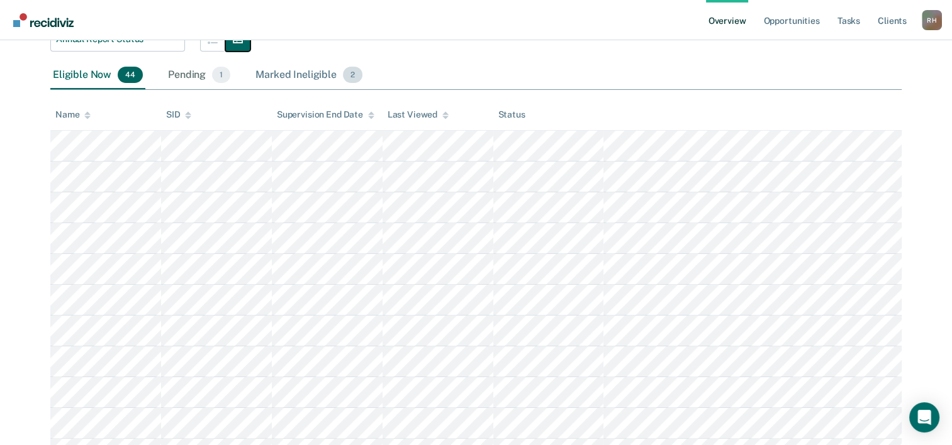
scroll to position [126, 0]
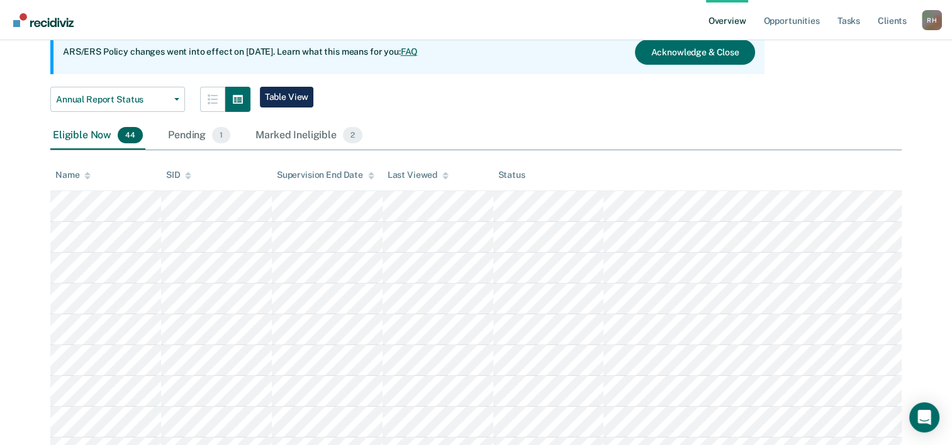
click at [88, 175] on icon at bounding box center [87, 176] width 6 height 8
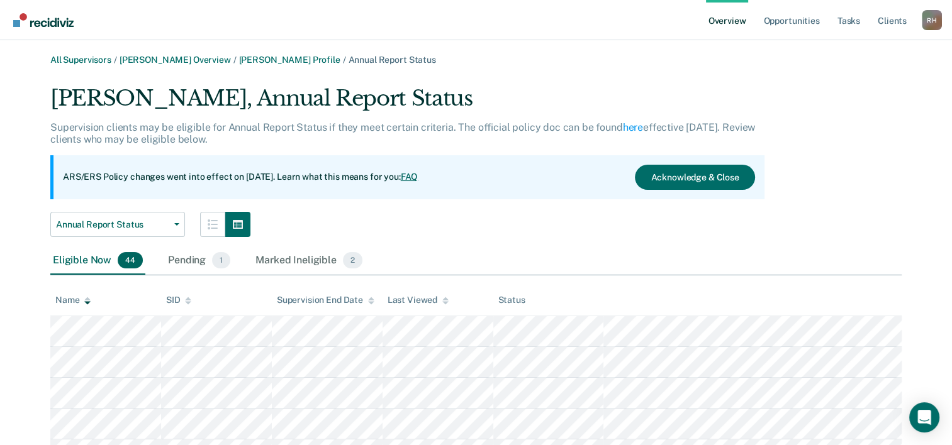
scroll to position [0, 0]
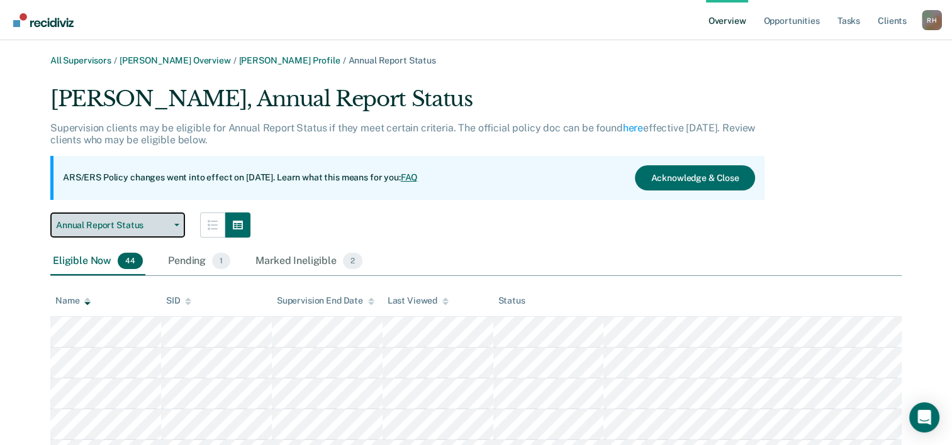
click at [151, 231] on button "Annual Report Status" at bounding box center [117, 225] width 135 height 25
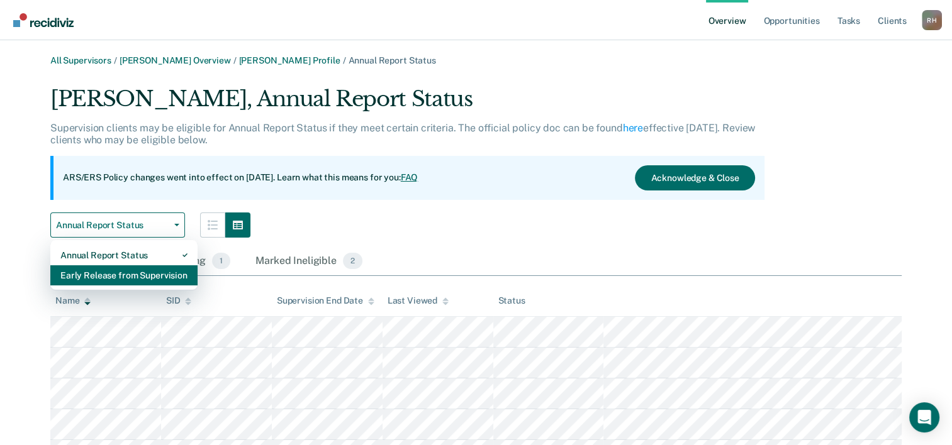
click at [112, 274] on div "Early Release from Supervision" at bounding box center [123, 275] width 127 height 20
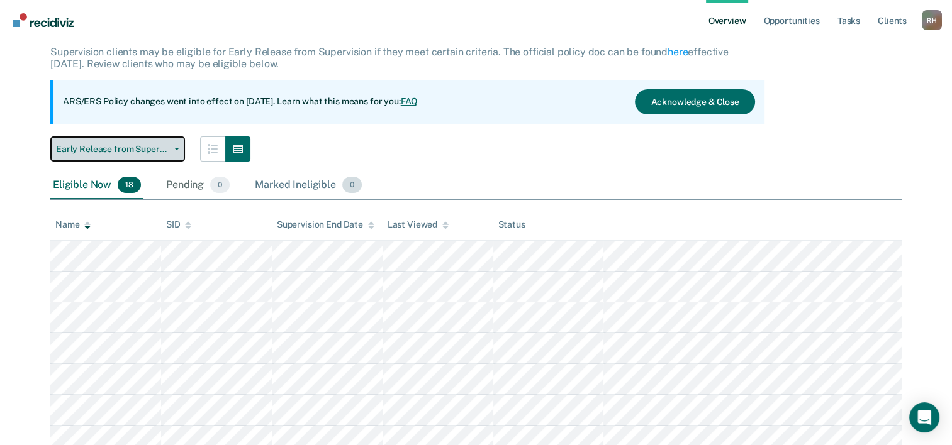
scroll to position [126, 0]
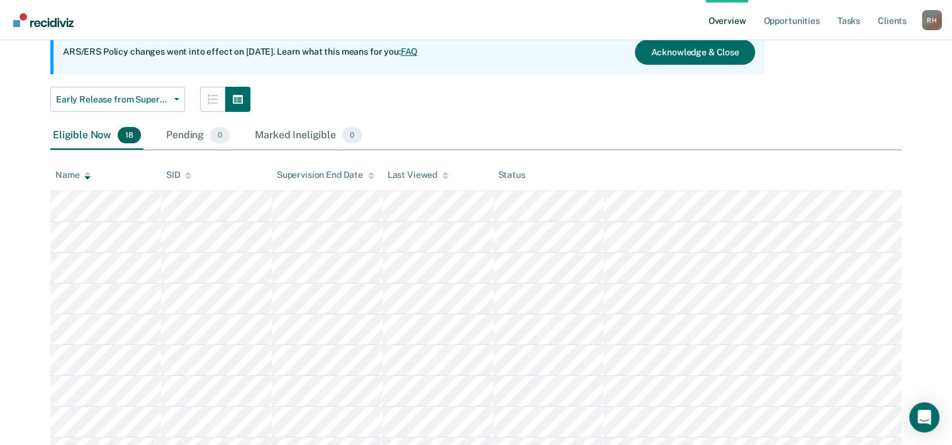
click at [87, 174] on icon at bounding box center [87, 173] width 6 height 3
click at [141, 106] on button "Early Release from Supervision" at bounding box center [117, 99] width 135 height 25
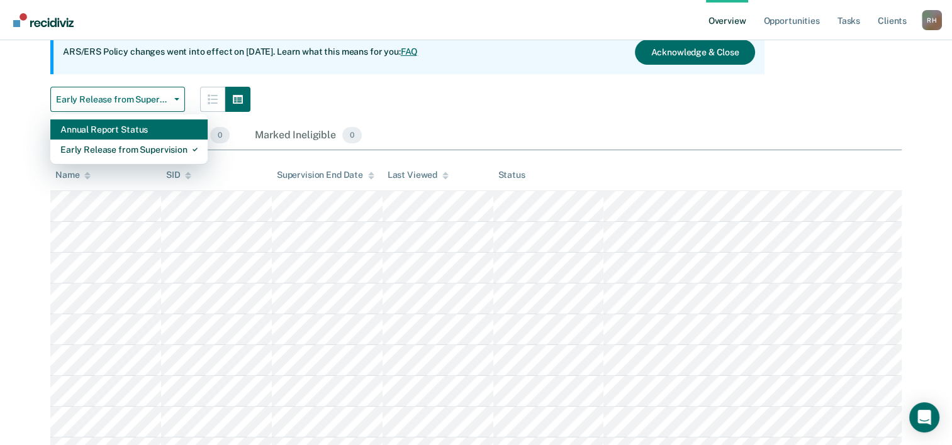
click at [111, 125] on div "Annual Report Status" at bounding box center [128, 129] width 137 height 20
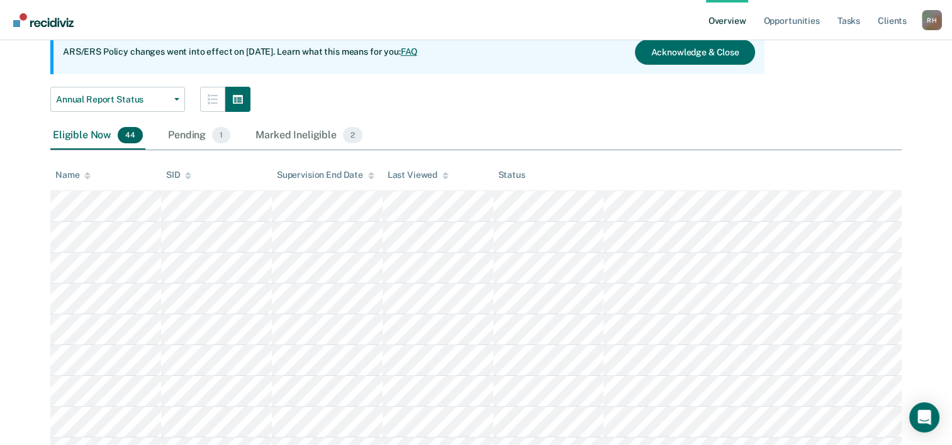
click at [81, 180] on th "Name" at bounding box center [105, 175] width 111 height 31
click at [75, 176] on div "Name" at bounding box center [72, 175] width 35 height 11
click at [75, 177] on div "Name" at bounding box center [72, 175] width 35 height 11
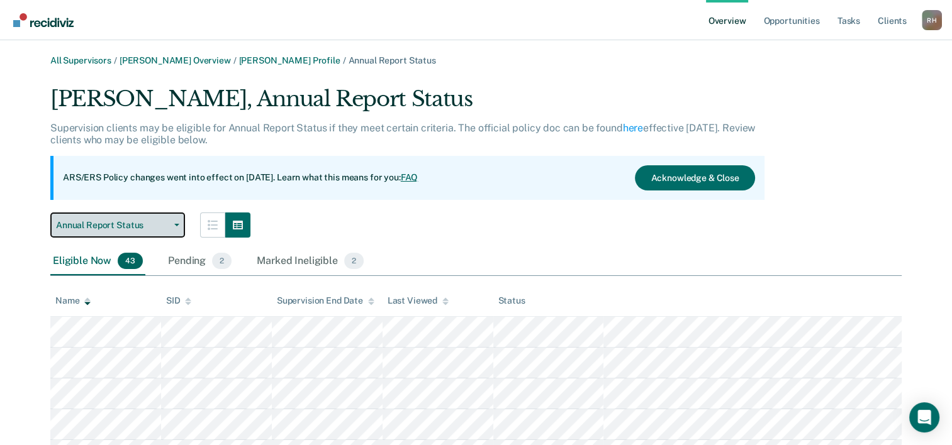
click at [114, 230] on span "Annual Report Status" at bounding box center [112, 225] width 113 height 11
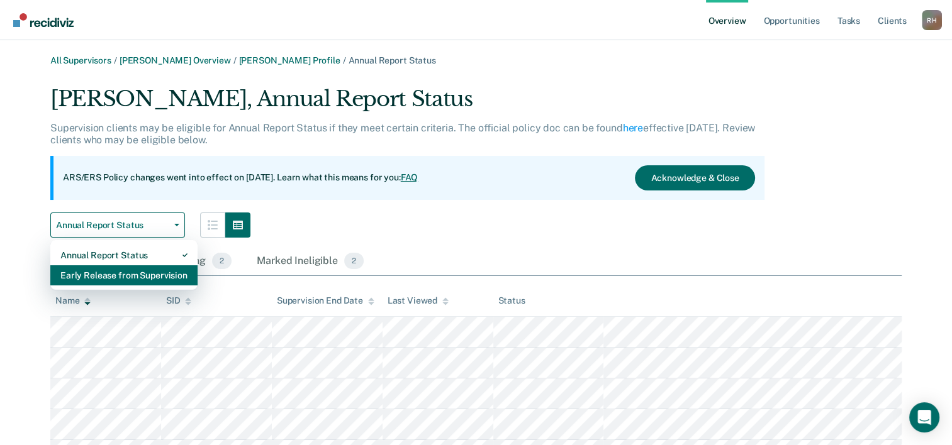
click at [94, 272] on div "Early Release from Supervision" at bounding box center [123, 275] width 127 height 20
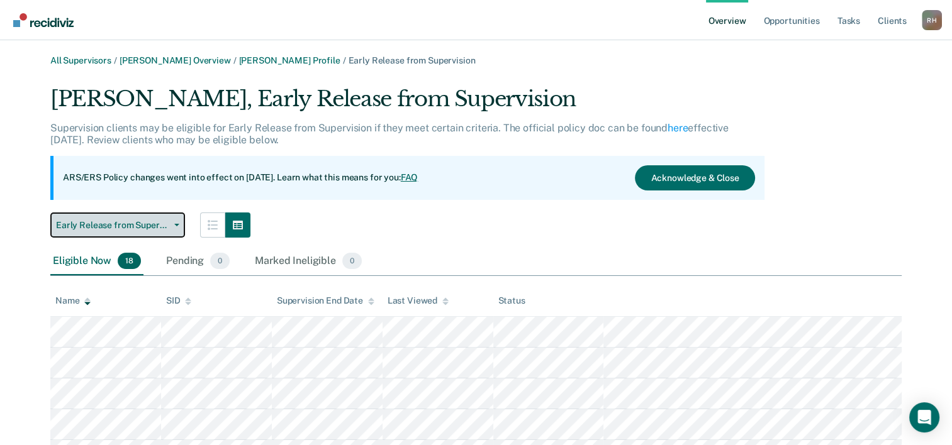
click at [103, 230] on button "Early Release from Supervision" at bounding box center [117, 225] width 135 height 25
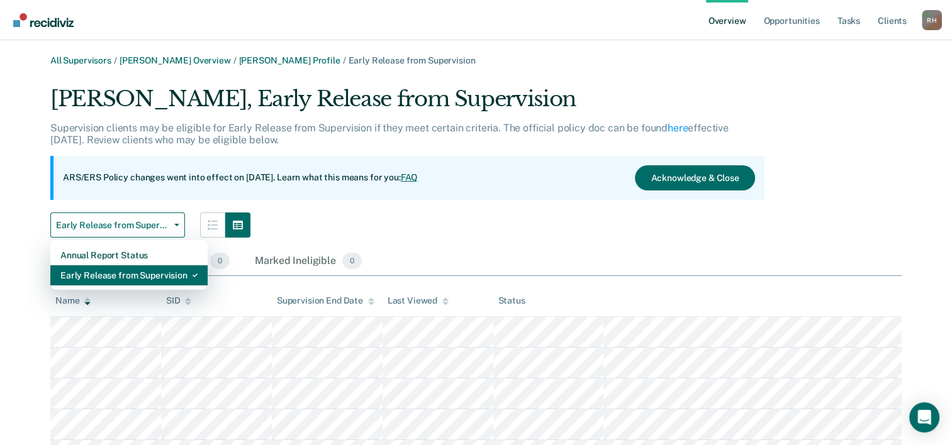
click at [106, 271] on div "Early Release from Supervision" at bounding box center [128, 275] width 137 height 20
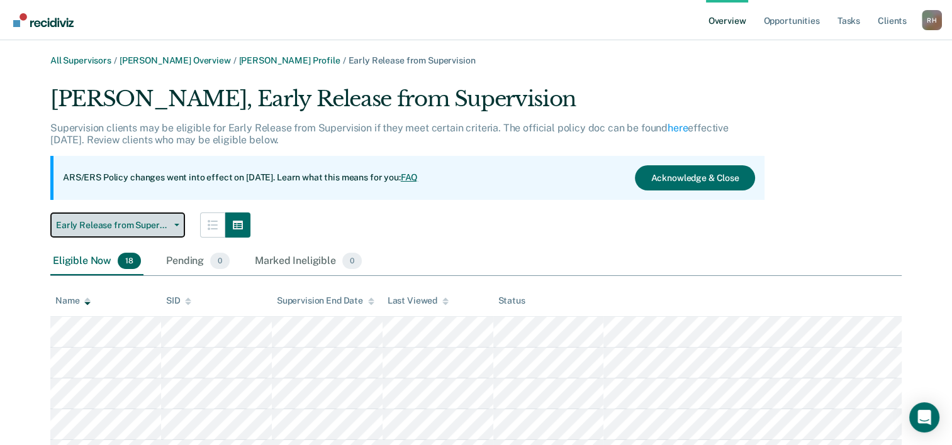
click at [114, 222] on span "Early Release from Supervision" at bounding box center [112, 225] width 113 height 11
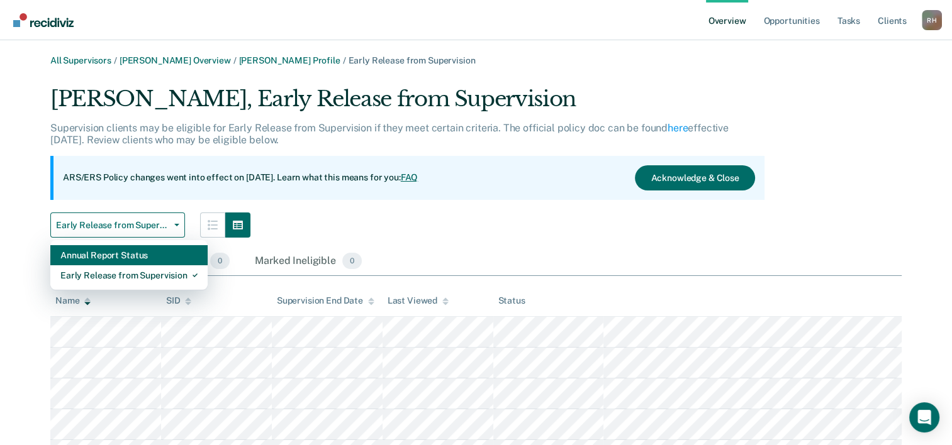
click at [103, 252] on div "Annual Report Status" at bounding box center [128, 255] width 137 height 20
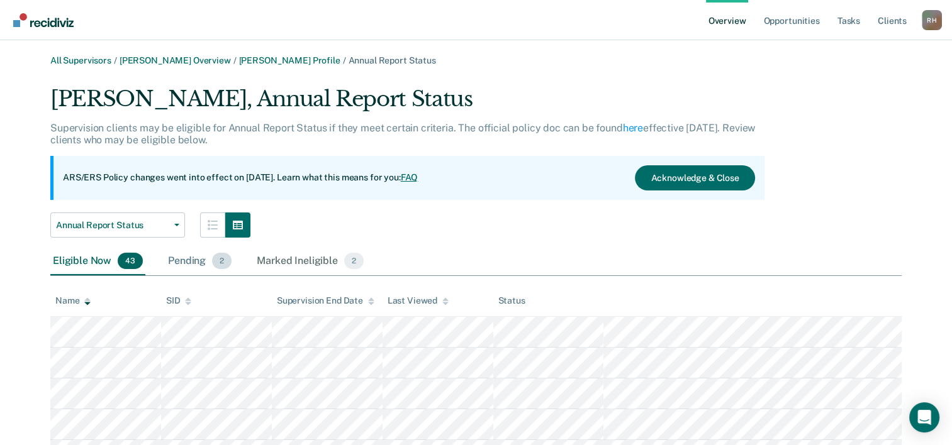
click at [179, 252] on div "Pending 2" at bounding box center [199, 262] width 69 height 28
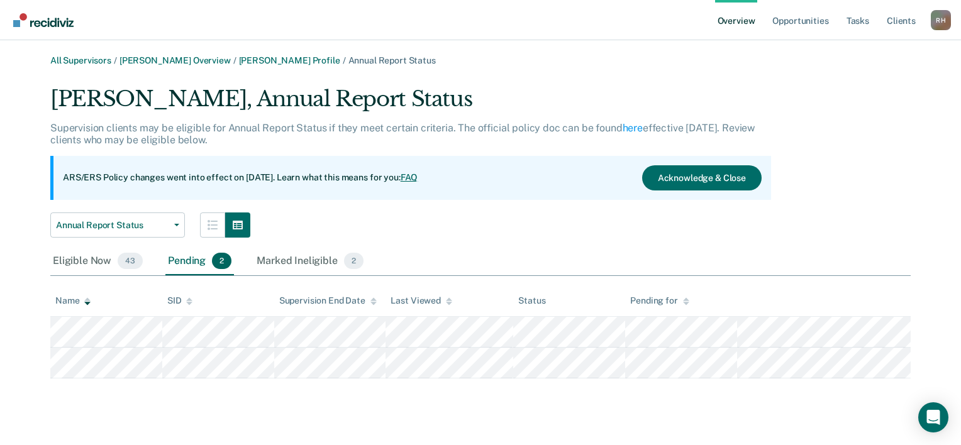
click at [960, 115] on html "Looks like you’re using Internet Explorer 11. For faster loading and a better e…" at bounding box center [480, 222] width 961 height 445
click at [105, 229] on span "Annual Report Status" at bounding box center [112, 225] width 113 height 11
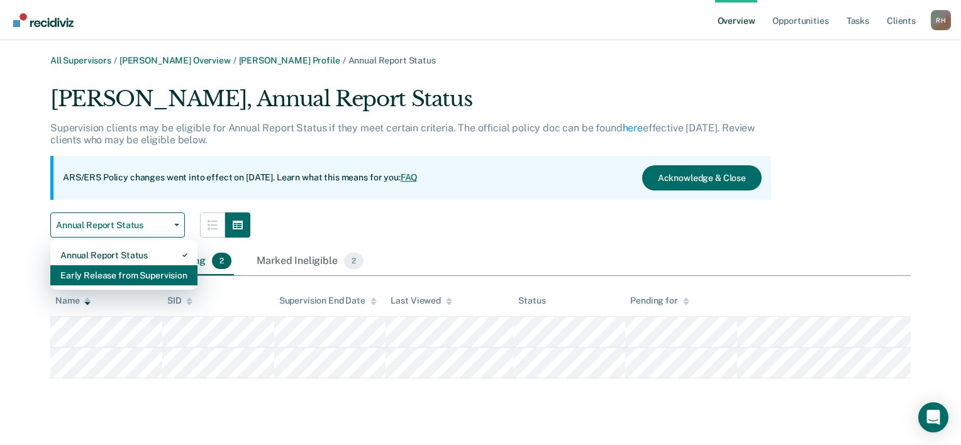
click at [91, 272] on div "Early Release from Supervision" at bounding box center [123, 275] width 127 height 20
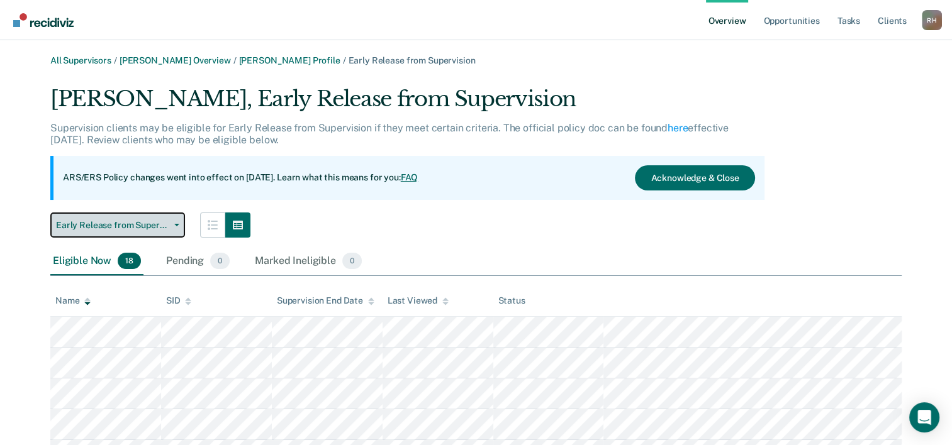
click at [143, 225] on span "Early Release from Supervision" at bounding box center [112, 225] width 113 height 11
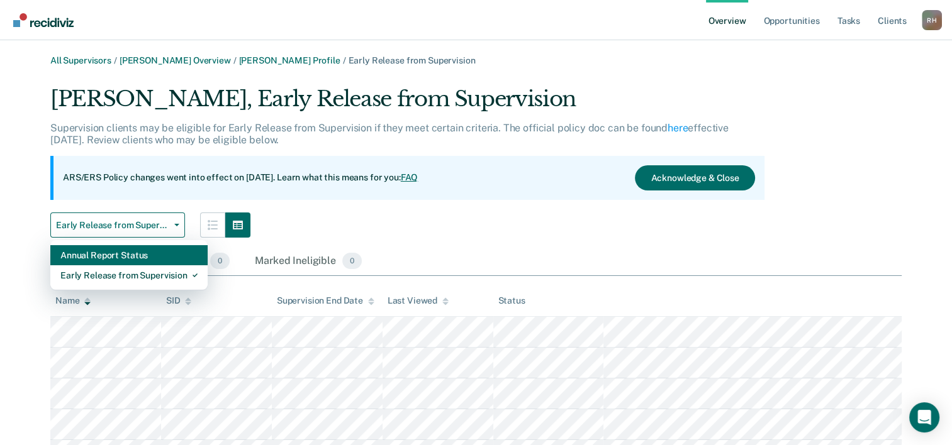
click at [122, 259] on div "Annual Report Status" at bounding box center [128, 255] width 137 height 20
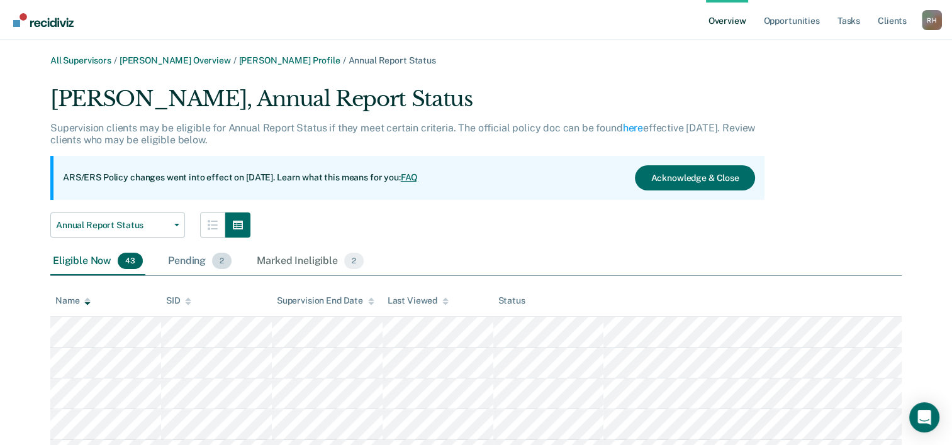
click at [179, 262] on div "Pending 2" at bounding box center [199, 262] width 69 height 28
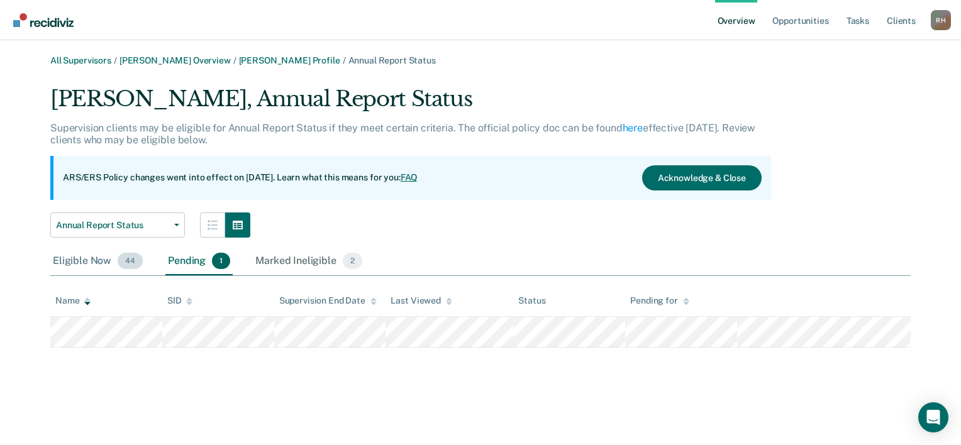
click at [122, 262] on span "44" at bounding box center [130, 261] width 25 height 16
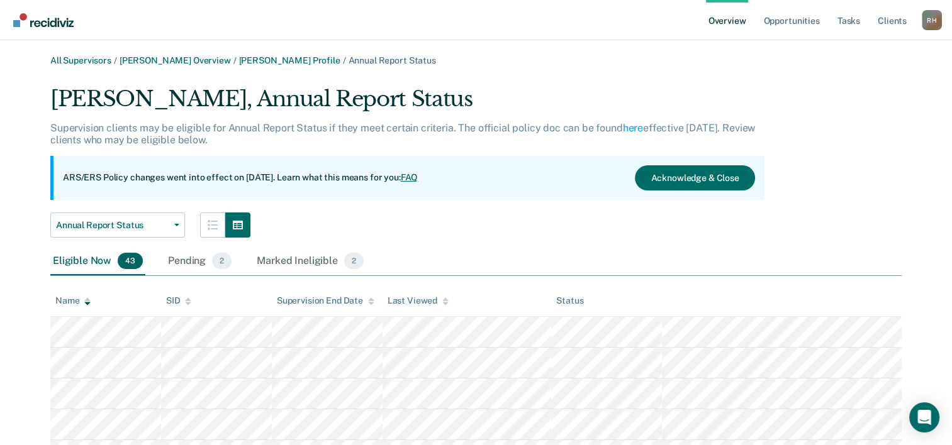
scroll to position [126, 0]
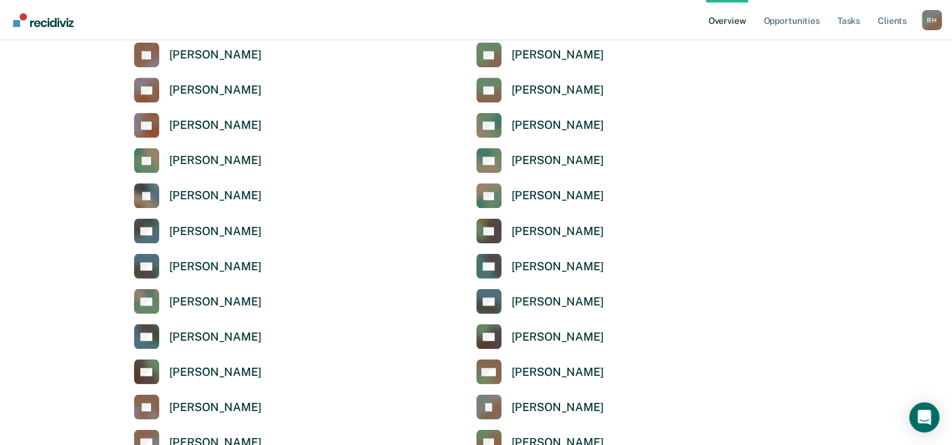
scroll to position [2138, 0]
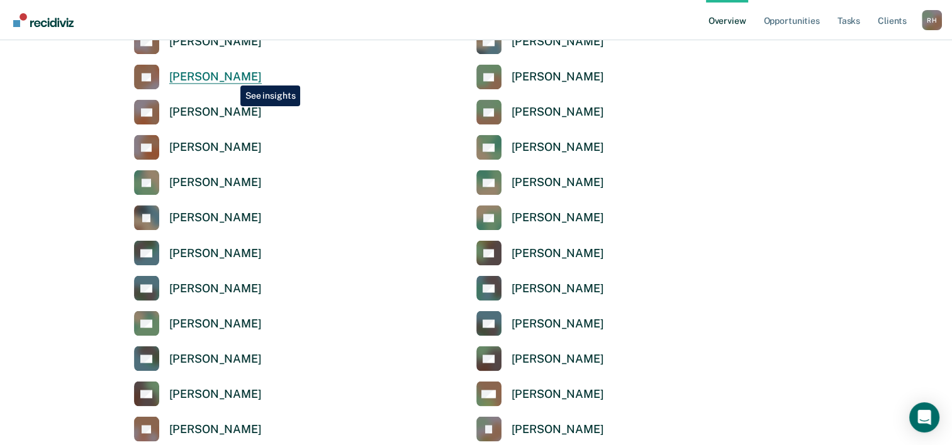
click at [231, 76] on div "[PERSON_NAME]" at bounding box center [215, 77] width 92 height 14
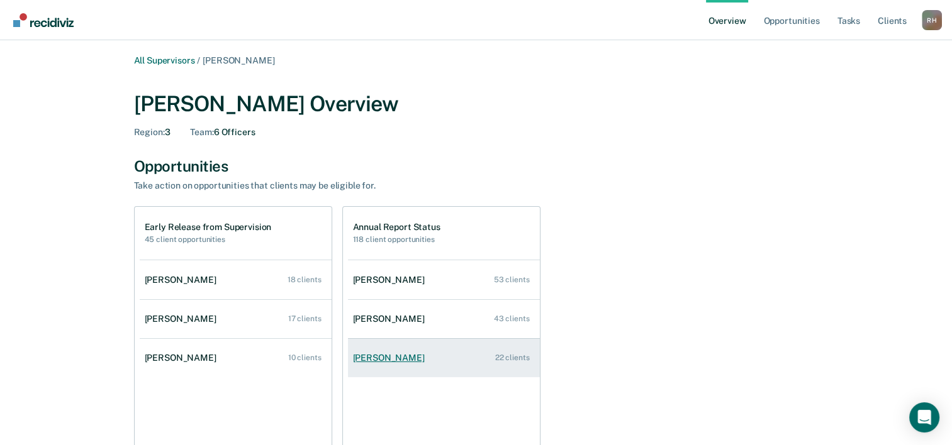
click at [402, 367] on link "[PERSON_NAME] 22 clients" at bounding box center [444, 358] width 192 height 36
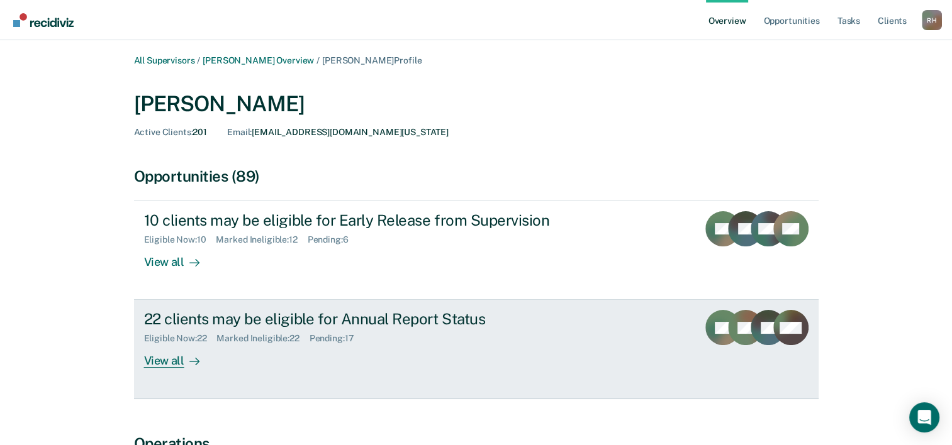
click at [204, 329] on div "Eligible Now : 22 Marked Ineligible : 22 Pending : 17" at bounding box center [364, 336] width 441 height 16
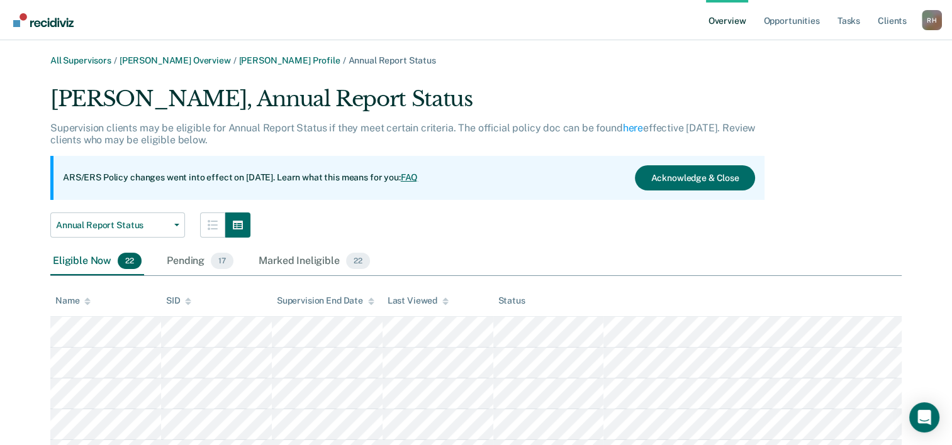
click at [75, 304] on div "Name" at bounding box center [72, 301] width 35 height 11
click at [181, 267] on div "Pending 17" at bounding box center [200, 262] width 72 height 28
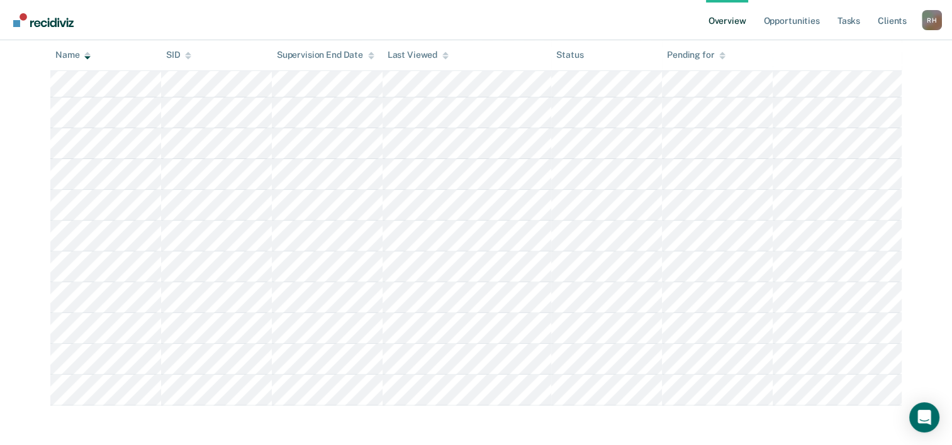
scroll to position [121, 0]
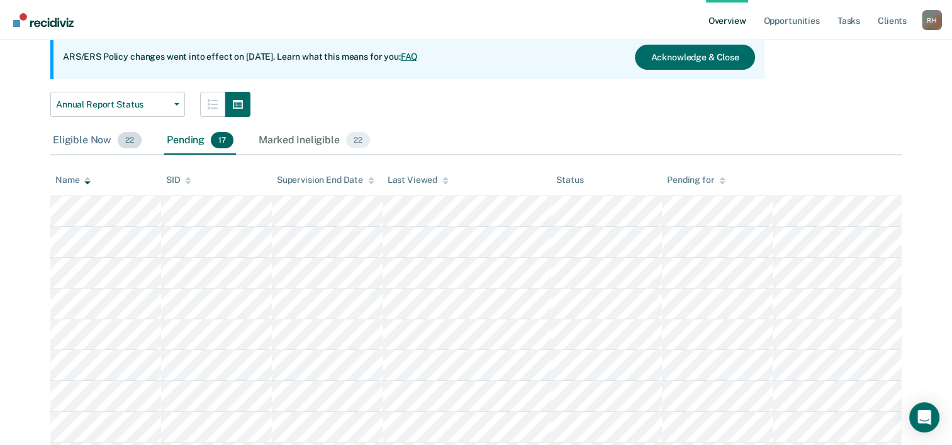
click at [92, 143] on div "Eligible Now 22" at bounding box center [97, 141] width 94 height 28
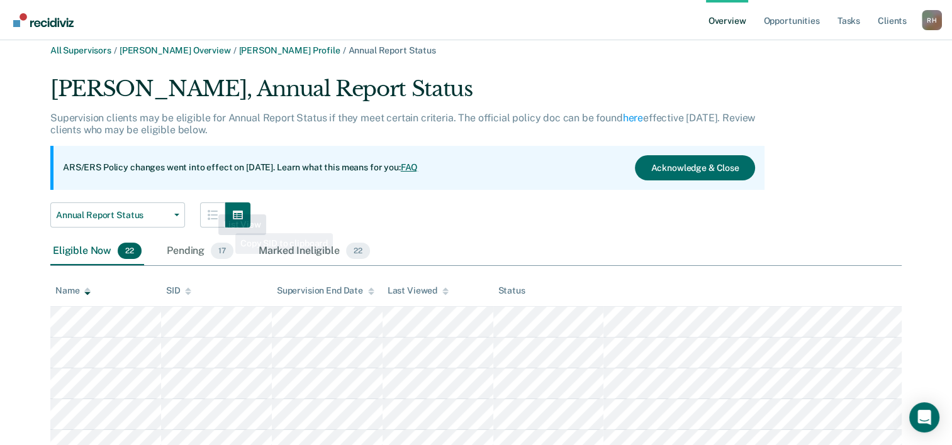
scroll to position [0, 0]
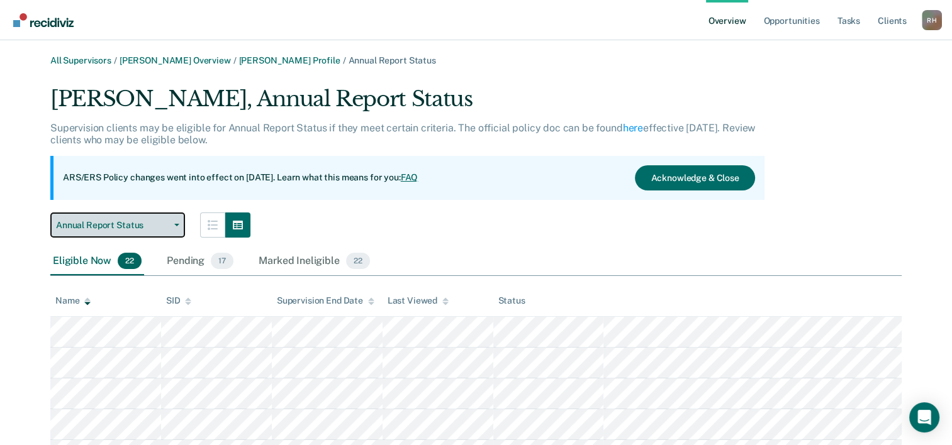
click at [170, 226] on span "button" at bounding box center [174, 225] width 10 height 3
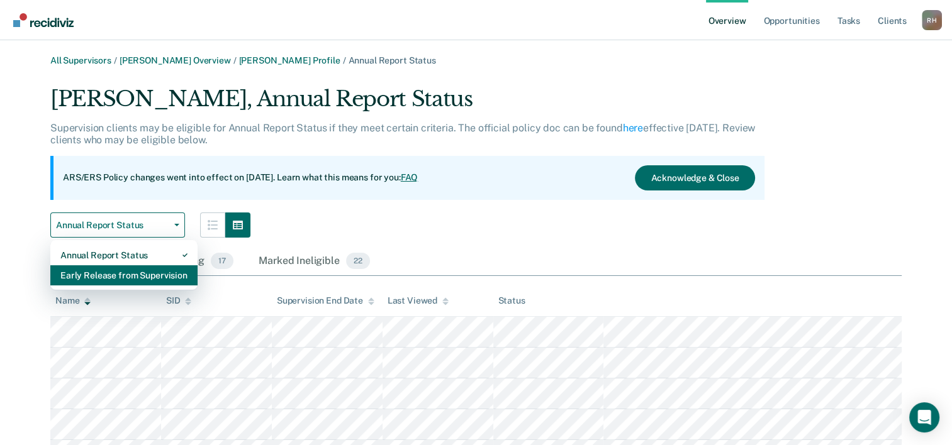
click at [96, 272] on div "Early Release from Supervision" at bounding box center [123, 275] width 127 height 20
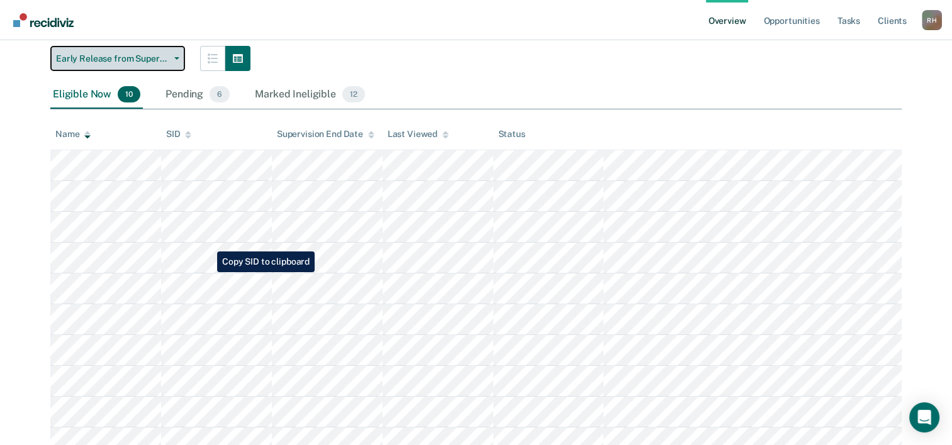
scroll to position [93, 0]
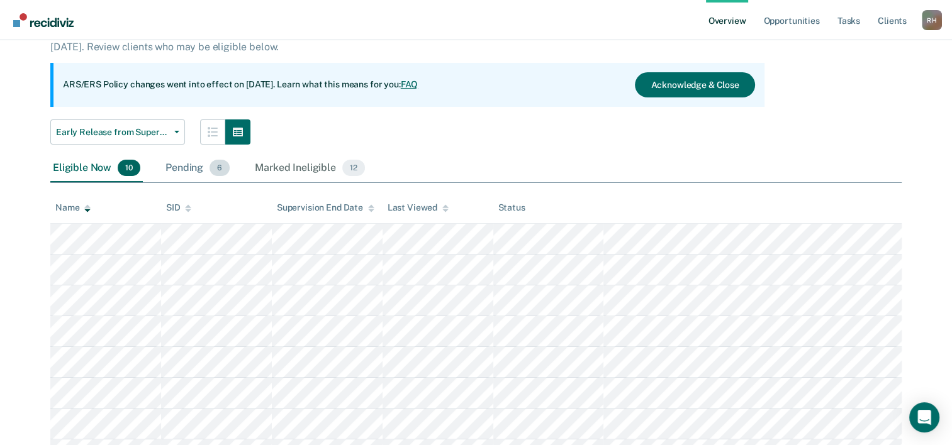
click at [189, 172] on div "Pending 6" at bounding box center [197, 169] width 69 height 28
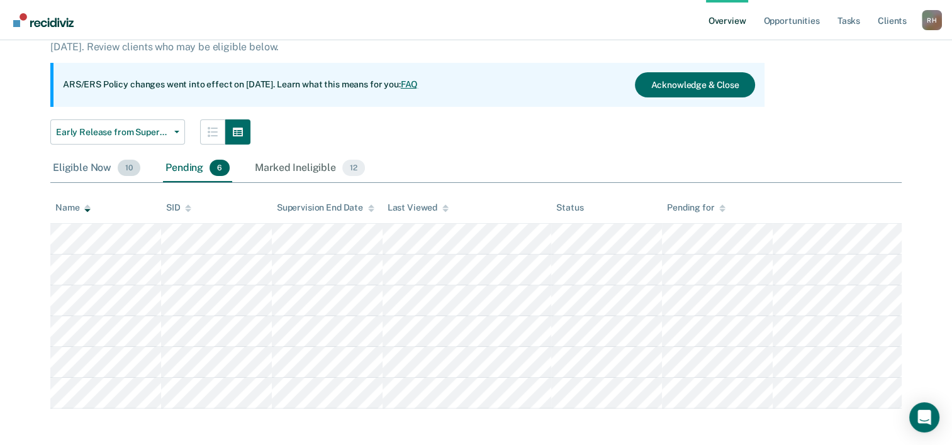
click at [82, 167] on div "Eligible Now 10" at bounding box center [96, 169] width 92 height 28
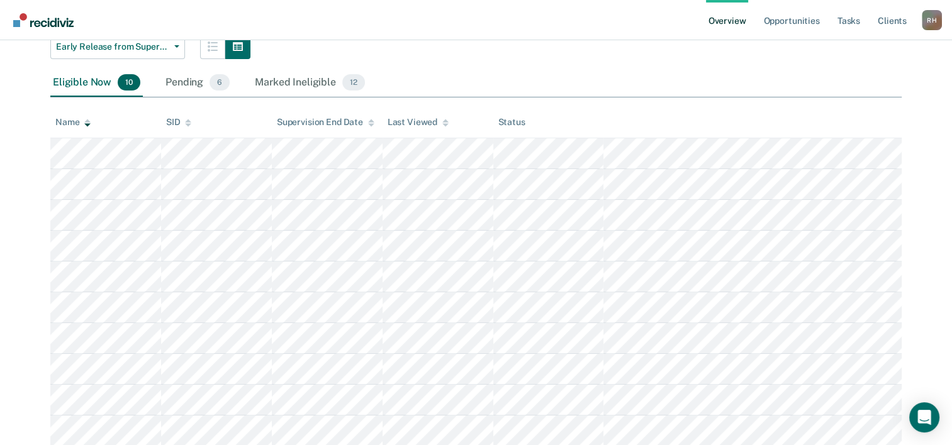
scroll to position [156, 0]
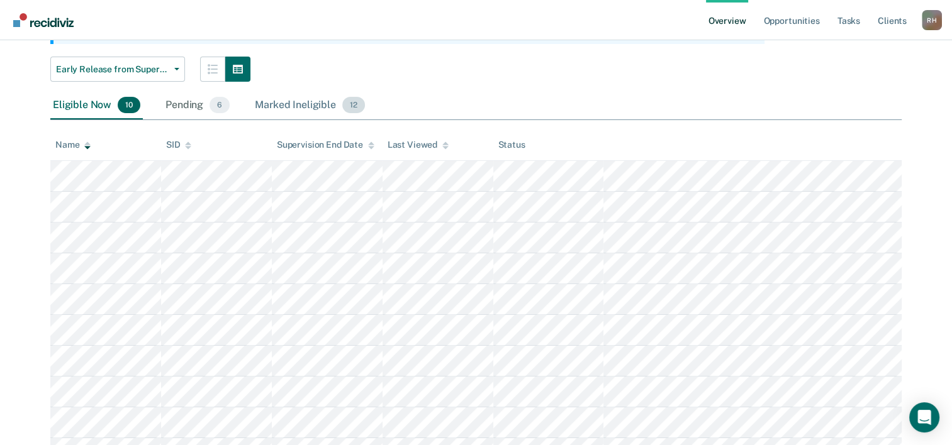
click at [311, 107] on div "Marked Ineligible 12" at bounding box center [309, 106] width 114 height 28
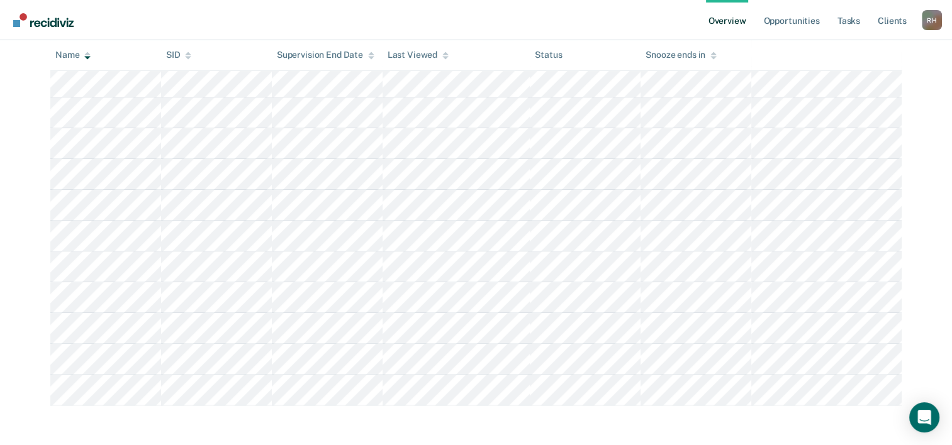
scroll to position [92, 0]
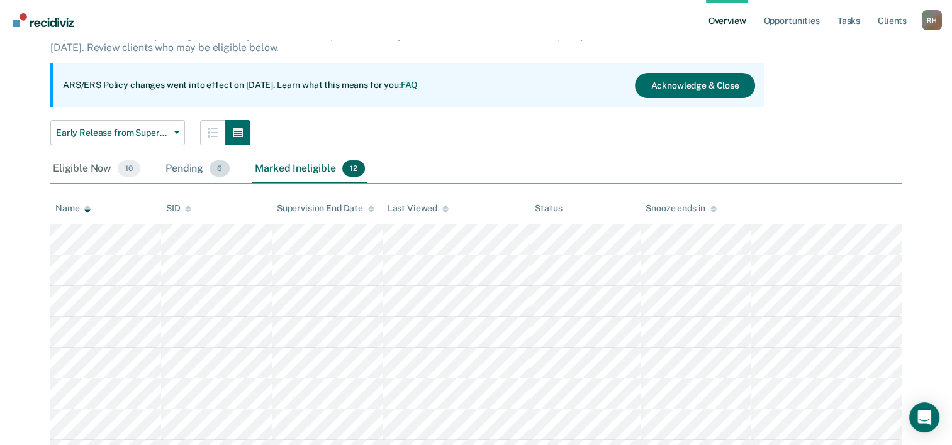
click at [181, 175] on div "Pending 6" at bounding box center [197, 169] width 69 height 28
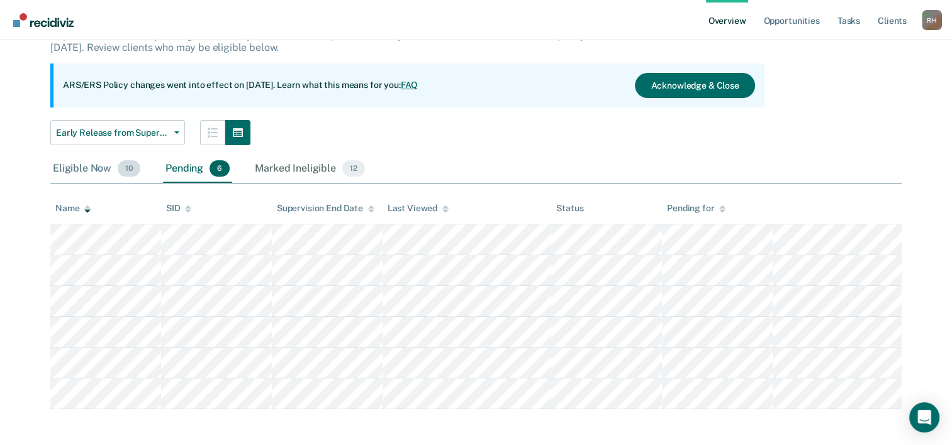
click at [65, 166] on div "Eligible Now 10" at bounding box center [96, 169] width 92 height 28
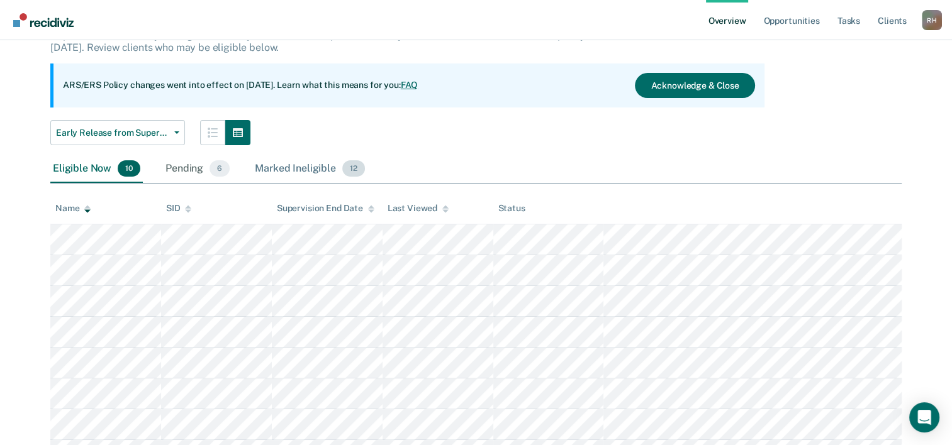
click at [314, 170] on div "Marked Ineligible 12" at bounding box center [309, 169] width 114 height 28
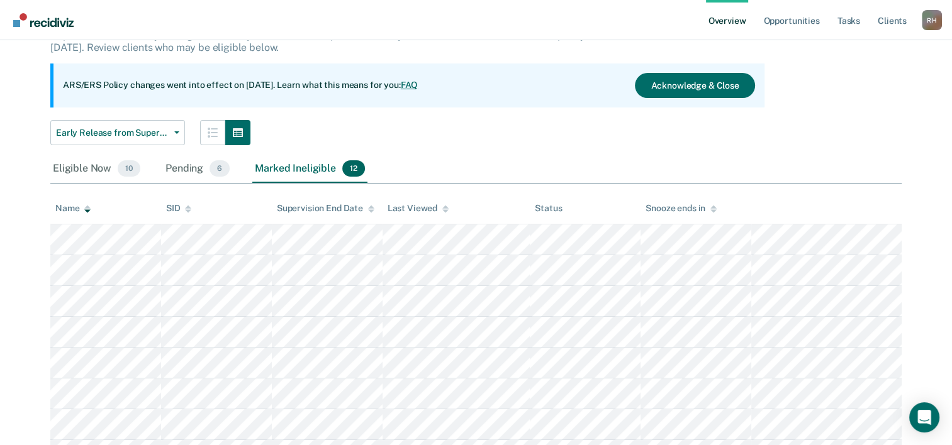
scroll to position [155, 0]
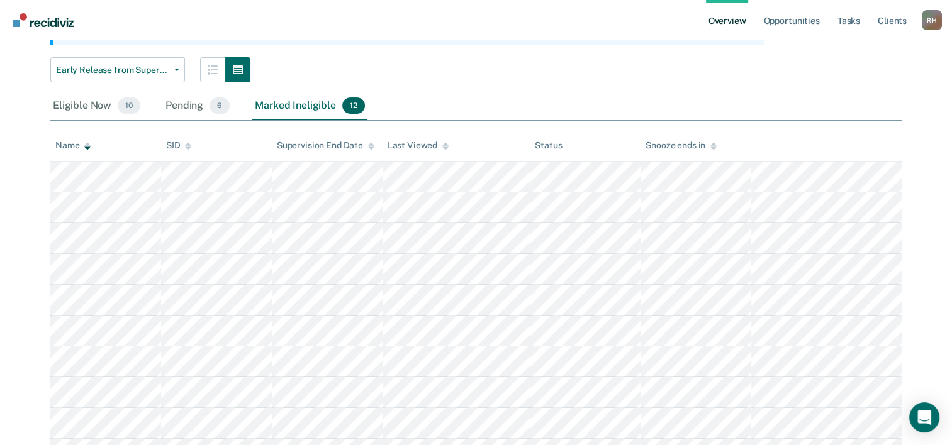
click at [86, 147] on icon at bounding box center [87, 148] width 6 height 3
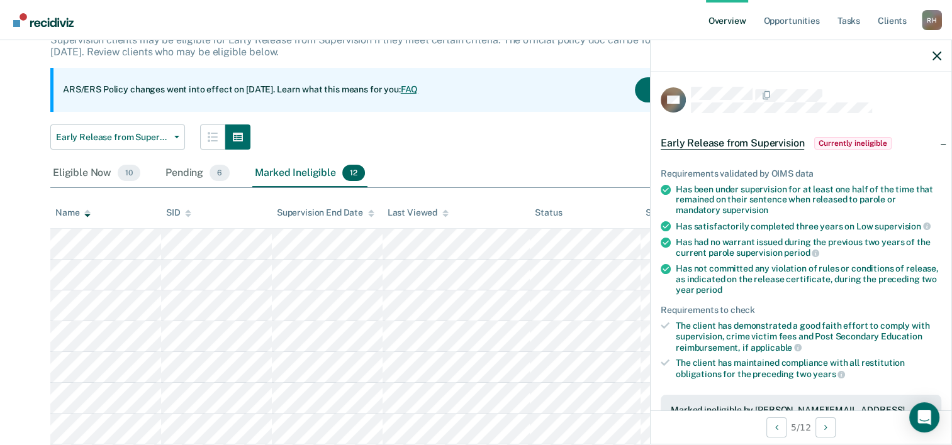
scroll to position [30, 0]
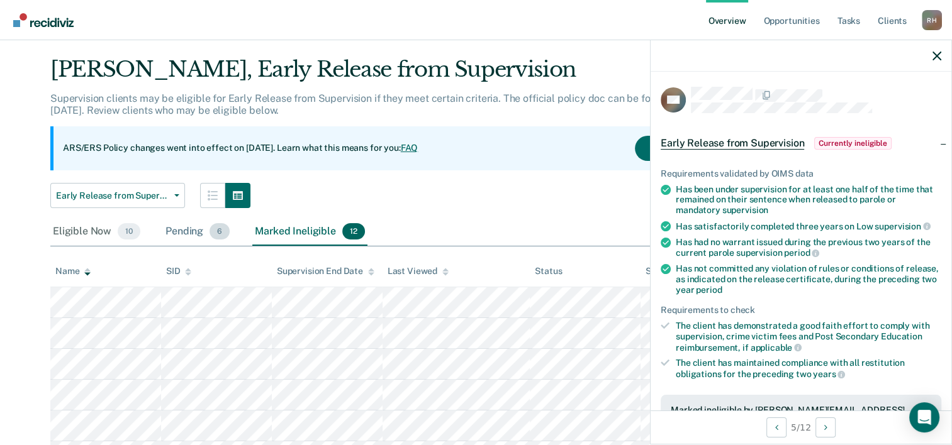
click at [184, 233] on div "Pending 6" at bounding box center [197, 232] width 69 height 28
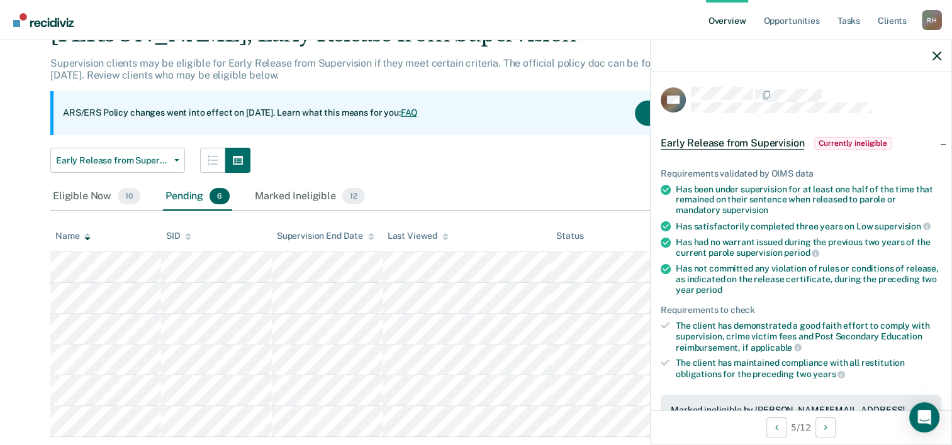
scroll to position [96, 0]
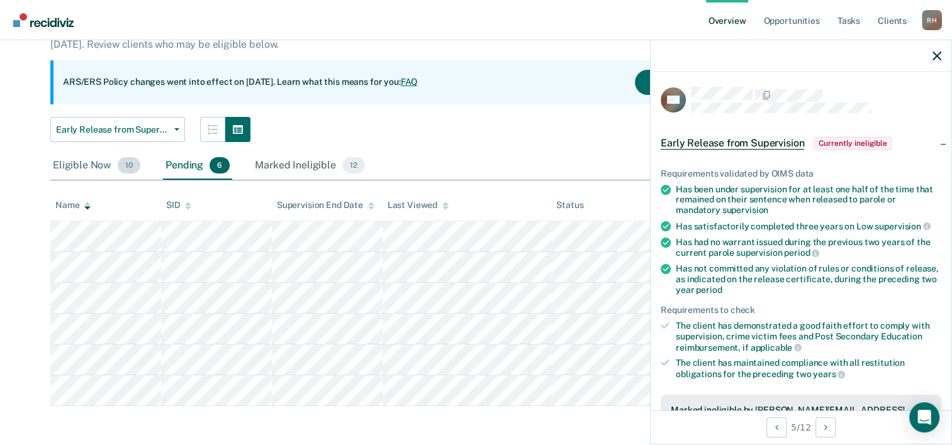
click at [76, 167] on div "Eligible Now 10" at bounding box center [96, 166] width 92 height 28
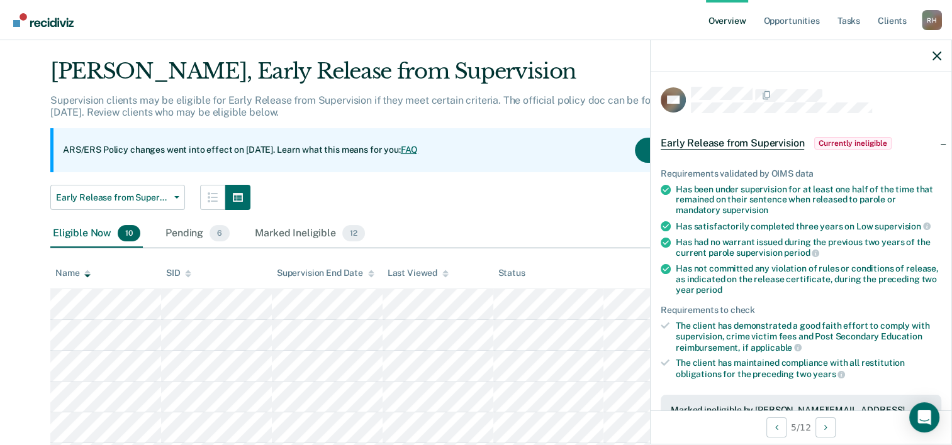
scroll to position [0, 0]
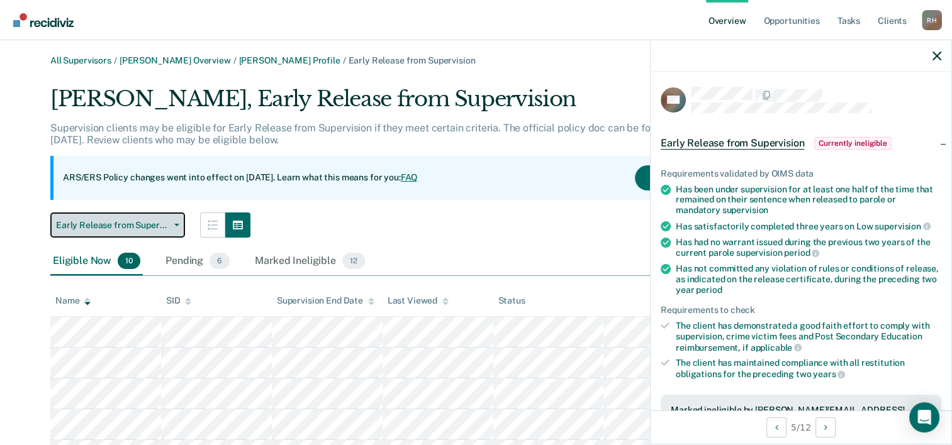
click at [113, 226] on span "Early Release from Supervision" at bounding box center [112, 225] width 113 height 11
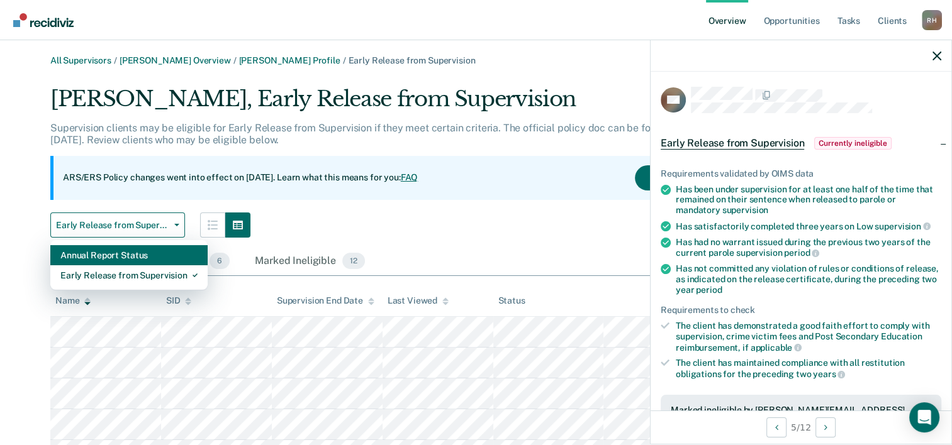
click at [103, 252] on div "Annual Report Status" at bounding box center [128, 255] width 137 height 20
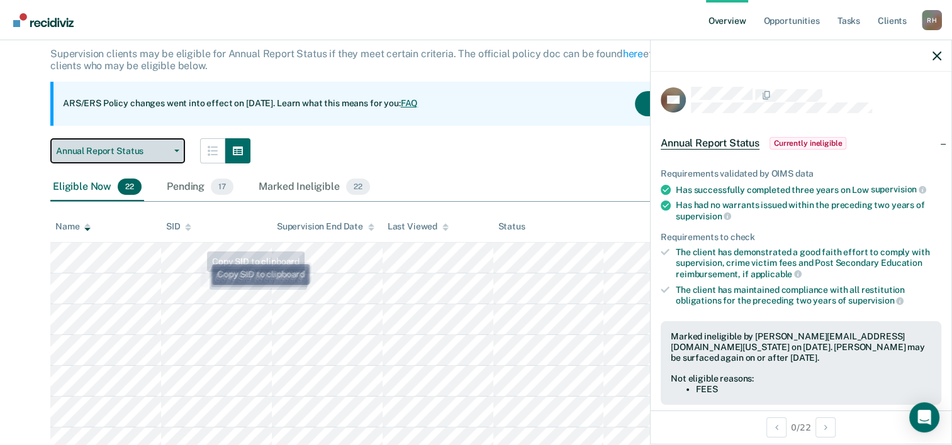
scroll to position [63, 0]
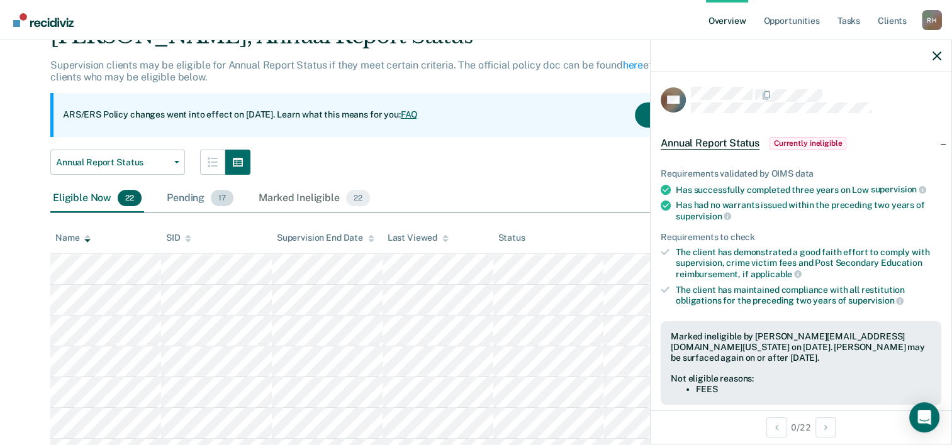
click at [194, 204] on div "Pending 17" at bounding box center [200, 199] width 72 height 28
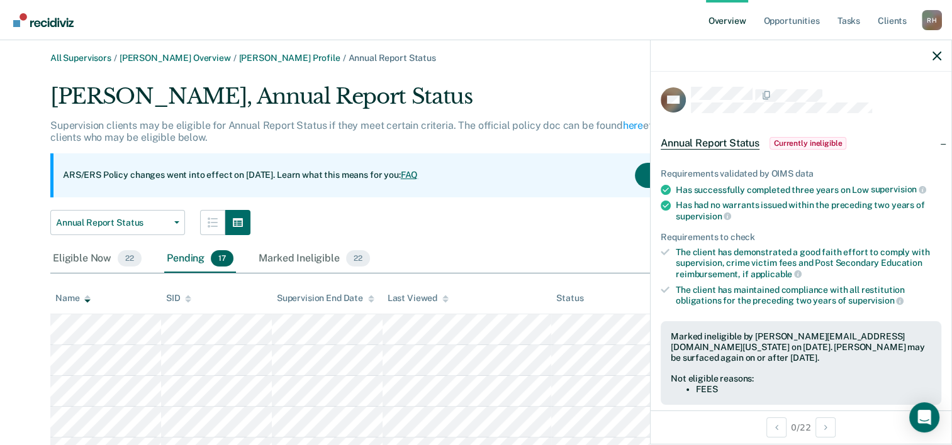
scroll to position [0, 0]
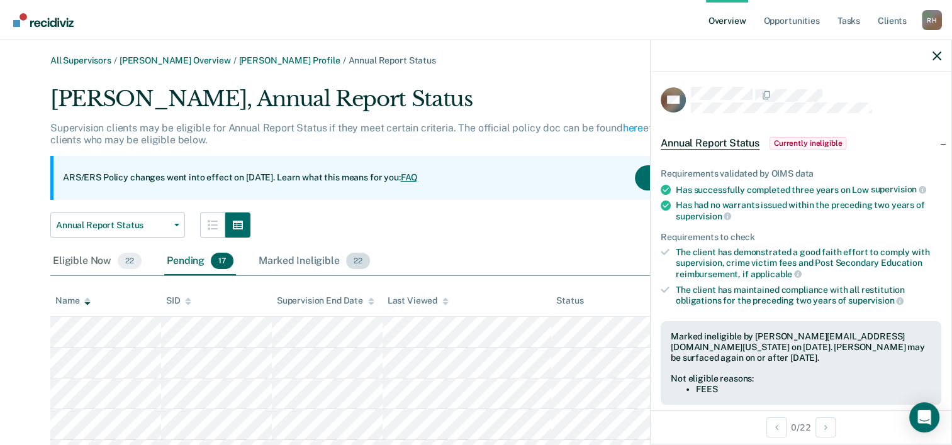
click at [304, 260] on div "Marked Ineligible 22" at bounding box center [314, 262] width 116 height 28
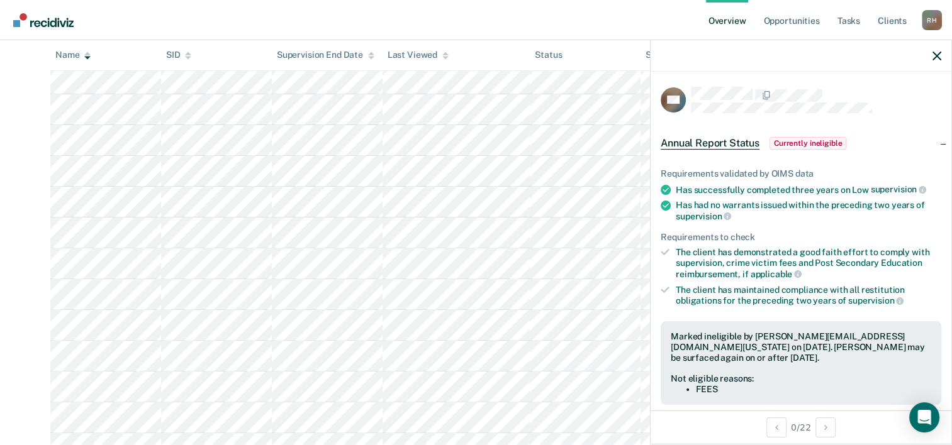
scroll to position [377, 0]
click at [935, 58] on icon "button" at bounding box center [936, 56] width 9 height 9
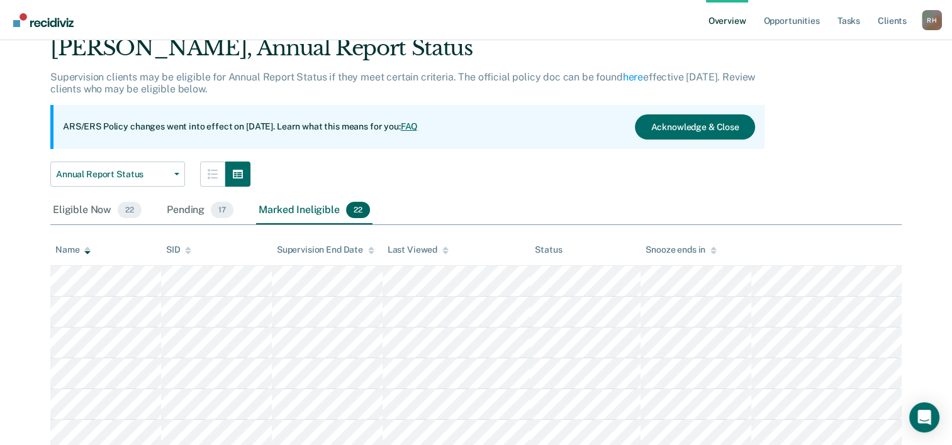
scroll to position [23, 0]
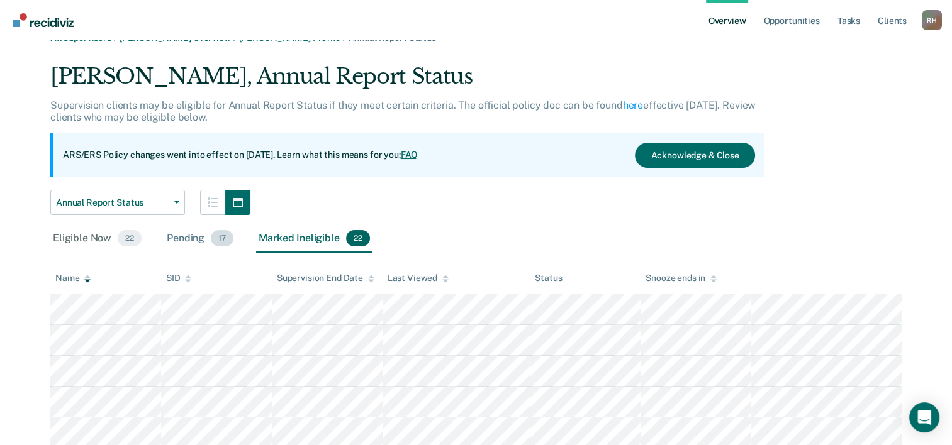
click at [171, 231] on div "Pending 17" at bounding box center [200, 239] width 72 height 28
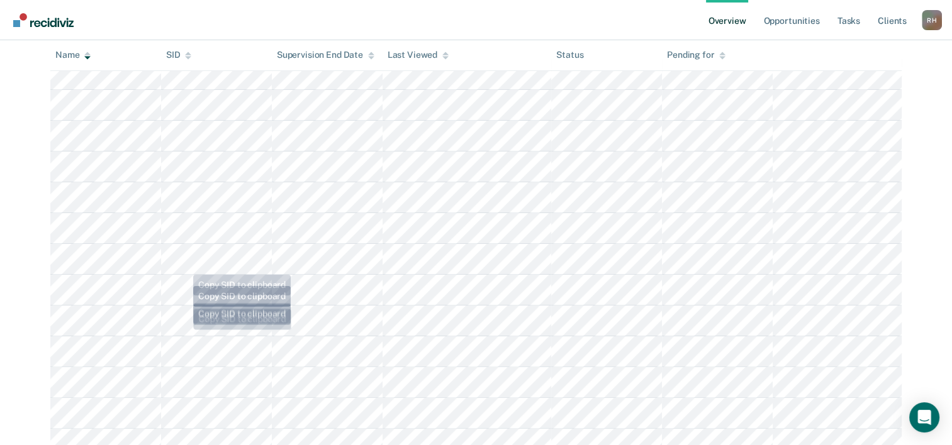
scroll to position [184, 0]
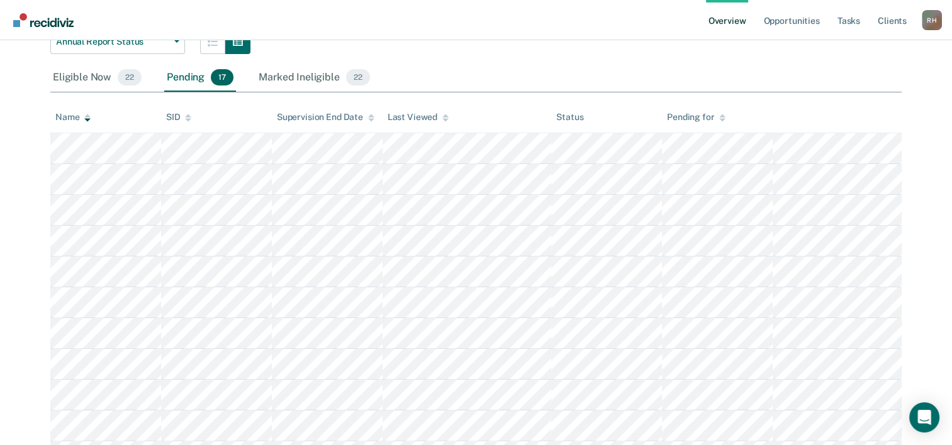
drag, startPoint x: 86, startPoint y: 81, endPoint x: 94, endPoint y: 18, distance: 63.4
click at [94, 18] on div "Overview Opportunities Tasks Client s [PERSON_NAME] Profile How it works Log Ou…" at bounding box center [476, 256] width 952 height 881
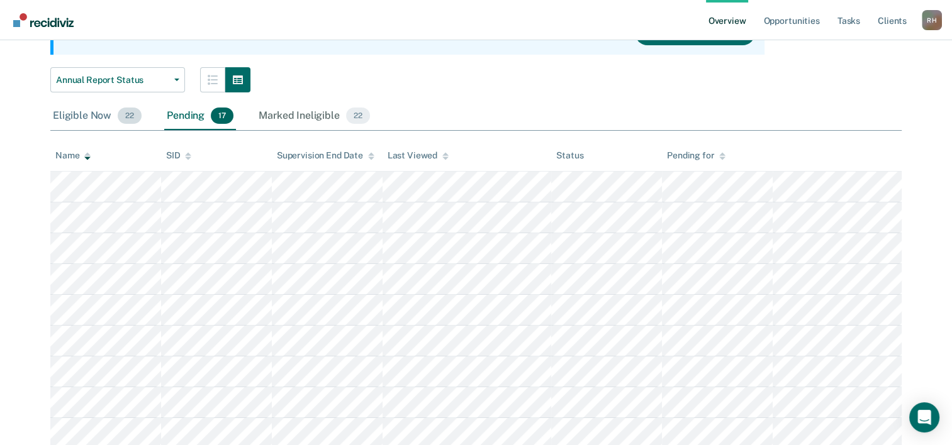
click at [72, 117] on div "Eligible Now 22" at bounding box center [97, 117] width 94 height 28
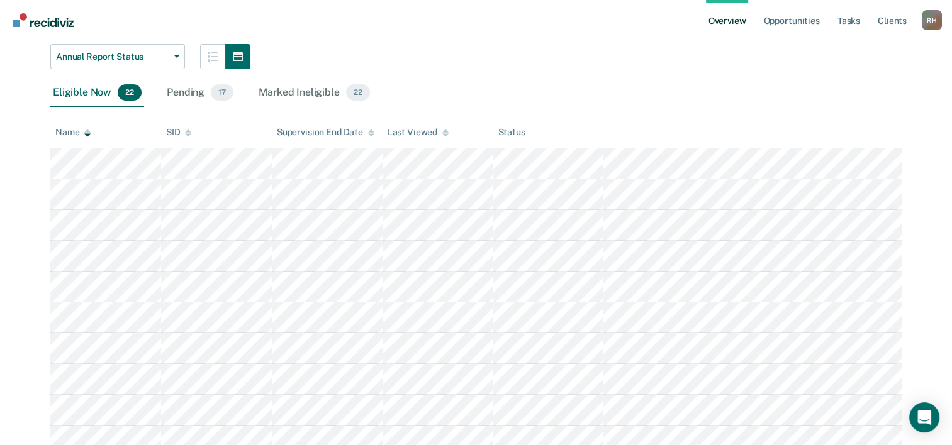
scroll to position [19, 0]
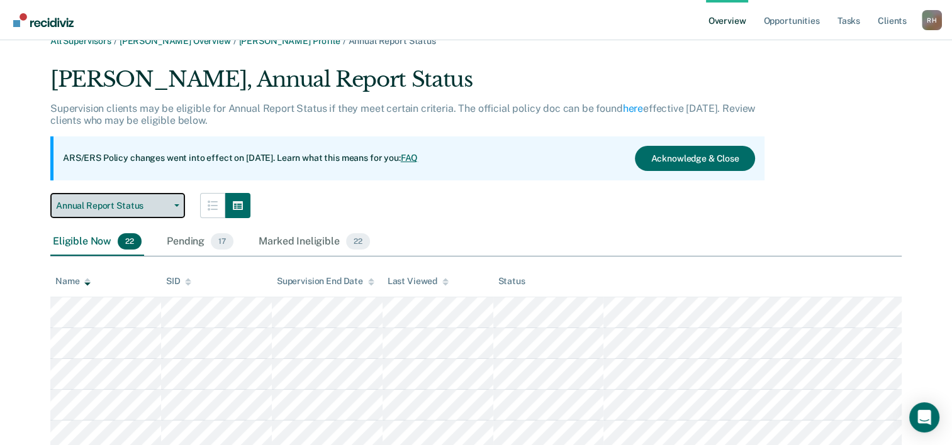
click at [179, 209] on button "Annual Report Status" at bounding box center [117, 205] width 135 height 25
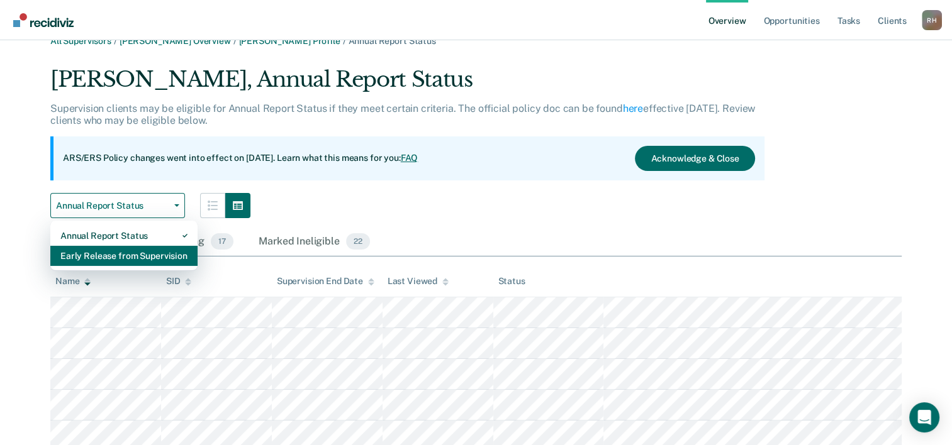
click at [106, 255] on div "Early Release from Supervision" at bounding box center [123, 256] width 127 height 20
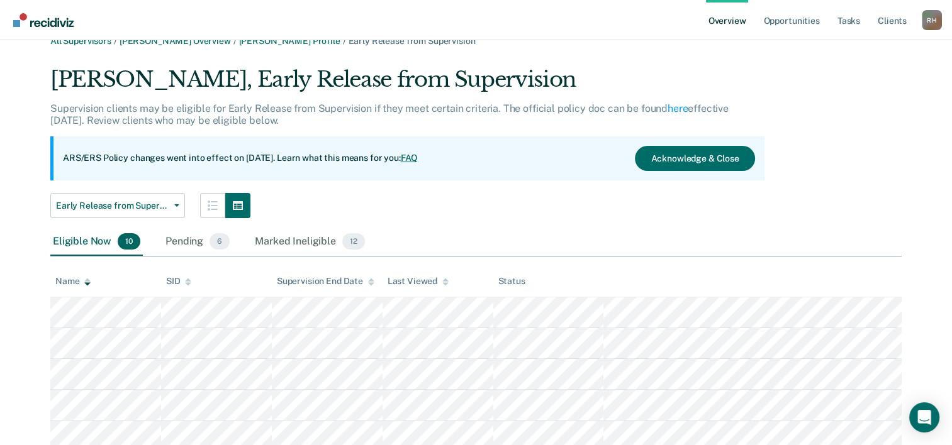
click at [97, 244] on div "Eligible Now 10" at bounding box center [96, 242] width 92 height 28
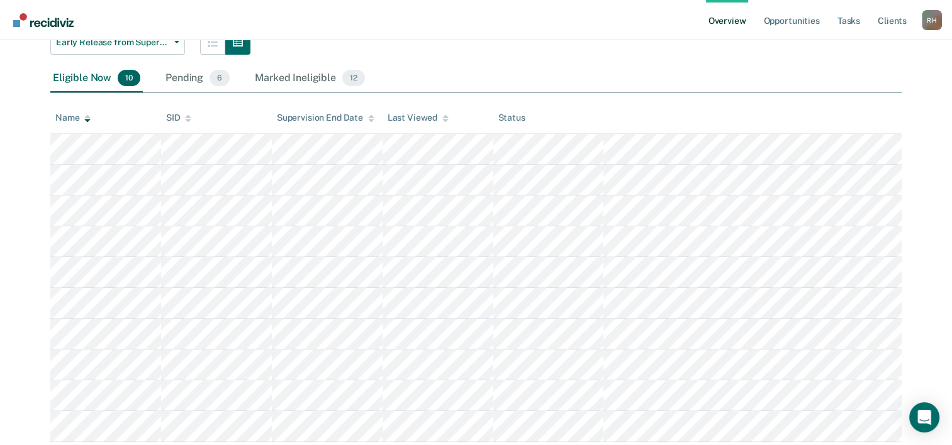
scroll to position [208, 0]
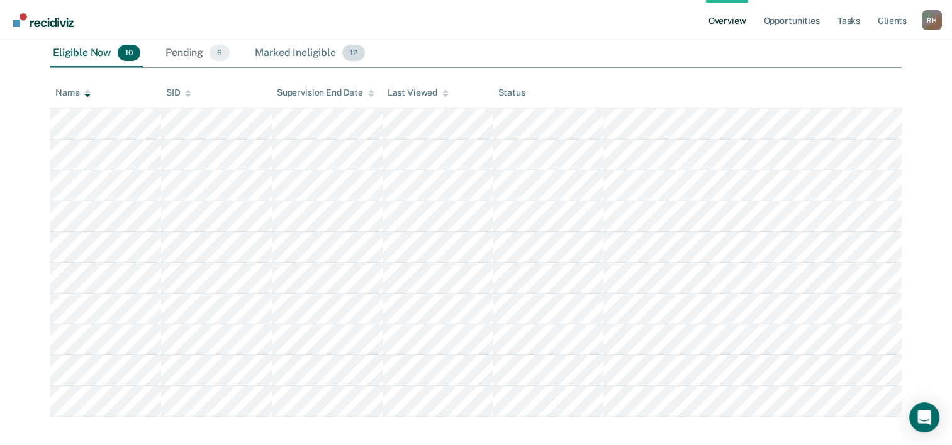
click at [275, 53] on div "Marked Ineligible 12" at bounding box center [309, 54] width 114 height 28
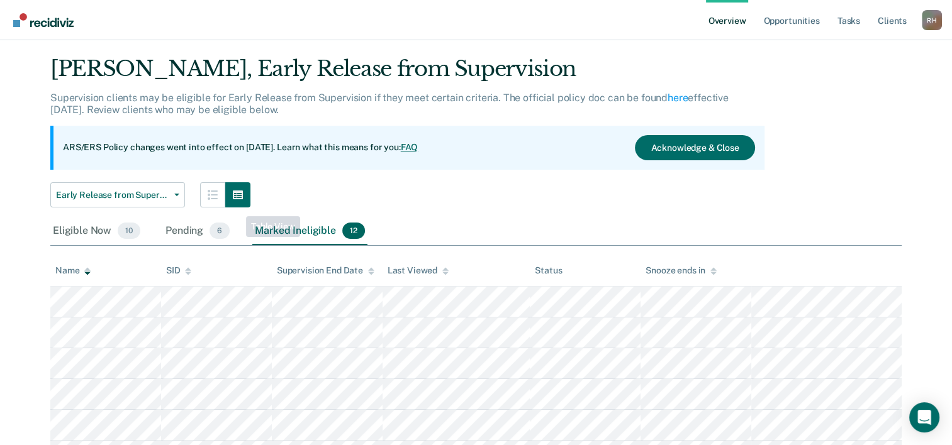
scroll to position [30, 0]
click at [184, 231] on div "Pending 6" at bounding box center [197, 232] width 69 height 28
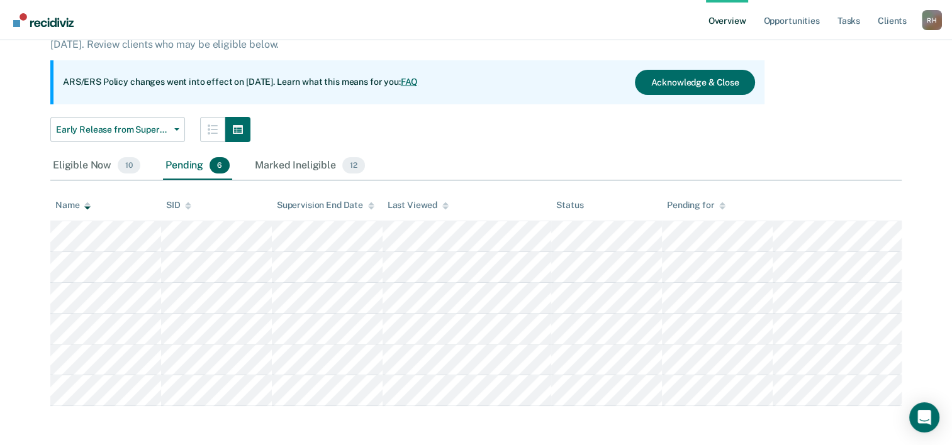
scroll to position [96, 0]
click at [79, 163] on div "Eligible Now 10" at bounding box center [96, 166] width 92 height 28
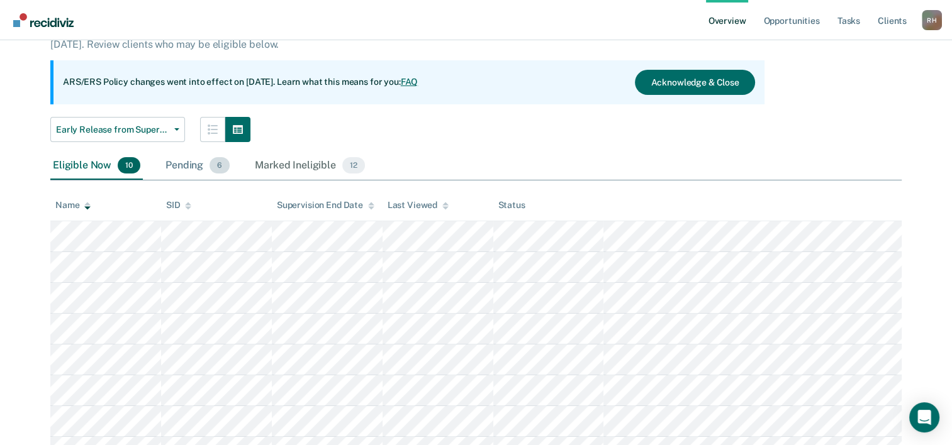
click at [194, 167] on div "Pending 6" at bounding box center [197, 166] width 69 height 28
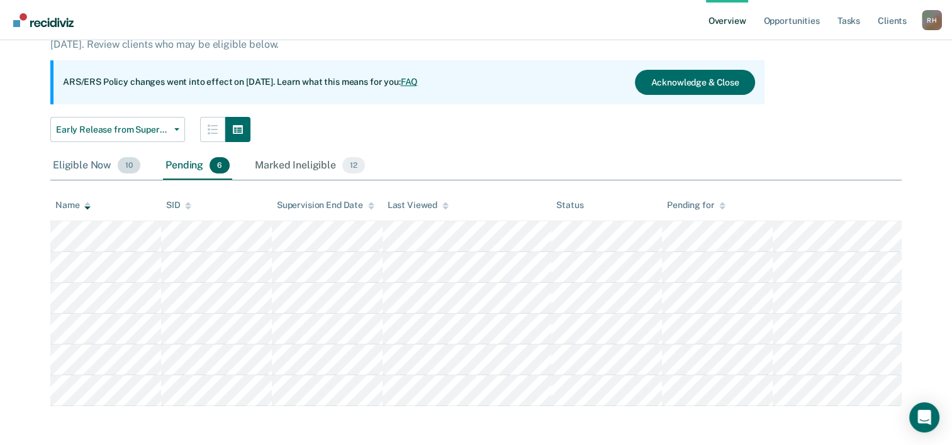
click at [75, 161] on div "Eligible Now 10" at bounding box center [96, 166] width 92 height 28
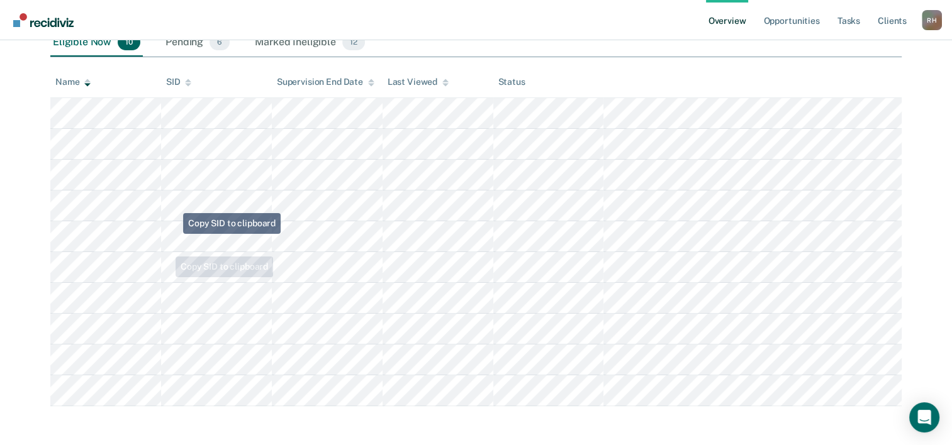
scroll to position [93, 0]
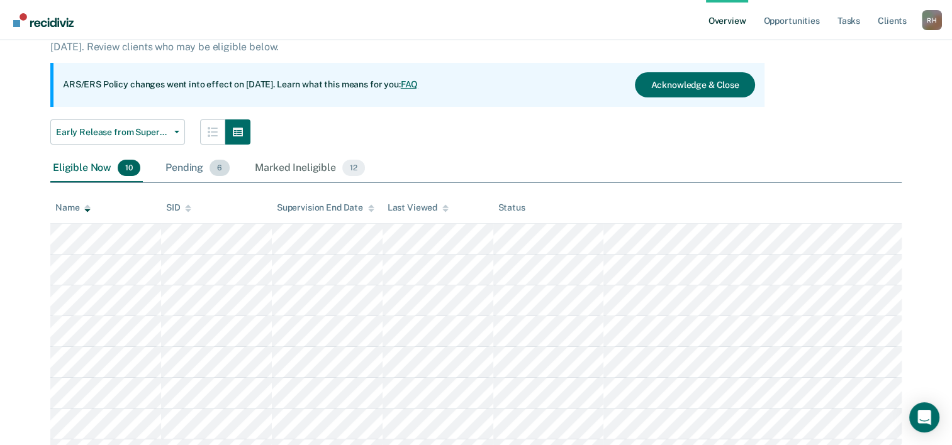
click at [186, 170] on div "Pending 6" at bounding box center [197, 169] width 69 height 28
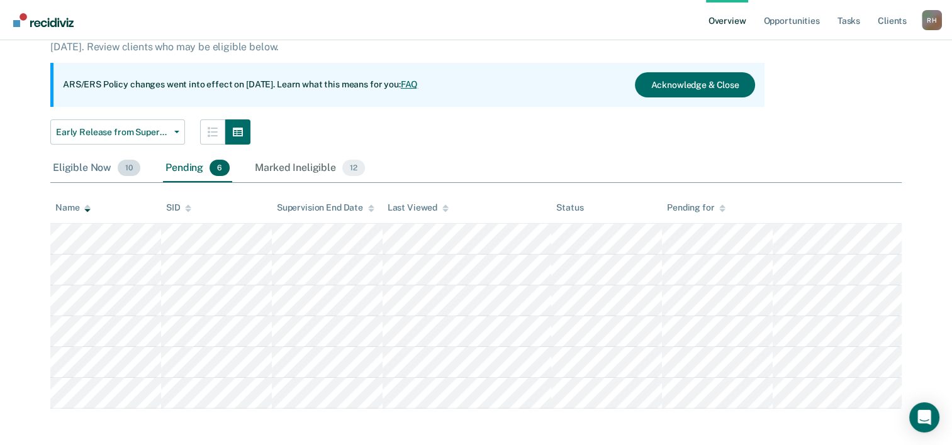
click at [83, 162] on div "Eligible Now 10" at bounding box center [96, 169] width 92 height 28
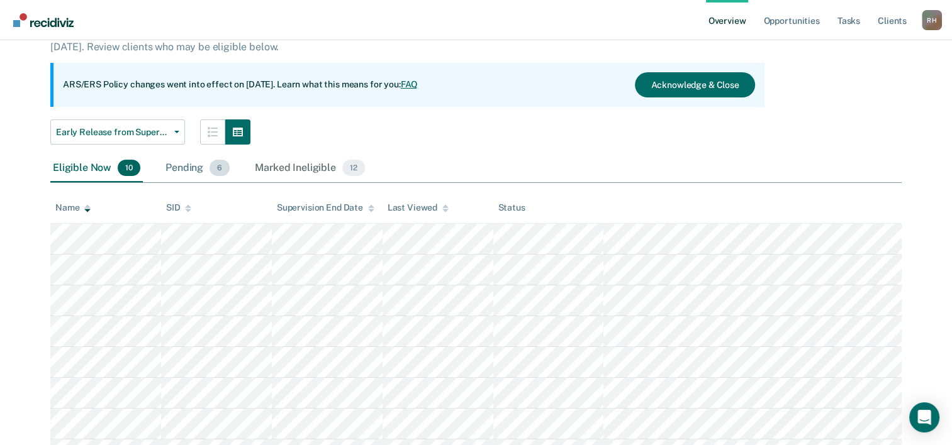
click at [187, 165] on div "Pending 6" at bounding box center [197, 169] width 69 height 28
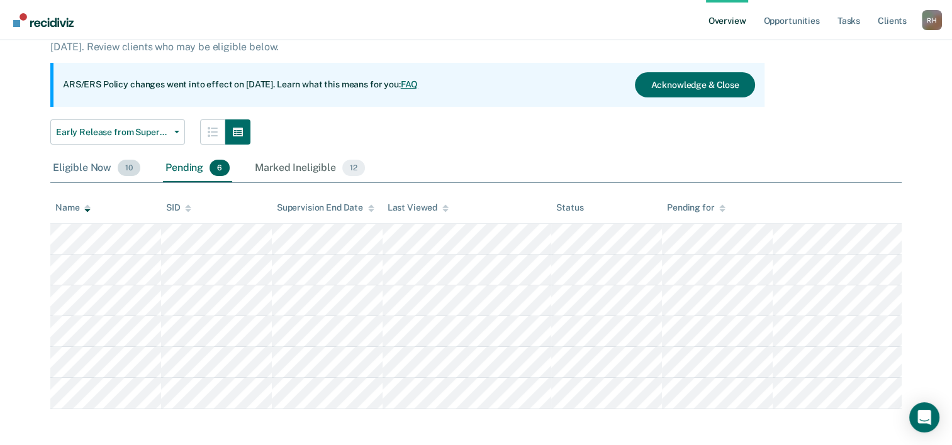
click at [92, 168] on div "Eligible Now 10" at bounding box center [96, 169] width 92 height 28
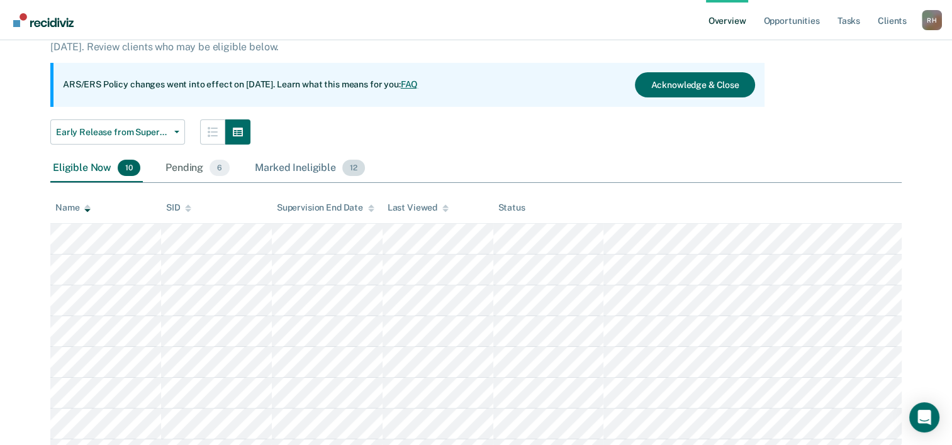
click at [289, 166] on div "Marked Ineligible 12" at bounding box center [309, 169] width 114 height 28
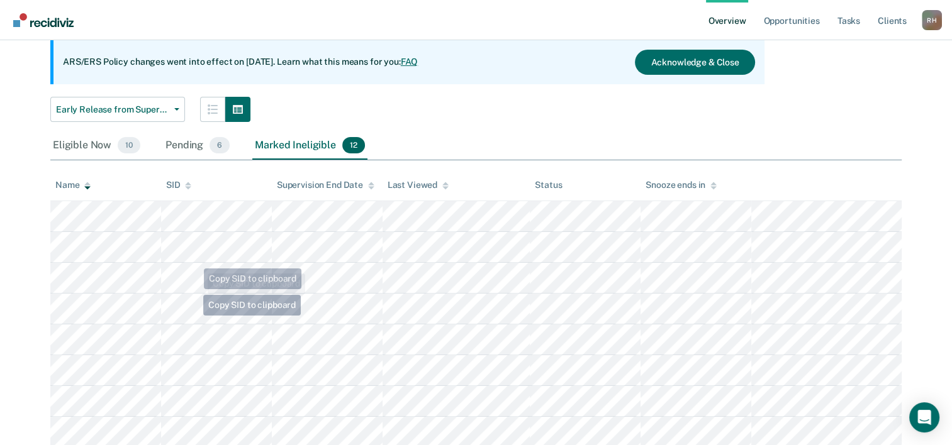
scroll to position [92, 0]
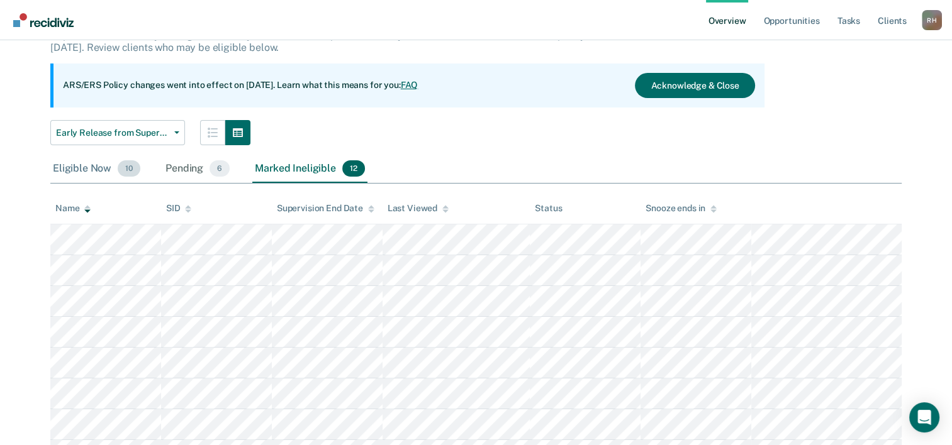
click at [78, 166] on div "Eligible Now 10" at bounding box center [96, 169] width 92 height 28
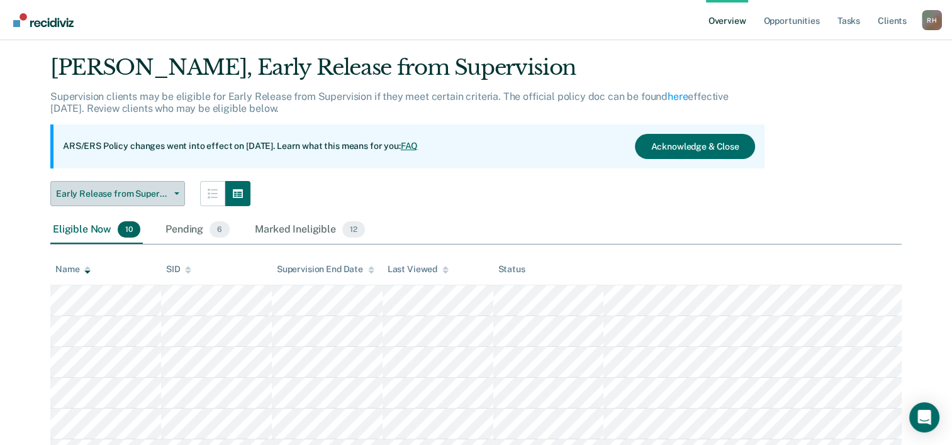
scroll to position [30, 0]
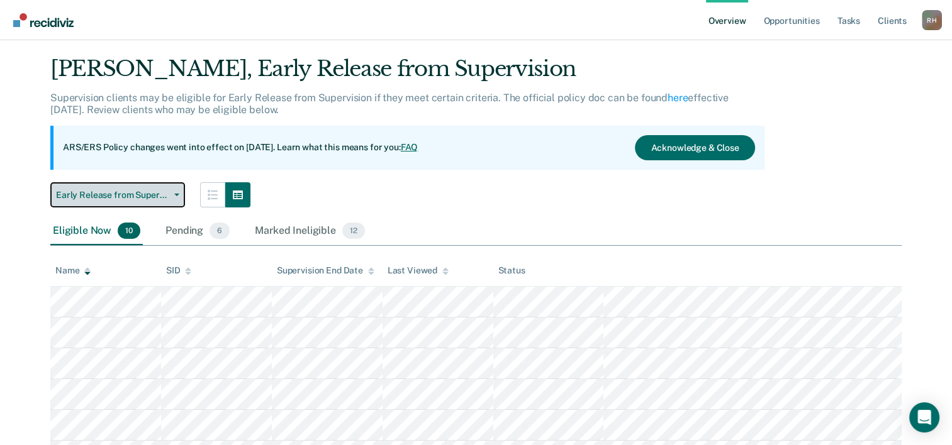
click at [121, 191] on span "Early Release from Supervision" at bounding box center [112, 195] width 113 height 11
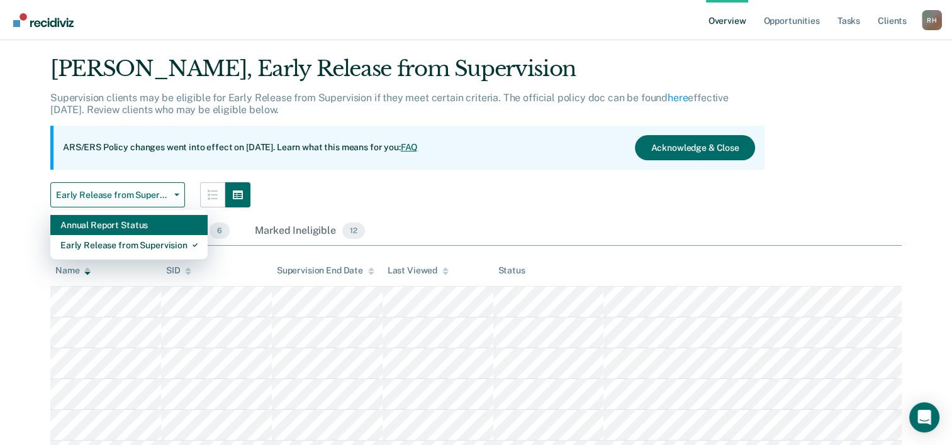
click at [116, 224] on div "Annual Report Status" at bounding box center [128, 225] width 137 height 20
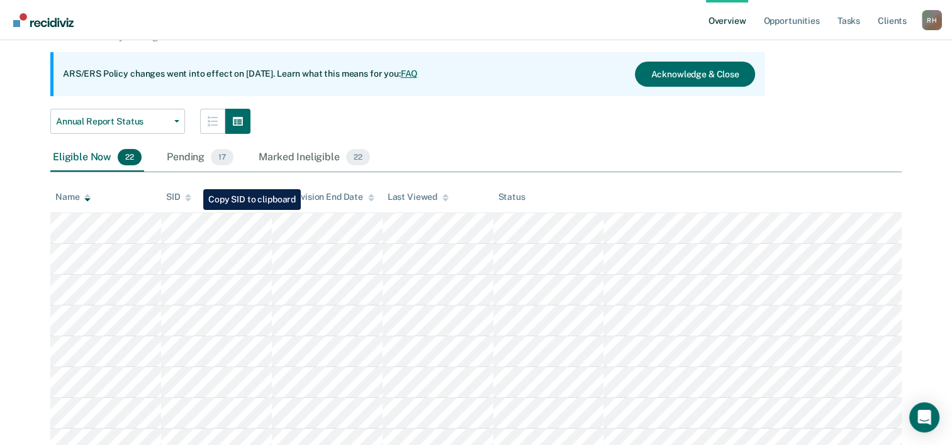
scroll to position [93, 0]
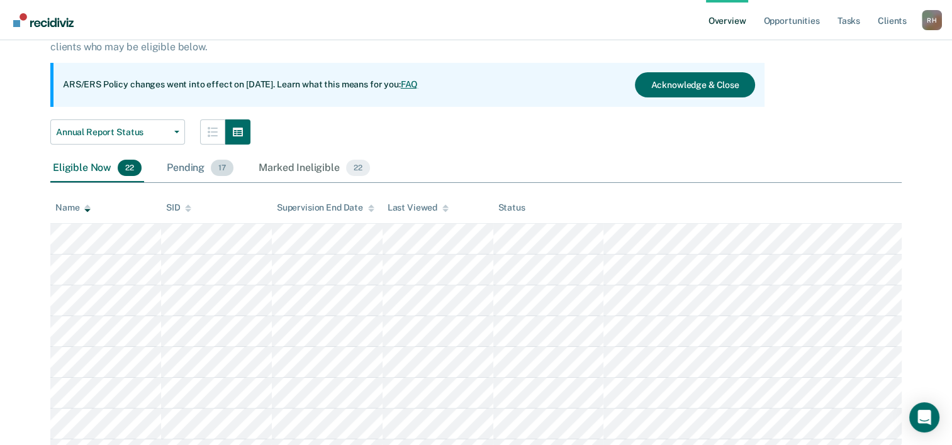
click at [191, 172] on div "Pending 17" at bounding box center [200, 169] width 72 height 28
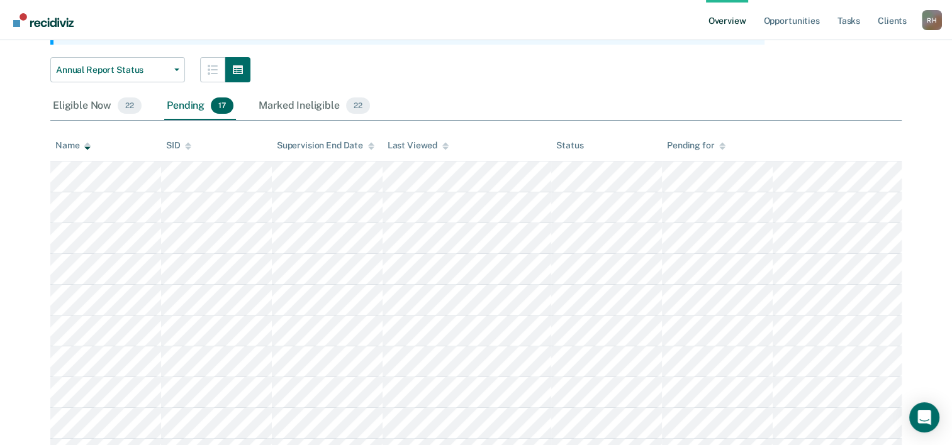
scroll to position [121, 0]
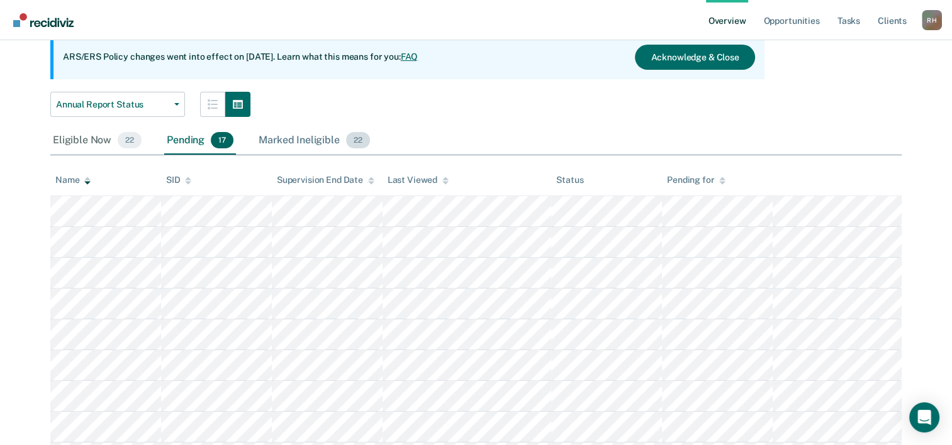
click at [315, 140] on div "Marked Ineligible 22" at bounding box center [314, 141] width 116 height 28
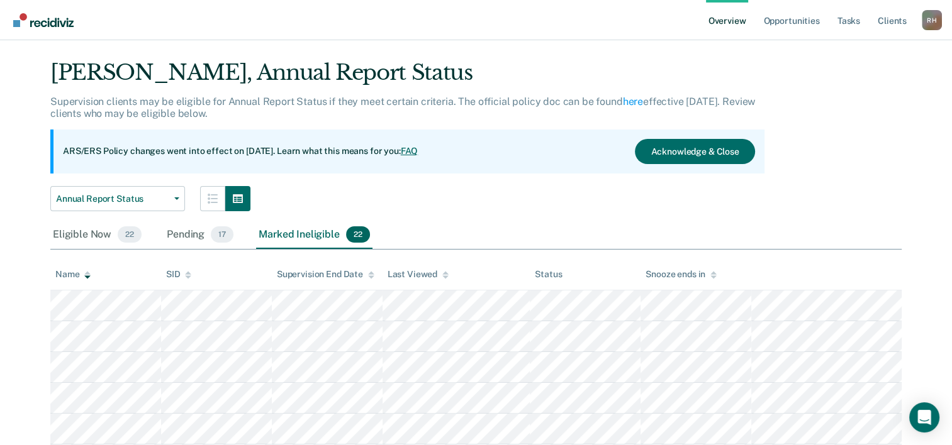
scroll to position [23, 0]
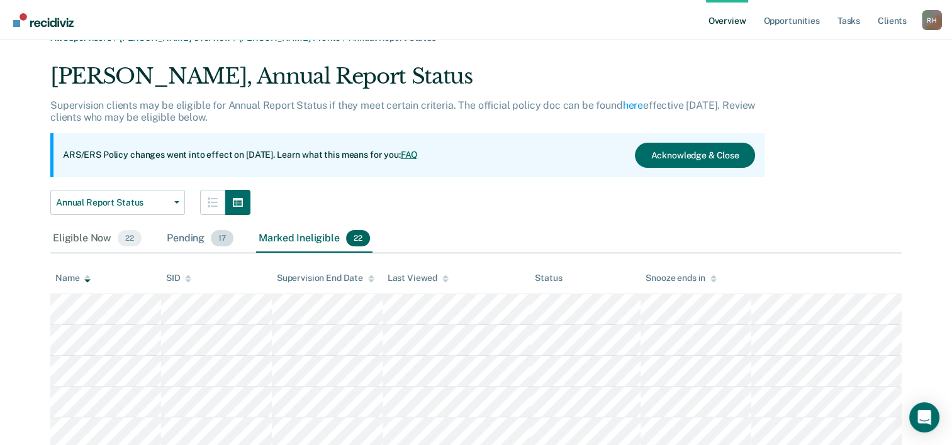
click at [199, 235] on div "Pending 17" at bounding box center [200, 239] width 72 height 28
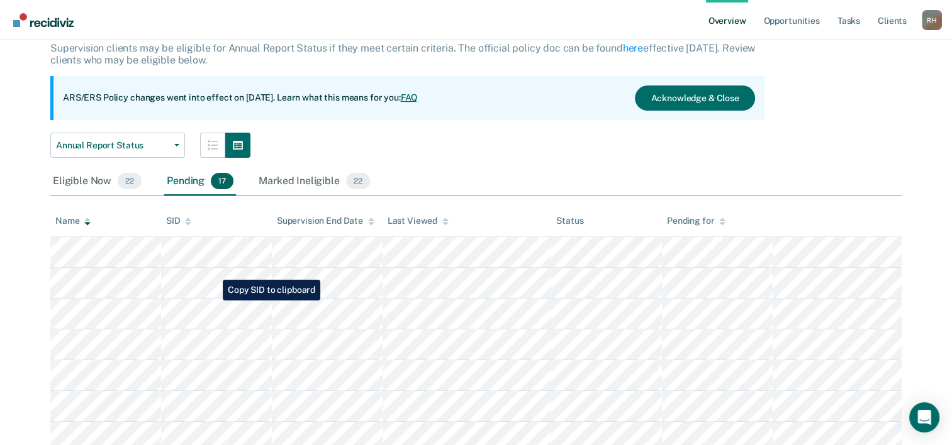
scroll to position [0, 0]
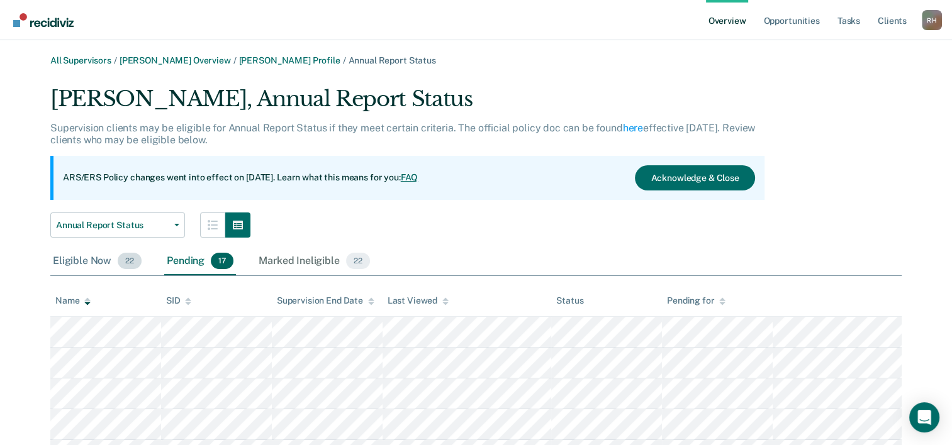
click at [92, 262] on div "Eligible Now 22" at bounding box center [97, 262] width 94 height 28
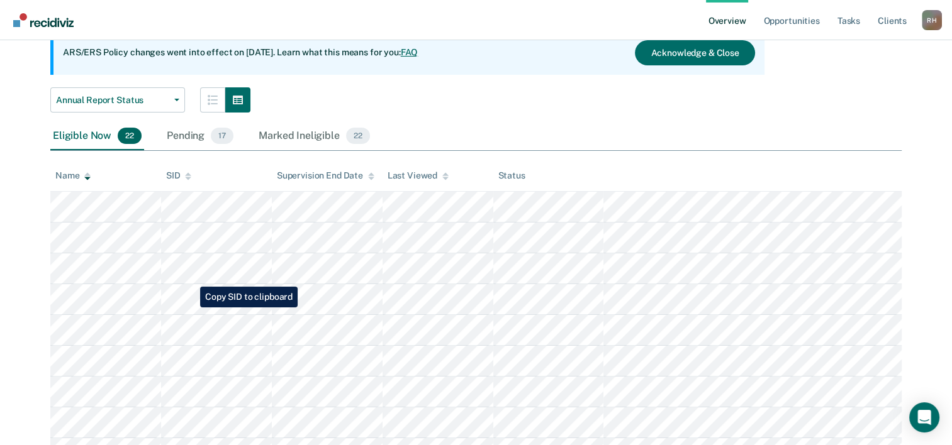
scroll to position [86, 0]
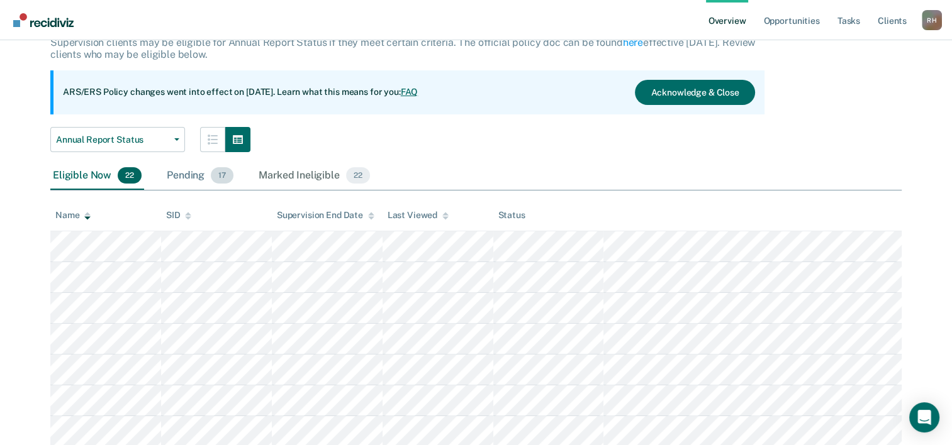
click at [189, 179] on div "Pending 17" at bounding box center [200, 176] width 72 height 28
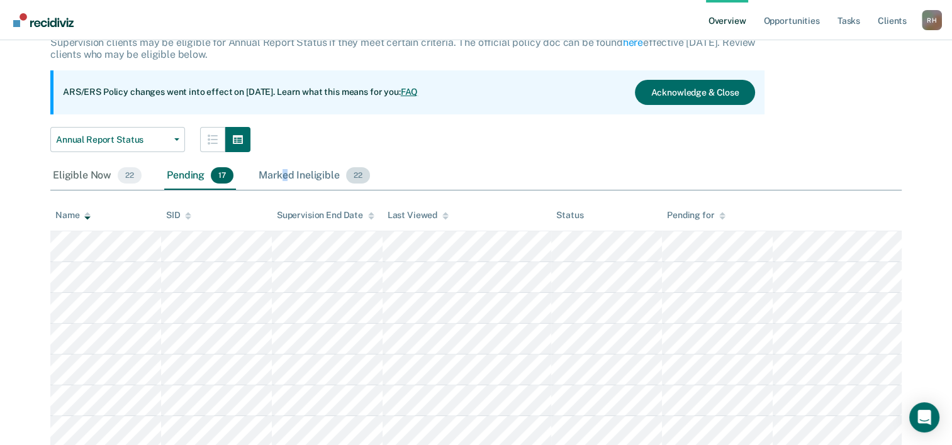
click at [285, 179] on div "Marked Ineligible 22" at bounding box center [314, 176] width 116 height 28
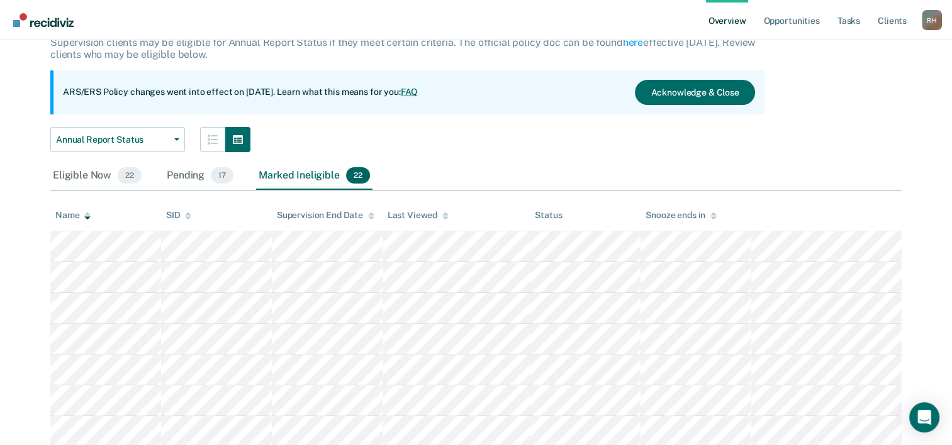
drag, startPoint x: 286, startPoint y: 179, endPoint x: 314, endPoint y: 181, distance: 29.0
click at [314, 181] on div "Marked Ineligible 22" at bounding box center [314, 176] width 116 height 28
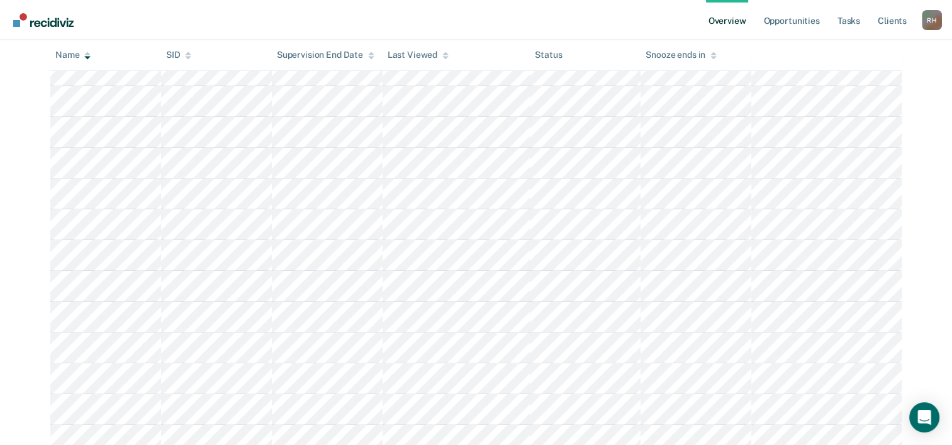
scroll to position [148, 0]
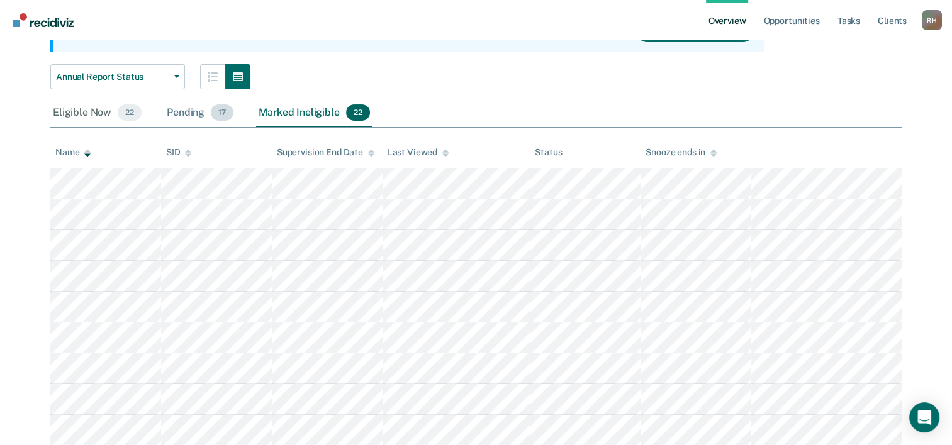
click at [194, 111] on div "Pending 17" at bounding box center [200, 113] width 72 height 28
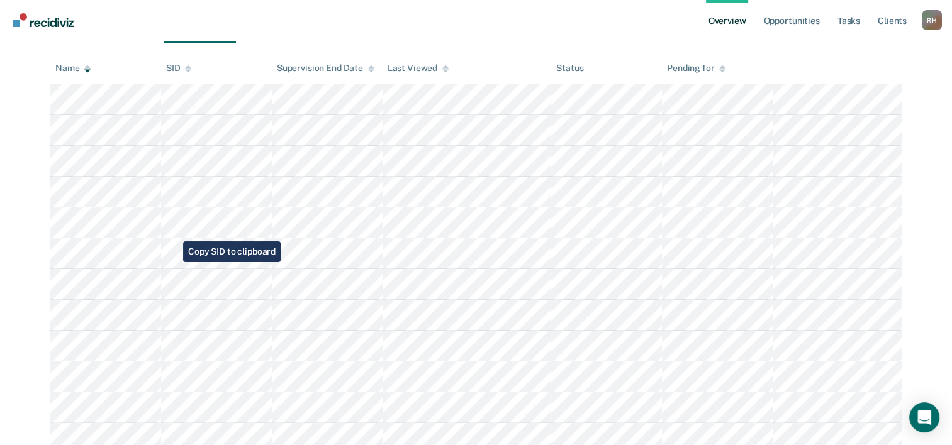
scroll to position [121, 0]
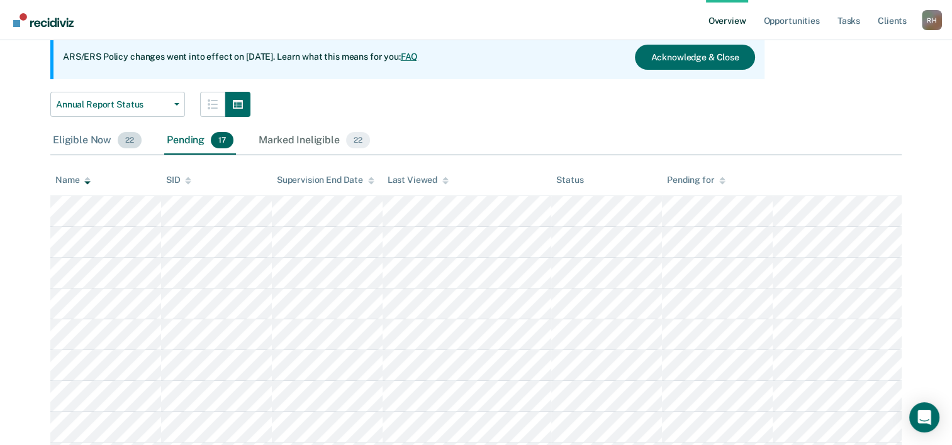
click at [82, 138] on div "Eligible Now 22" at bounding box center [97, 141] width 94 height 28
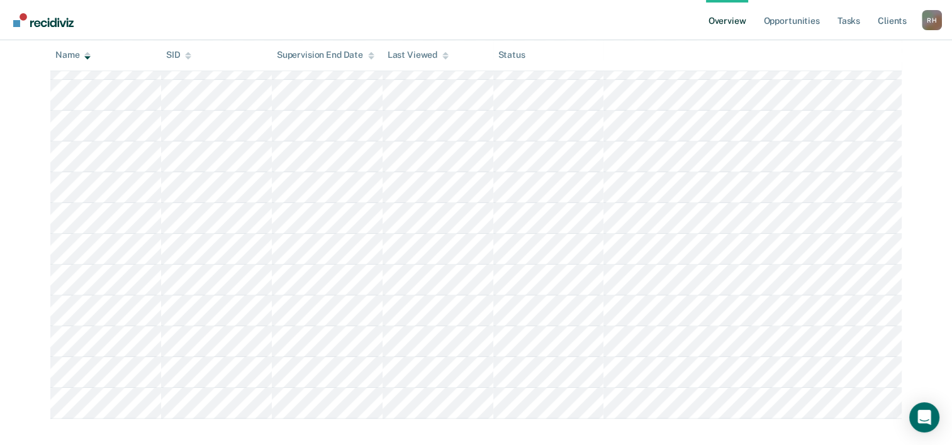
scroll to position [589, 0]
